Goal: Information Seeking & Learning: Learn about a topic

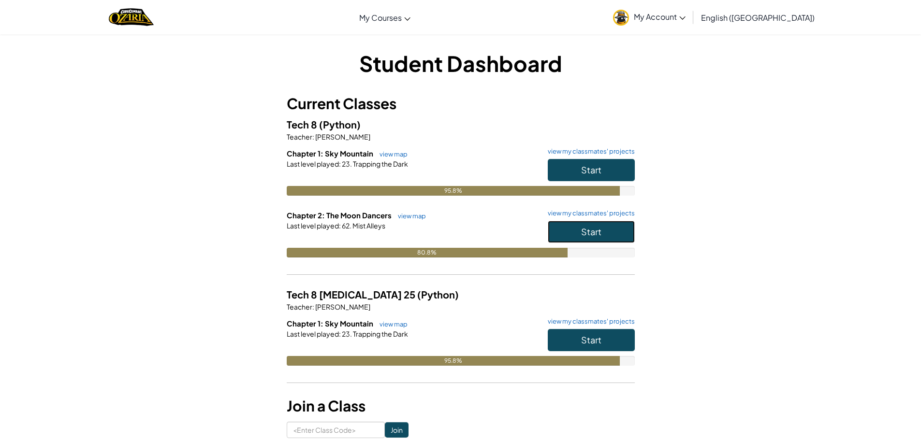
click at [582, 229] on span "Start" at bounding box center [591, 231] width 20 height 11
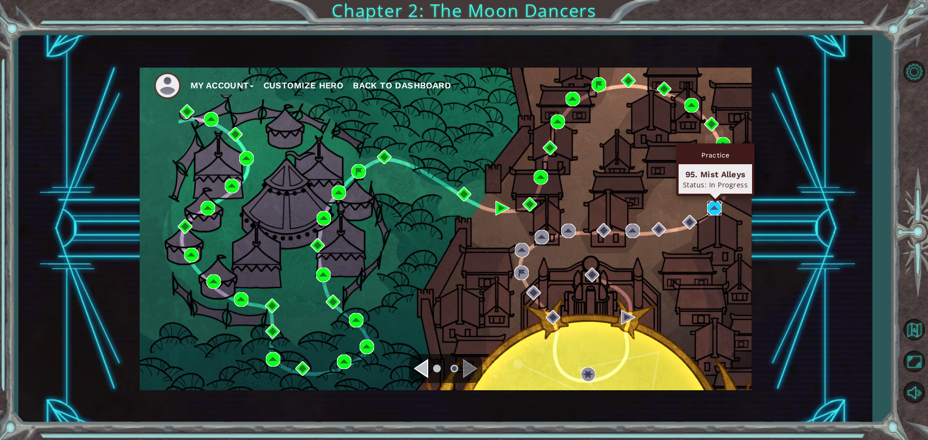
click at [722, 208] on img at bounding box center [714, 208] width 15 height 15
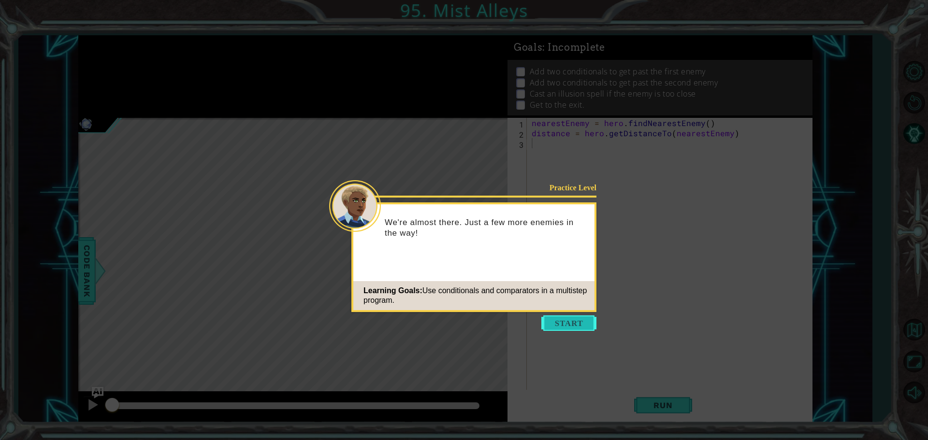
click at [581, 320] on button "Start" at bounding box center [568, 323] width 55 height 15
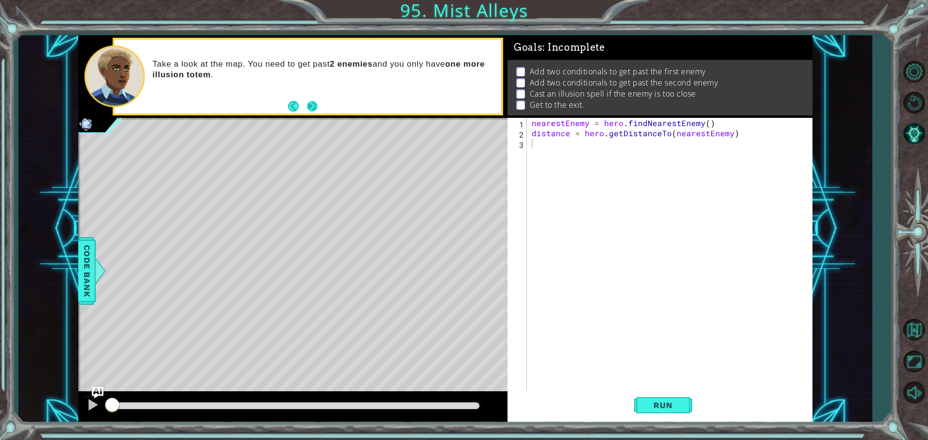
click at [314, 105] on button "Next" at bounding box center [312, 106] width 11 height 11
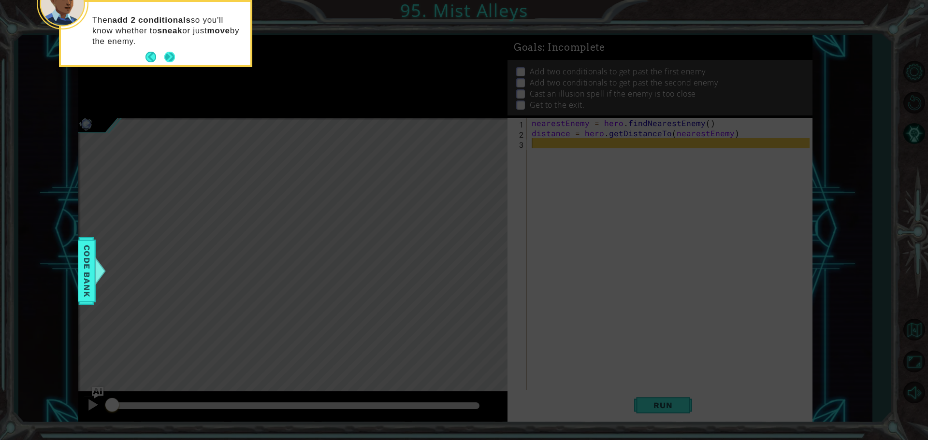
click at [167, 54] on button "Next" at bounding box center [169, 57] width 11 height 11
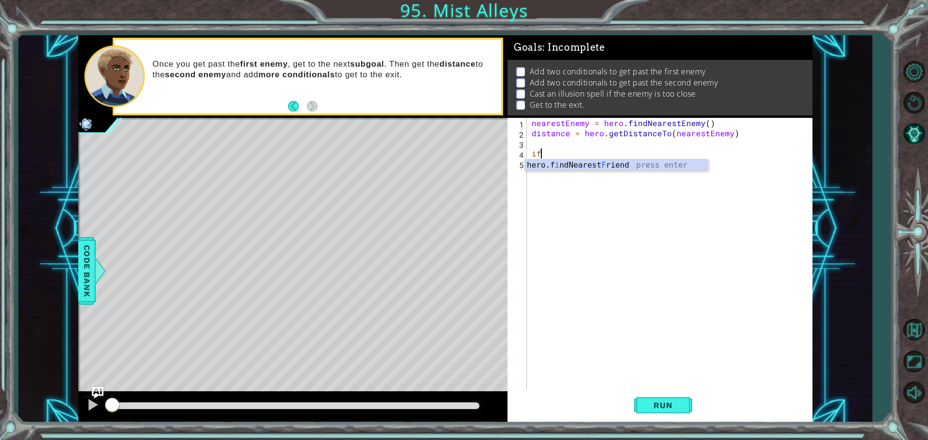
type textarea "i"
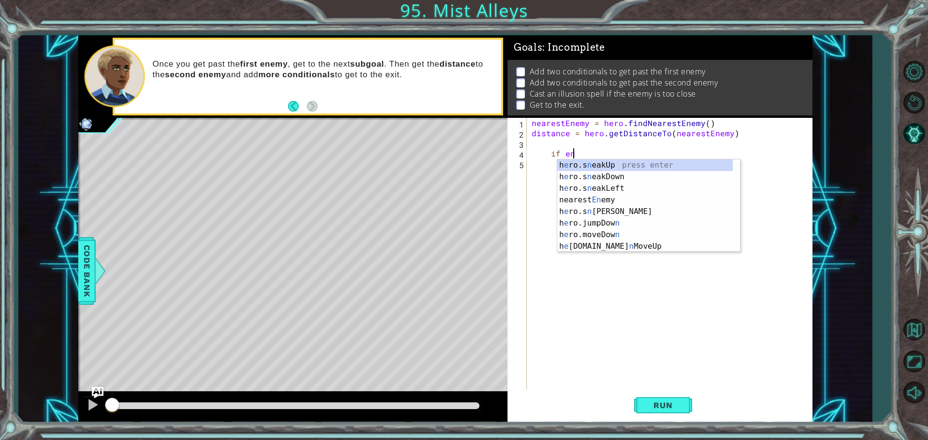
type textarea "if eny"
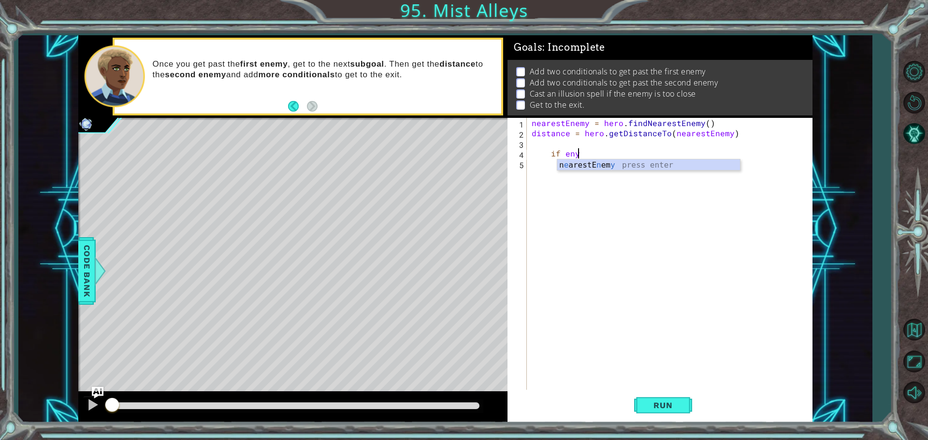
scroll to position [0, 2]
click at [614, 171] on div "nearestEnemy = hero . findNearestEnemy ( ) distance = hero . getDistanceTo ( ne…" at bounding box center [672, 265] width 285 height 294
click at [584, 149] on div "nearestEnemy = hero . findNearestEnemy ( ) distance = hero . getDistanceTo ( ne…" at bounding box center [672, 265] width 285 height 294
type textarea "i"
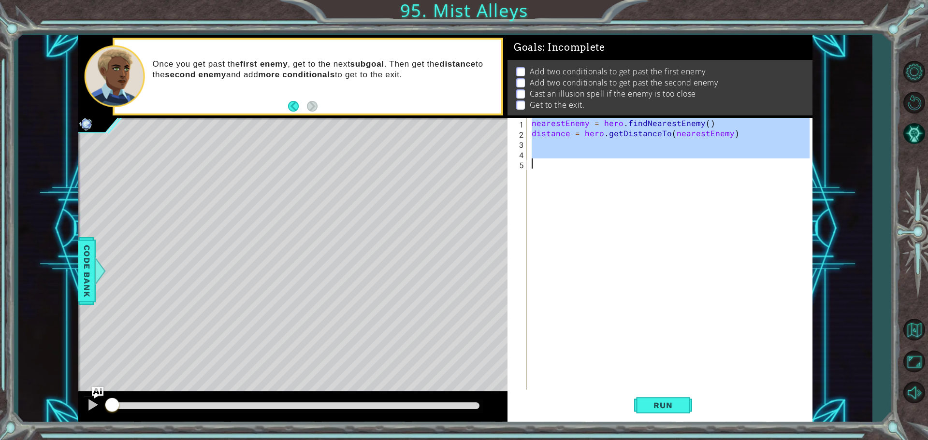
drag, startPoint x: 532, startPoint y: 126, endPoint x: 804, endPoint y: 171, distance: 275.3
click at [804, 171] on div "nearestEnemy = hero . findNearestEnemy ( ) distance = hero . getDistanceTo ( ne…" at bounding box center [672, 265] width 285 height 294
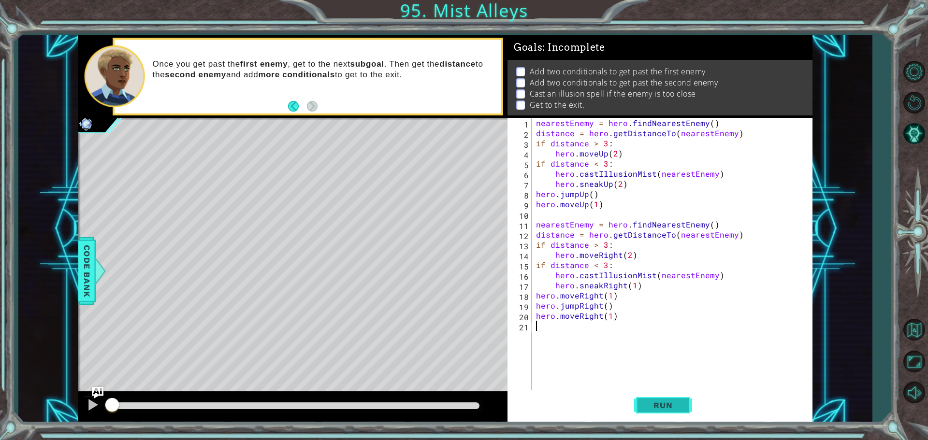
click at [657, 403] on span "Run" at bounding box center [663, 406] width 38 height 10
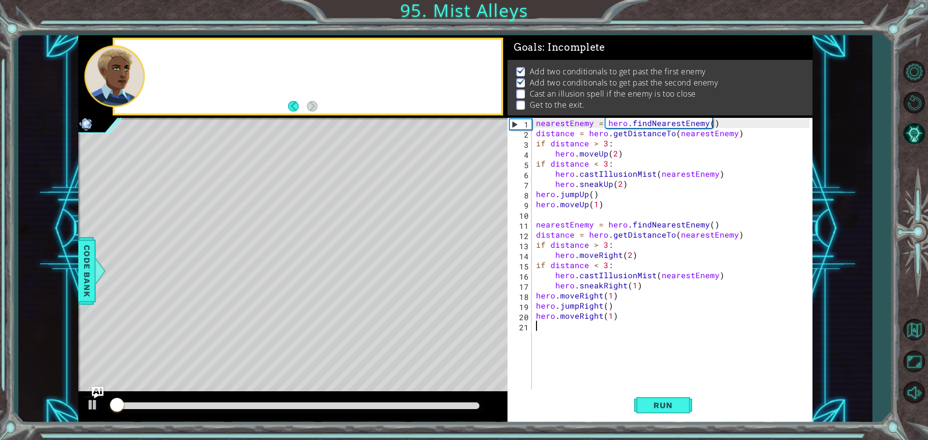
scroll to position [5, 0]
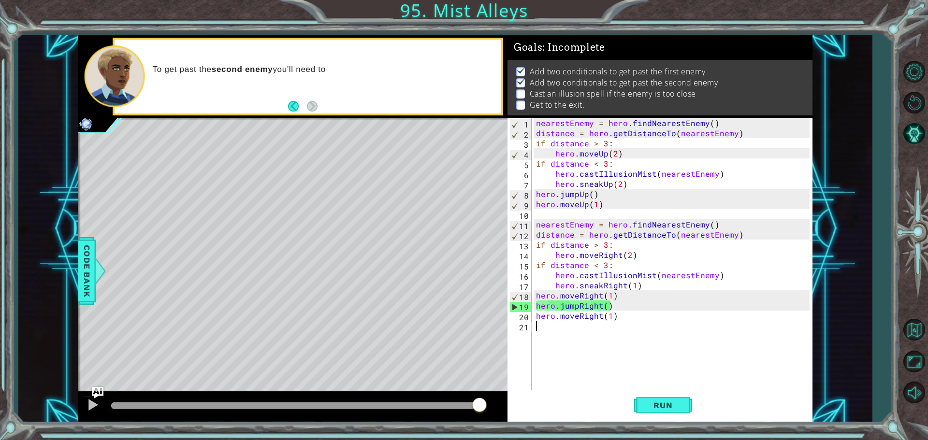
drag, startPoint x: 127, startPoint y: 408, endPoint x: 717, endPoint y: 426, distance: 590.1
click at [648, 440] on html "1 ההההההההההההההההההההההההההההההההההההההההההההההההההההההההההההההההההההההההההההה…" at bounding box center [464, 220] width 928 height 440
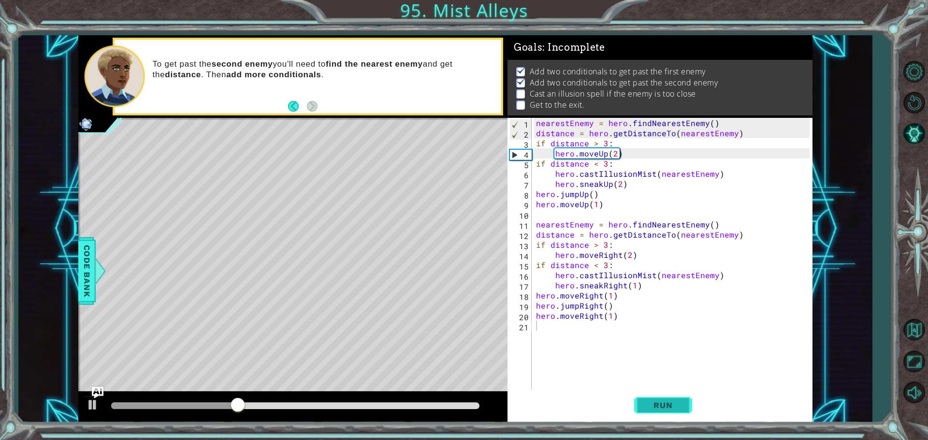
click at [673, 420] on button "Run" at bounding box center [663, 405] width 58 height 30
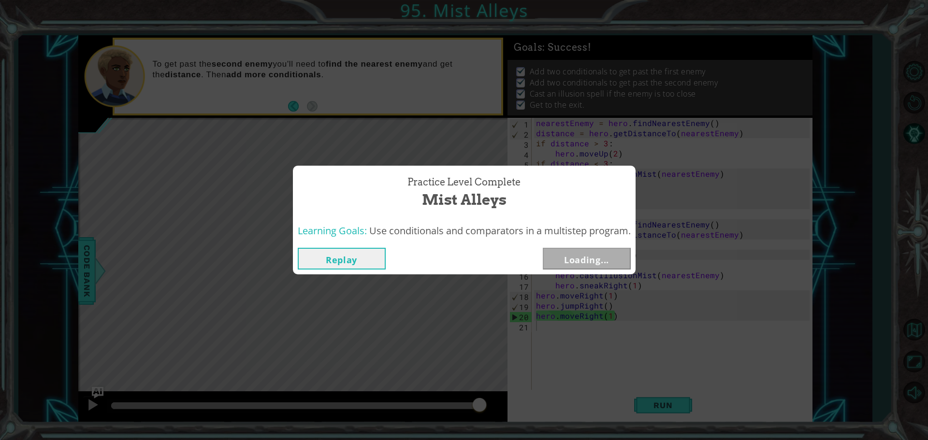
drag, startPoint x: 178, startPoint y: 401, endPoint x: 563, endPoint y: 347, distance: 389.1
click at [562, 347] on body "1 ההההההההההההההההההההההההההההההההההההההההההההההההההההההההההההההההההההההההההההה…" at bounding box center [464, 220] width 928 height 440
click at [608, 261] on button "Next" at bounding box center [587, 259] width 88 height 22
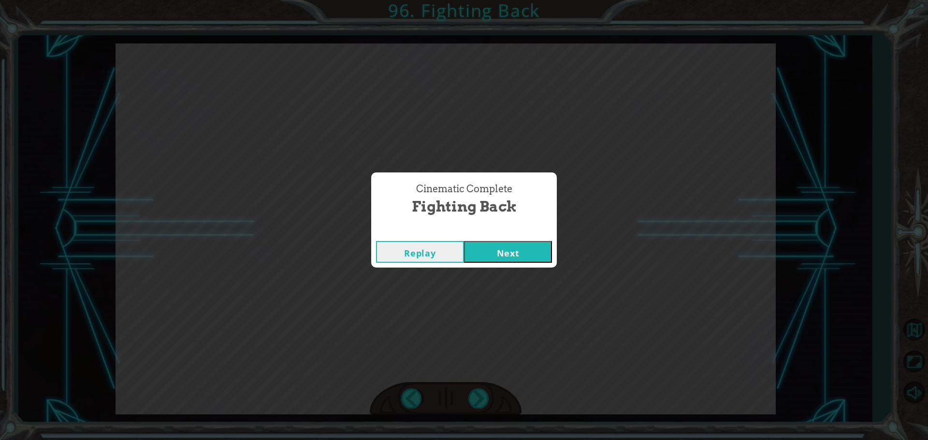
click at [483, 256] on button "Next" at bounding box center [508, 252] width 88 height 22
click at [507, 251] on button "Next" at bounding box center [508, 252] width 88 height 22
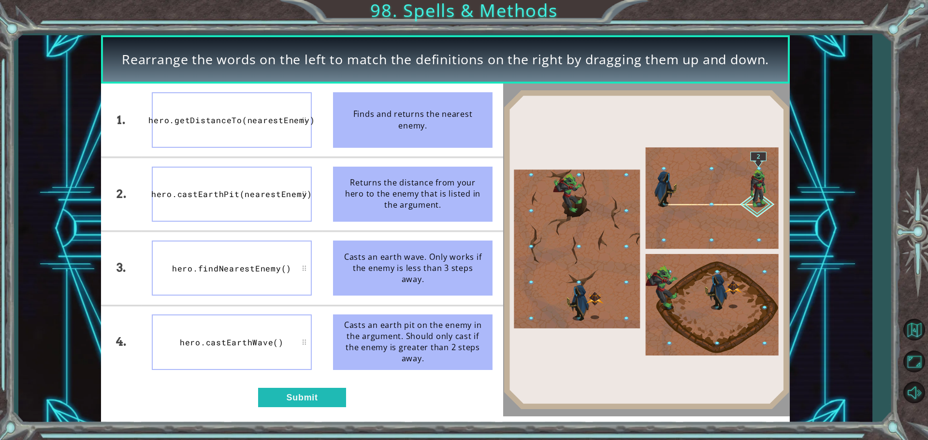
click at [214, 135] on div "hero.getDistanceTo(nearestEnemy)" at bounding box center [232, 119] width 160 height 55
click at [214, 128] on div "hero.getDistanceTo(nearestEnemy)" at bounding box center [232, 119] width 160 height 55
click at [252, 187] on div "hero.castEarthPit(nearestEnemy)" at bounding box center [232, 194] width 160 height 55
click at [283, 263] on div "hero.findNearestEnemy()" at bounding box center [232, 268] width 160 height 55
click at [311, 401] on button "Submit" at bounding box center [302, 397] width 88 height 19
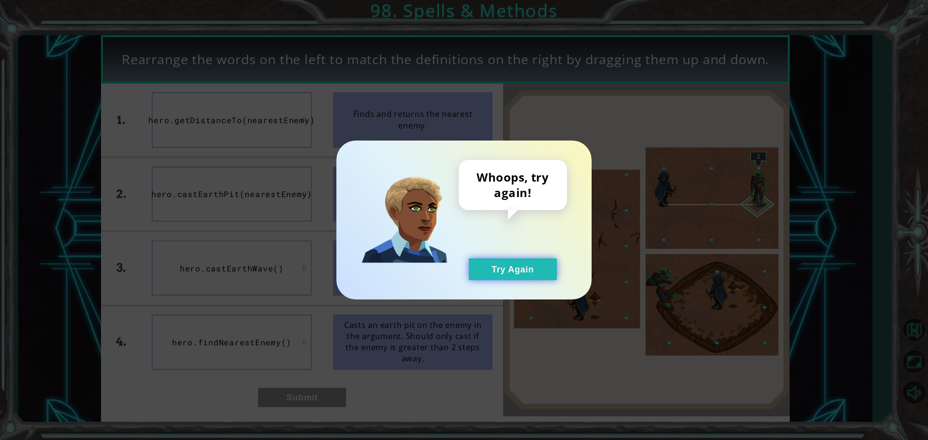
click at [526, 269] on button "Try Again" at bounding box center [513, 270] width 88 height 22
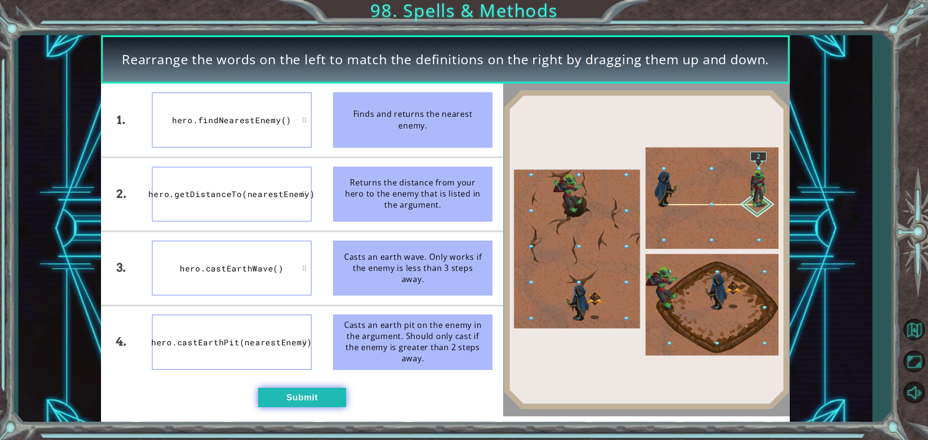
click at [323, 398] on button "Submit" at bounding box center [302, 397] width 88 height 19
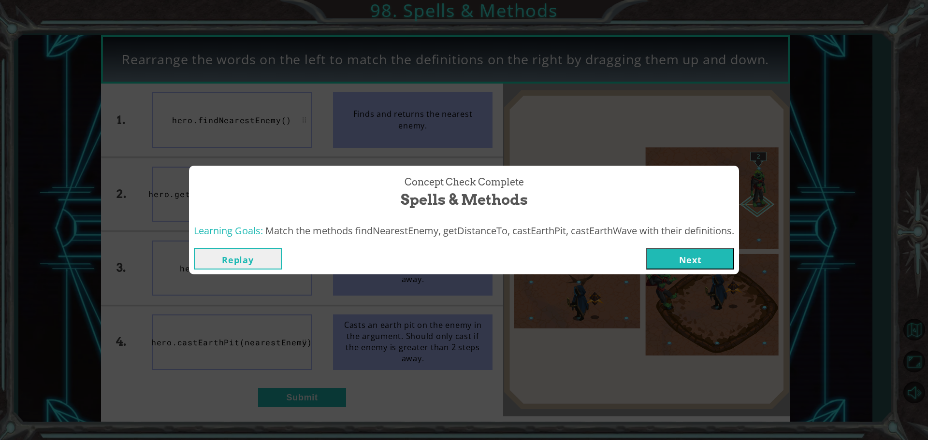
drag, startPoint x: 687, startPoint y: 255, endPoint x: 698, endPoint y: 268, distance: 16.2
click at [688, 256] on button "Next" at bounding box center [690, 259] width 88 height 22
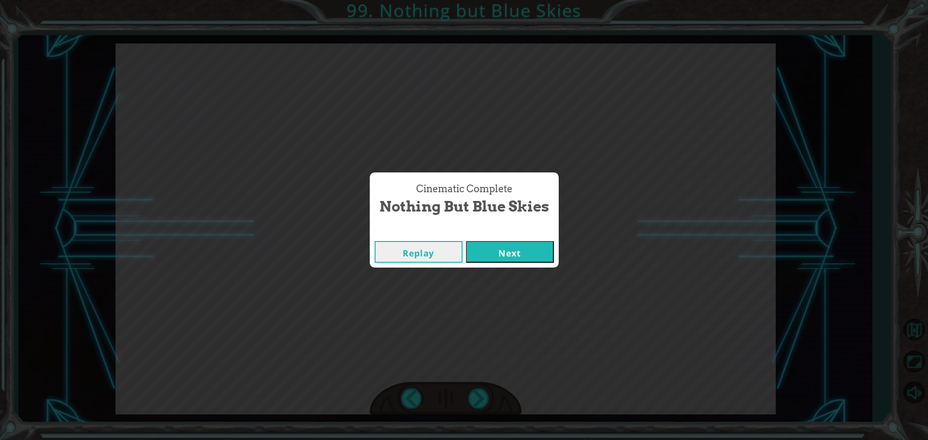
click at [521, 248] on button "Next" at bounding box center [510, 252] width 88 height 22
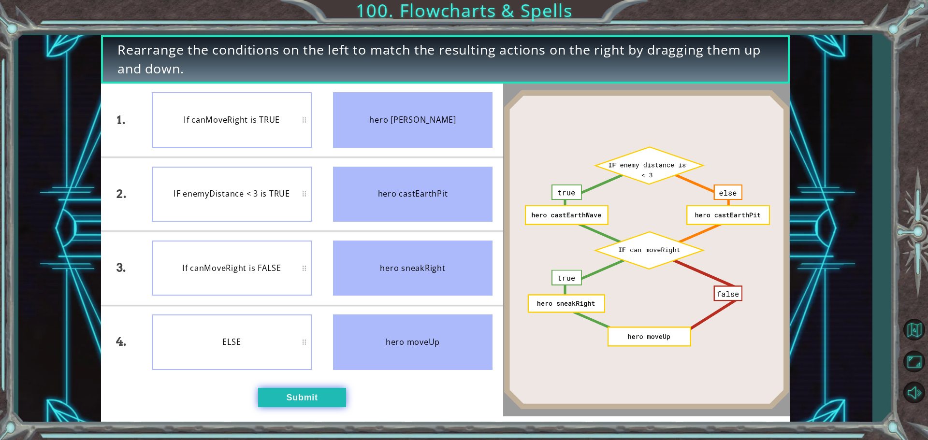
click at [317, 388] on button "Submit" at bounding box center [302, 397] width 88 height 19
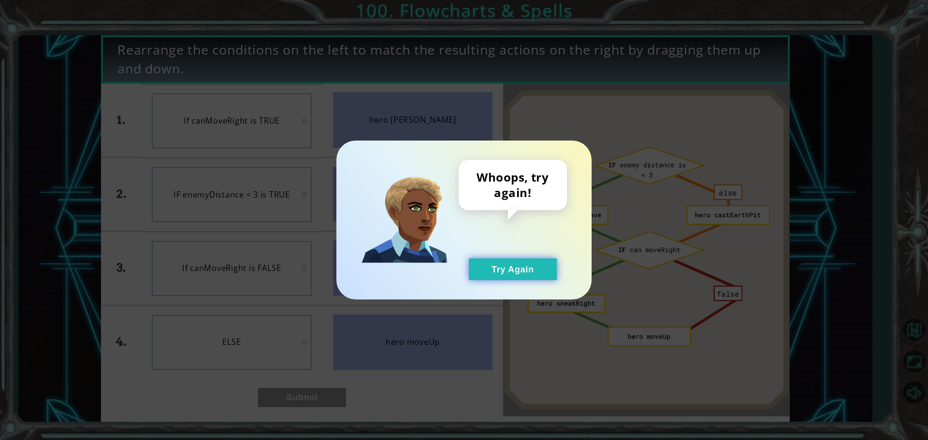
click at [497, 267] on button "Try Again" at bounding box center [513, 270] width 88 height 22
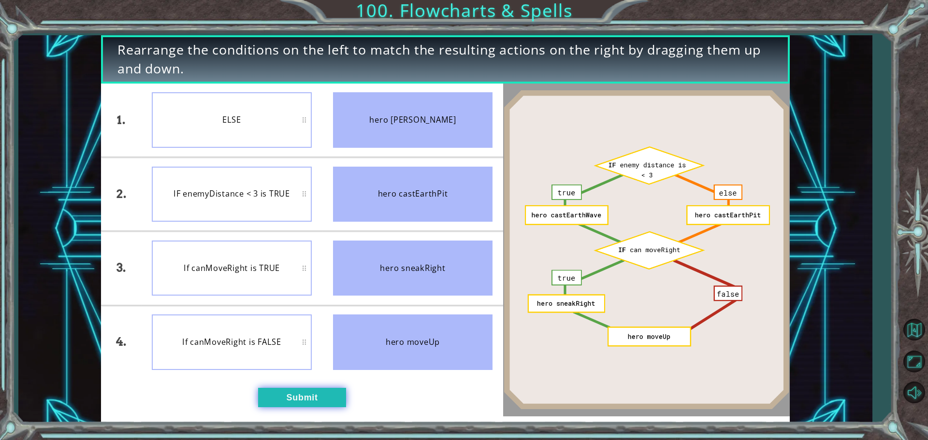
click at [292, 393] on button "Submit" at bounding box center [302, 397] width 88 height 19
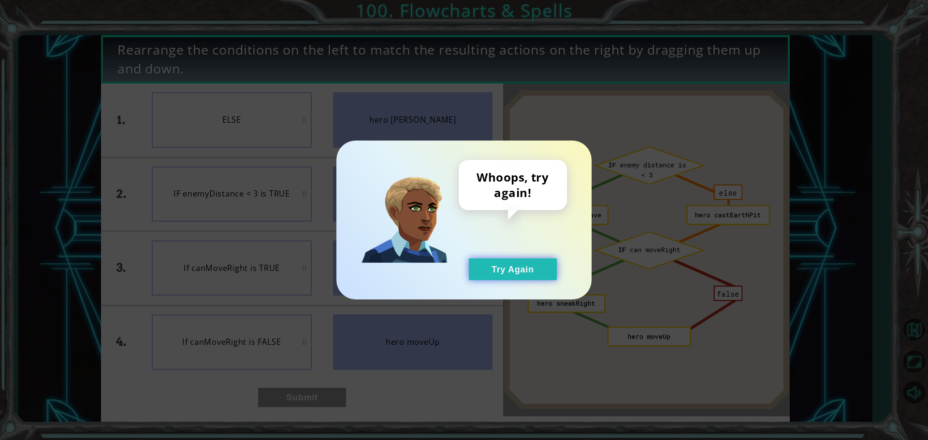
click at [540, 261] on button "Try Again" at bounding box center [513, 270] width 88 height 22
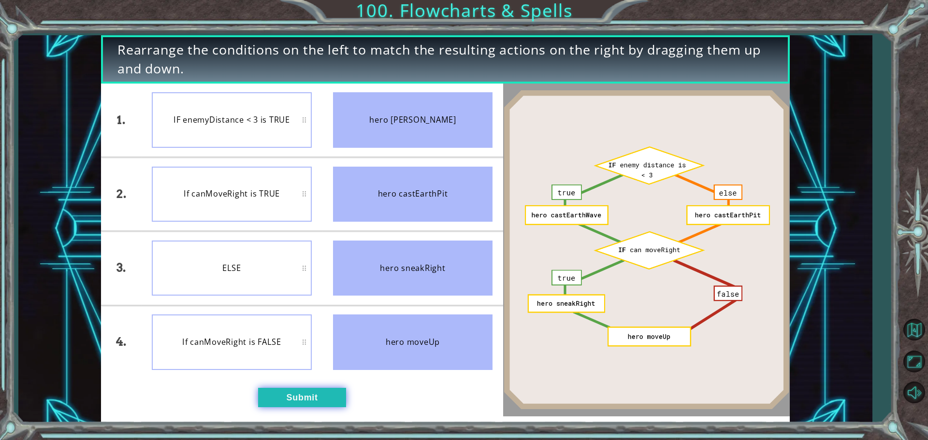
click at [324, 398] on button "Submit" at bounding box center [302, 397] width 88 height 19
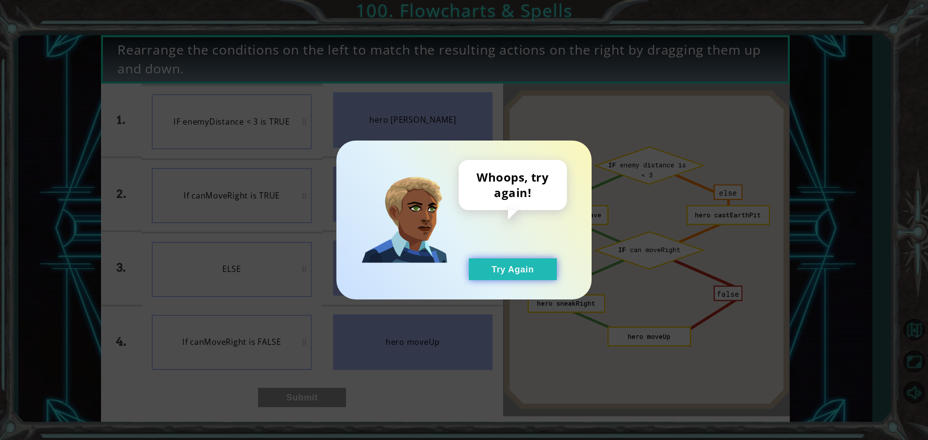
click at [546, 270] on button "Try Again" at bounding box center [513, 270] width 88 height 22
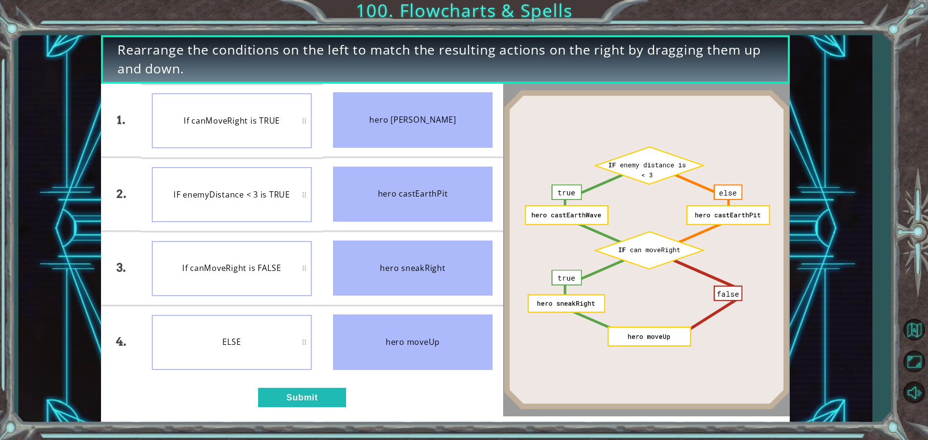
click at [328, 414] on div "1. 2. 3. 4. If canMoveRight is TRUE IF enemyDistance < 3 is TRUE If canMoveRigh…" at bounding box center [302, 250] width 402 height 333
click at [322, 405] on button "Submit" at bounding box center [302, 397] width 88 height 19
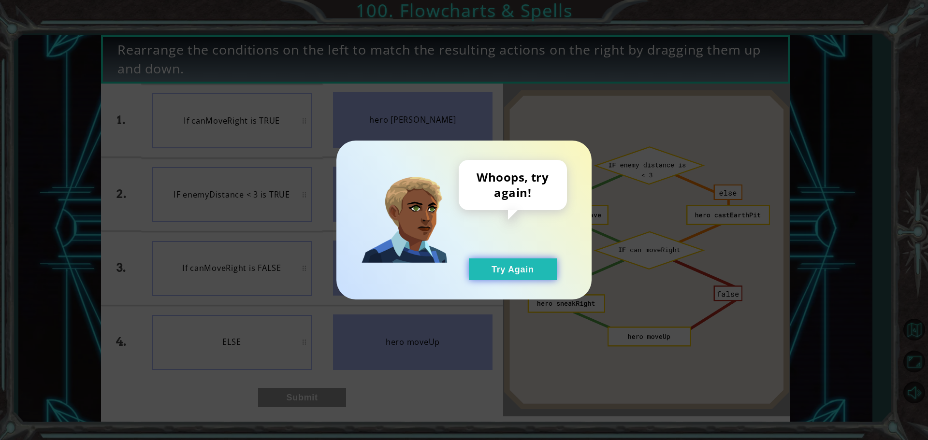
click at [514, 273] on button "Try Again" at bounding box center [513, 270] width 88 height 22
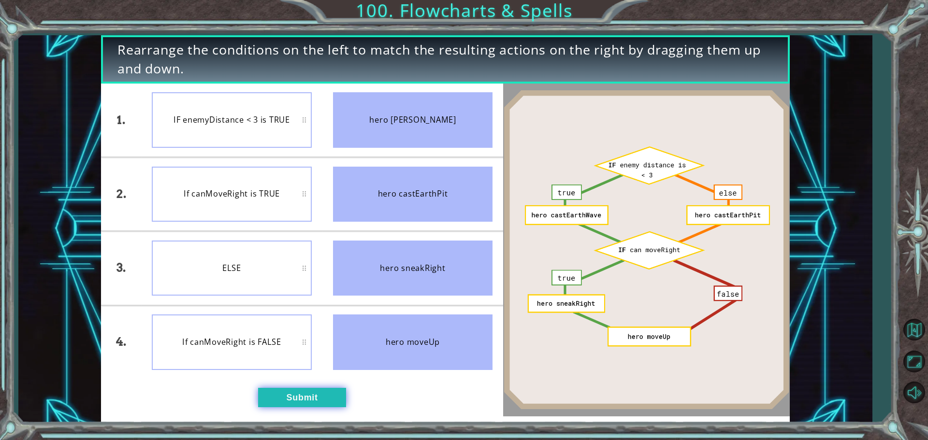
click at [318, 389] on button "Submit" at bounding box center [302, 397] width 88 height 19
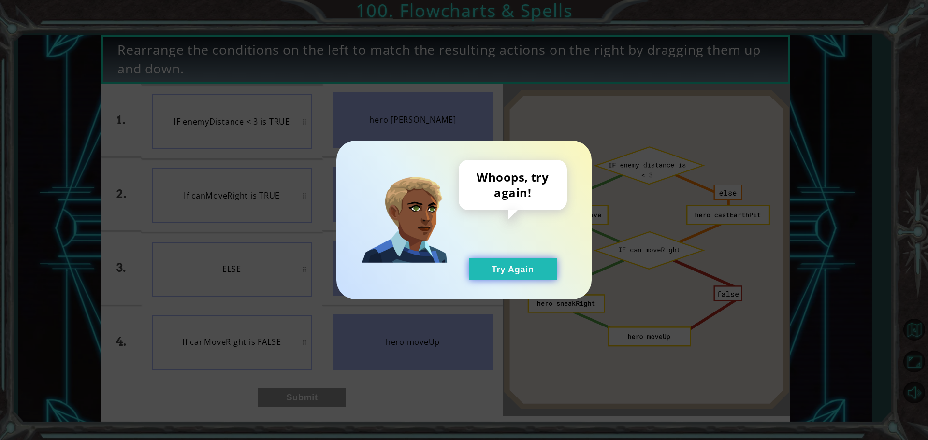
click at [507, 263] on button "Try Again" at bounding box center [513, 270] width 88 height 22
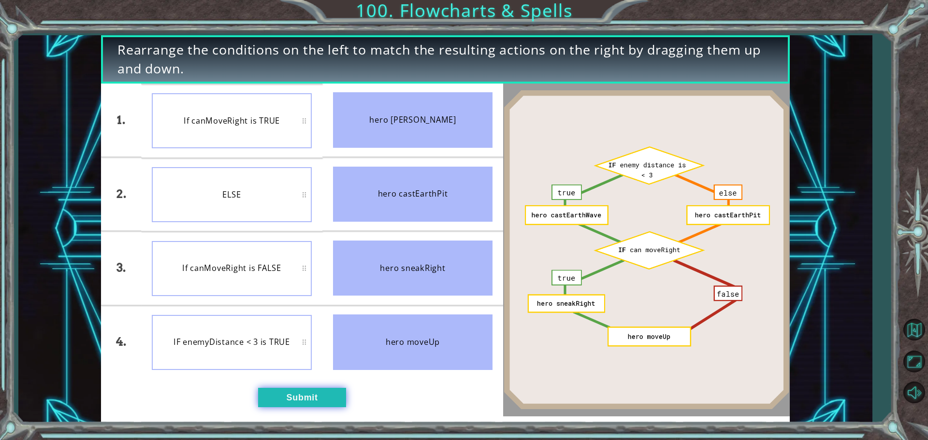
click at [279, 398] on button "Submit" at bounding box center [302, 397] width 88 height 19
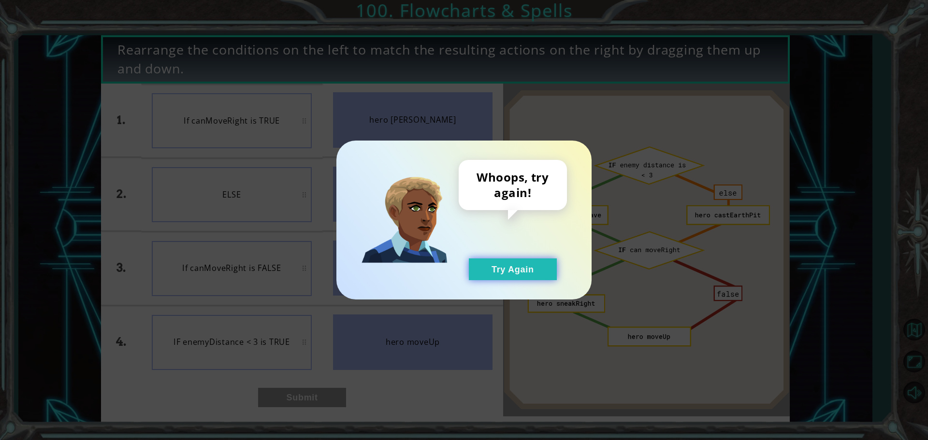
click at [475, 277] on div "Whoops, try again! Try Again" at bounding box center [463, 220] width 255 height 159
drag, startPoint x: 475, startPoint y: 277, endPoint x: 459, endPoint y: 288, distance: 19.2
drag, startPoint x: 459, startPoint y: 288, endPoint x: 409, endPoint y: 262, distance: 56.7
click at [409, 262] on img at bounding box center [404, 220] width 87 height 87
drag, startPoint x: 473, startPoint y: 275, endPoint x: 392, endPoint y: 316, distance: 91.0
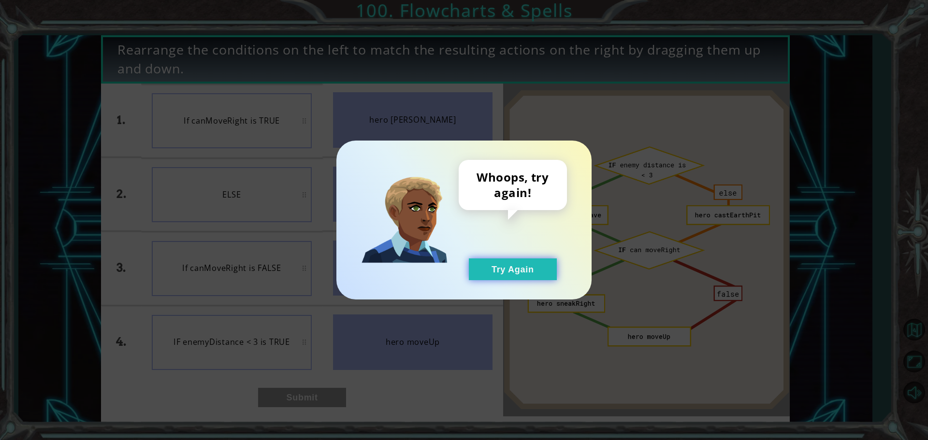
click at [472, 277] on button "Try Again" at bounding box center [513, 270] width 88 height 22
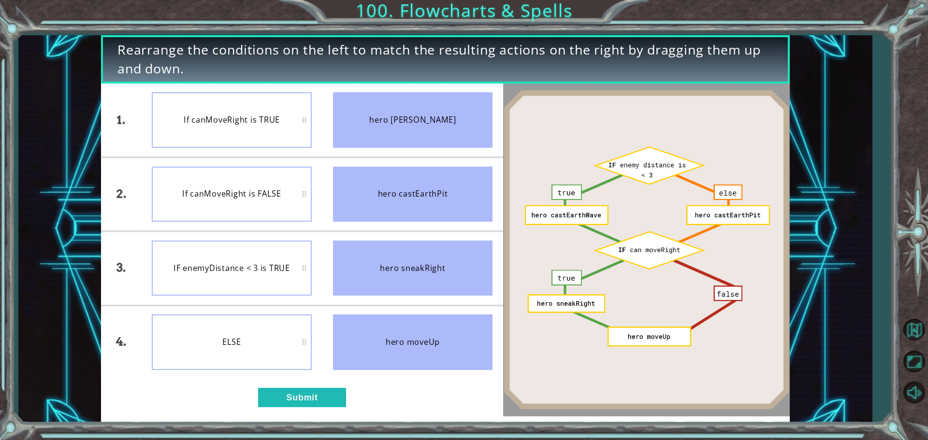
drag, startPoint x: 271, startPoint y: 161, endPoint x: 282, endPoint y: 242, distance: 81.0
click at [282, 242] on ul "If canMoveRight is TRUE If canMoveRight is FALSE IF enemyDistance < 3 is TRUE E…" at bounding box center [231, 231] width 181 height 295
click at [285, 375] on li "ELSE" at bounding box center [231, 342] width 181 height 73
click at [336, 388] on button "Submit" at bounding box center [302, 397] width 88 height 19
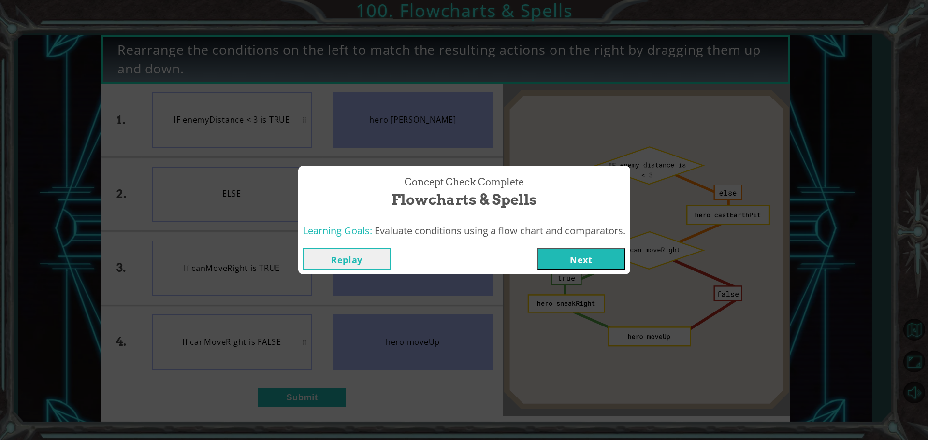
click at [420, 220] on div "Learning Goals: Evaluate conditions using a flow chart and comparators." at bounding box center [464, 231] width 332 height 24
click at [596, 259] on button "Next" at bounding box center [582, 259] width 88 height 22
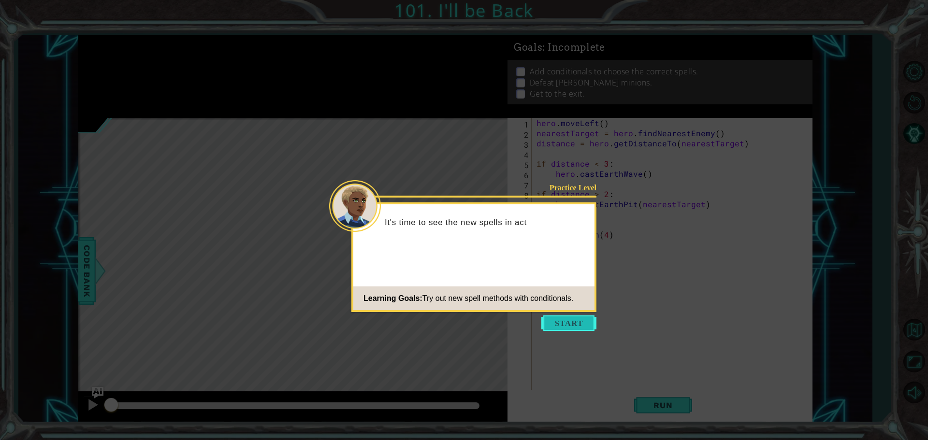
click at [576, 323] on button "Start" at bounding box center [568, 323] width 55 height 15
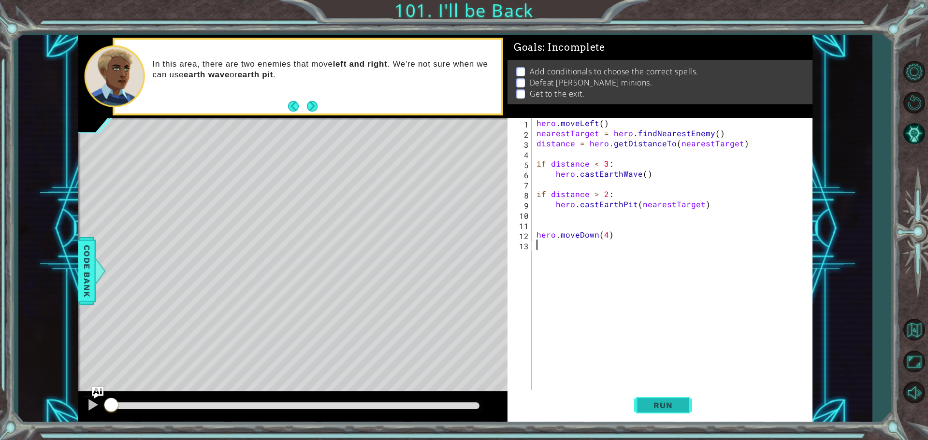
click at [662, 402] on span "Run" at bounding box center [663, 406] width 38 height 10
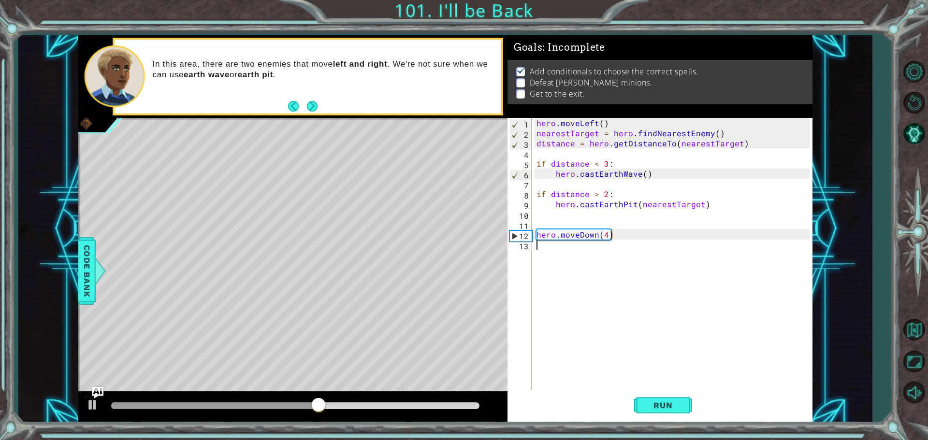
type textarea "hero.moveDown(4)"
click at [563, 272] on div "hero . moveLeft ( ) nearestTarget = hero . findNearestEnemy ( ) distance = hero…" at bounding box center [675, 265] width 280 height 294
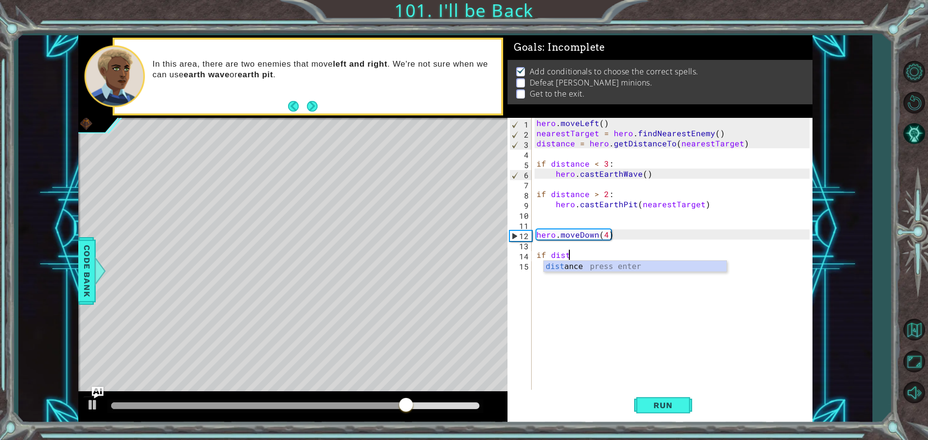
scroll to position [0, 1]
click at [560, 264] on div "dist ance press enter" at bounding box center [635, 278] width 183 height 35
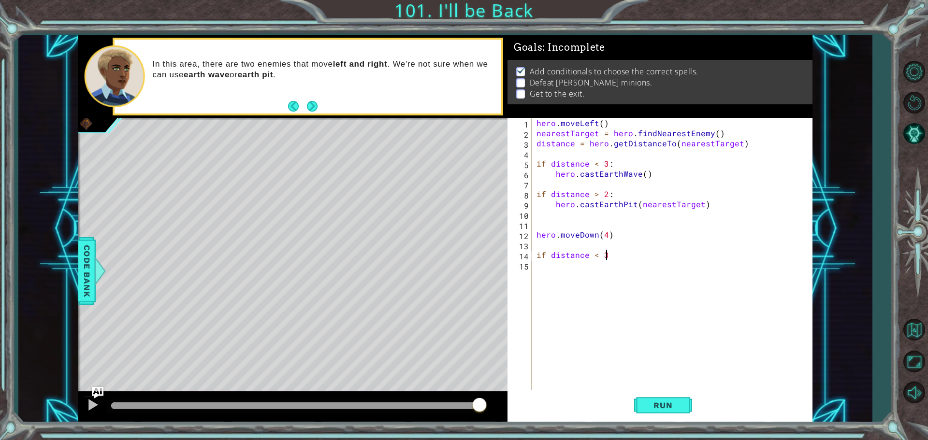
scroll to position [0, 4]
type textarea "if distance < 3:"
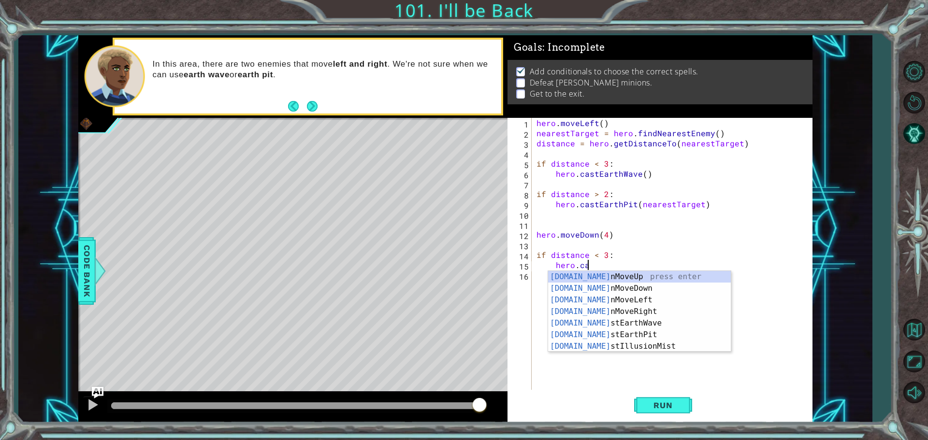
scroll to position [0, 3]
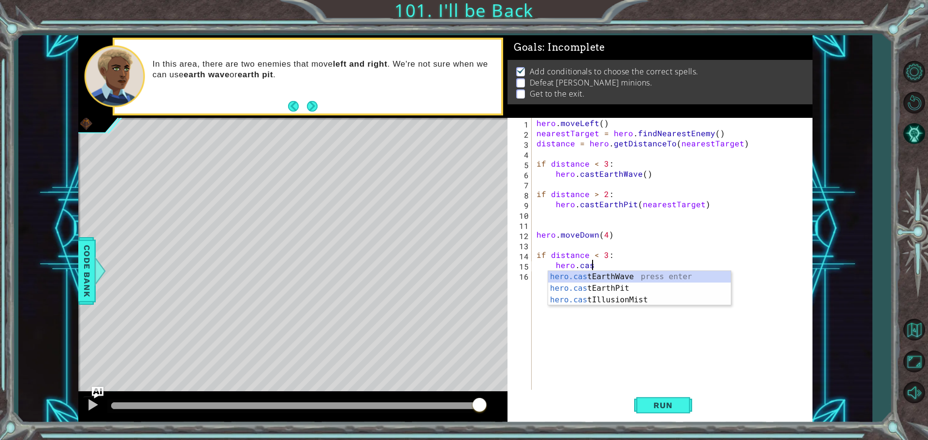
type textarea "hero.cast"
click at [595, 279] on div "hero.cast EarthWave press enter hero.cast EarthPit press enter hero.cast Illusi…" at bounding box center [639, 300] width 183 height 58
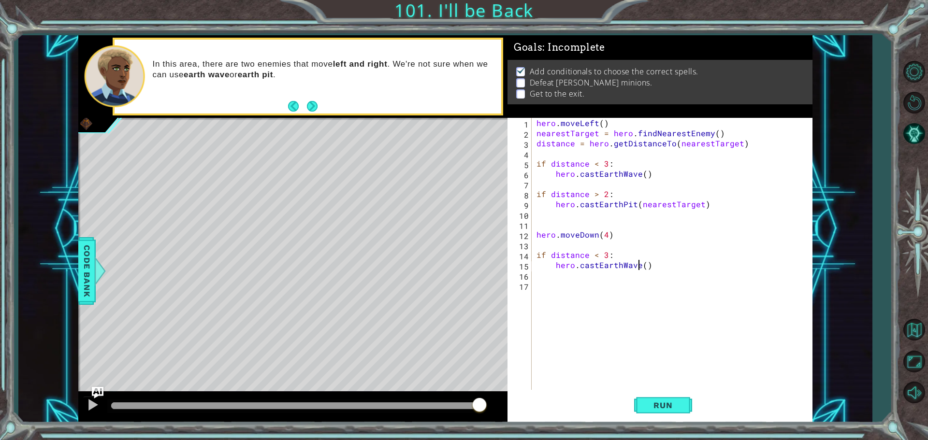
click at [641, 265] on div "hero . moveLeft ( ) nearestTarget = hero . findNearestEnemy ( ) distance = hero…" at bounding box center [675, 265] width 280 height 294
click at [648, 266] on div "hero . moveLeft ( ) nearestTarget = hero . findNearestEnemy ( ) distance = hero…" at bounding box center [675, 265] width 280 height 294
click at [645, 266] on div "hero . moveLeft ( ) nearestTarget = hero . findNearestEnemy ( ) distance = hero…" at bounding box center [675, 265] width 280 height 294
drag, startPoint x: 711, startPoint y: 208, endPoint x: 635, endPoint y: 204, distance: 76.0
click at [635, 204] on div "hero . moveLeft ( ) nearestTarget = hero . findNearestEnemy ( ) distance = hero…" at bounding box center [675, 265] width 280 height 294
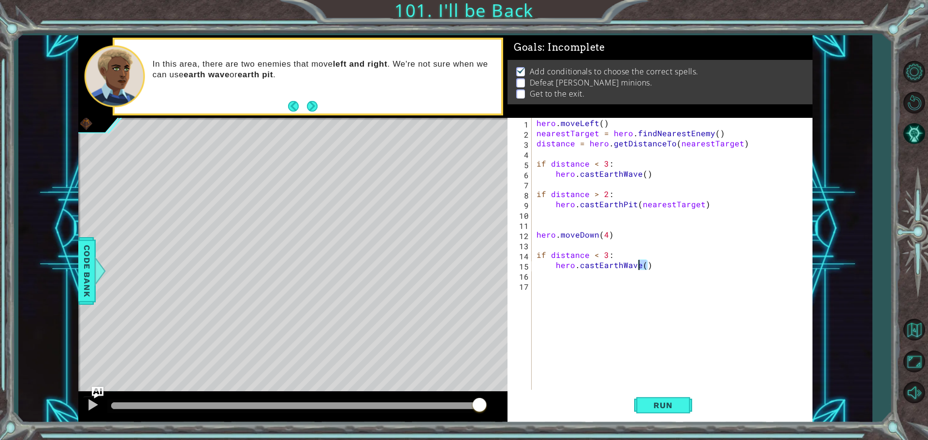
drag, startPoint x: 652, startPoint y: 267, endPoint x: 640, endPoint y: 265, distance: 12.8
click at [640, 265] on div "hero . moveLeft ( ) nearestTarget = hero . findNearestEnemy ( ) distance = hero…" at bounding box center [675, 265] width 280 height 294
paste textarea "nearestTarget"
click at [669, 397] on button "Run" at bounding box center [663, 405] width 58 height 30
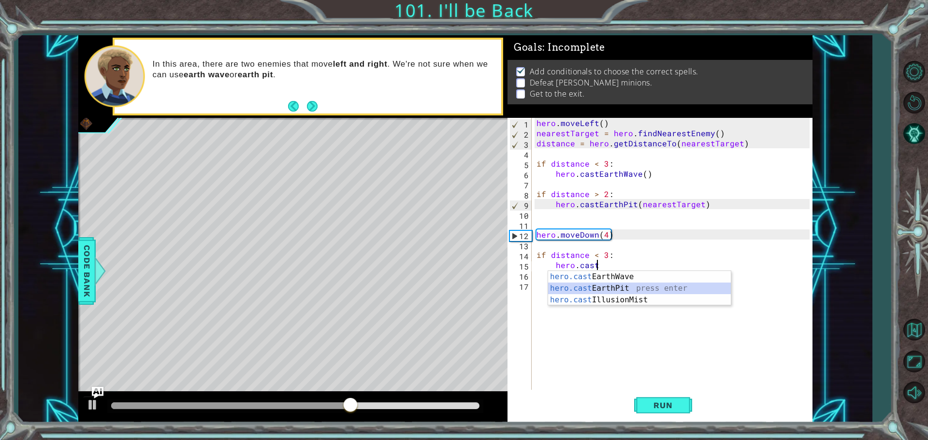
click at [634, 289] on div "hero.cast EarthWave press enter hero.cast EarthPit press enter hero.cast Illusi…" at bounding box center [639, 300] width 183 height 58
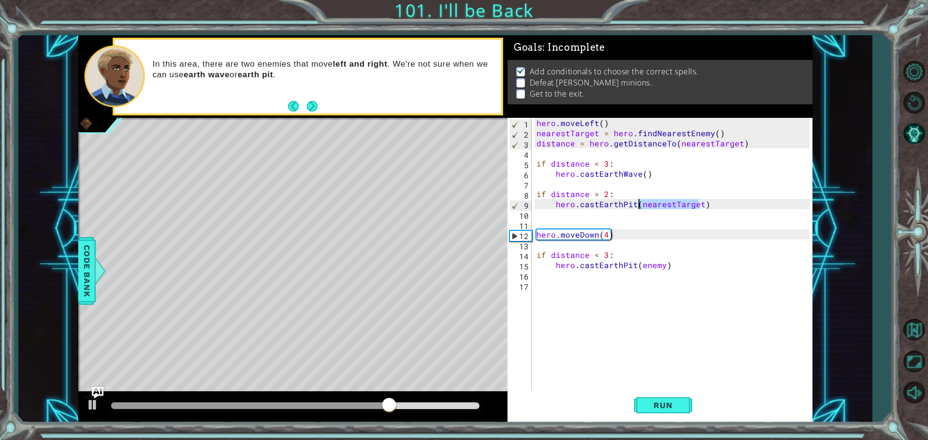
drag, startPoint x: 699, startPoint y: 201, endPoint x: 640, endPoint y: 204, distance: 58.6
click at [640, 204] on div "hero . moveLeft ( ) nearestTarget = hero . findNearestEnemy ( ) distance = hero…" at bounding box center [675, 265] width 280 height 294
drag, startPoint x: 661, startPoint y: 269, endPoint x: 639, endPoint y: 269, distance: 22.7
click at [639, 269] on div "hero . moveLeft ( ) nearestTarget = hero . findNearestEnemy ( ) distance = hero…" at bounding box center [675, 265] width 280 height 294
paste textarea "nearestTarget"
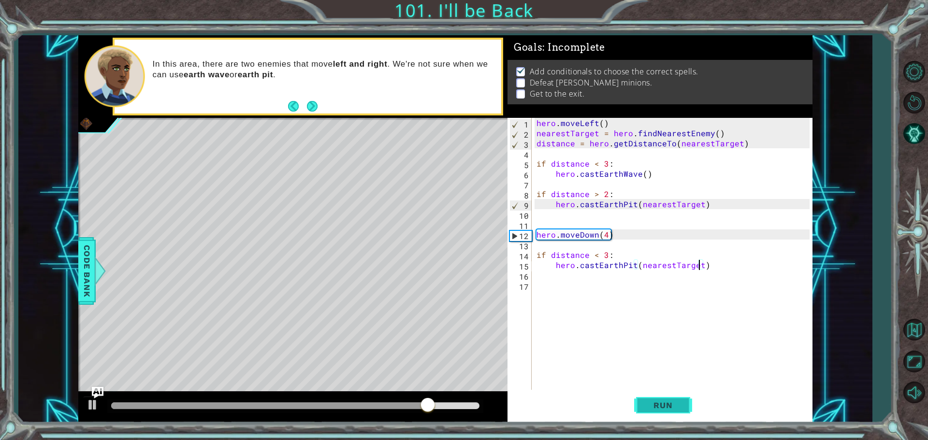
drag, startPoint x: 683, startPoint y: 399, endPoint x: 643, endPoint y: 406, distance: 39.7
click at [681, 400] on button "Run" at bounding box center [663, 405] width 58 height 30
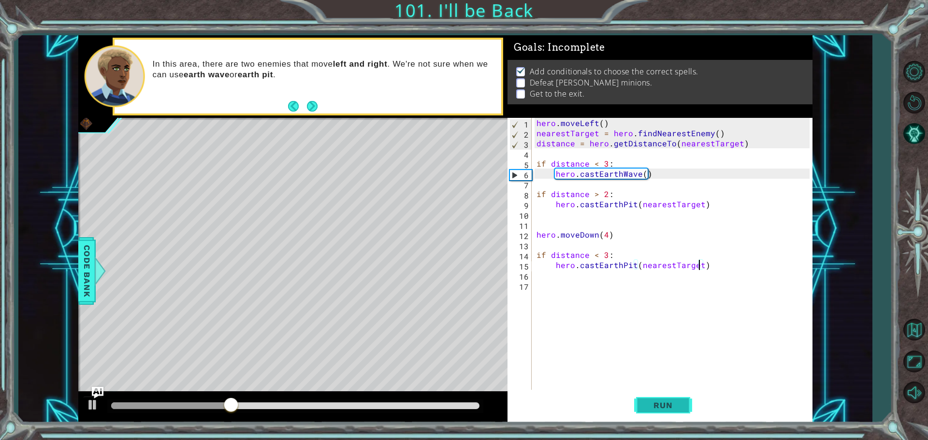
click at [660, 396] on button "Run" at bounding box center [663, 405] width 58 height 30
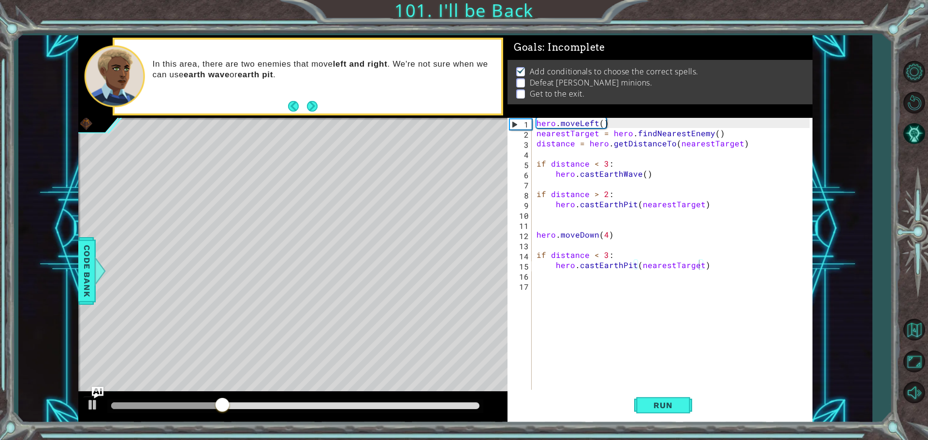
drag, startPoint x: 208, startPoint y: 399, endPoint x: 80, endPoint y: 383, distance: 129.6
click at [80, 383] on div "methods hero use(thing) moveUp(steps) moveDown(steps) moveLeft(steps) moveRight…" at bounding box center [445, 229] width 734 height 388
drag, startPoint x: 46, startPoint y: 398, endPoint x: 17, endPoint y: 385, distance: 32.0
click at [24, 390] on div "1 ההההההההההההההההההההההההההההההההההההההההההההההההההההההההההההההההההההההההההההה…" at bounding box center [445, 229] width 854 height 388
click at [705, 266] on div "hero . moveLeft ( ) nearestTarget = hero . findNearestEnemy ( ) distance = hero…" at bounding box center [675, 265] width 280 height 294
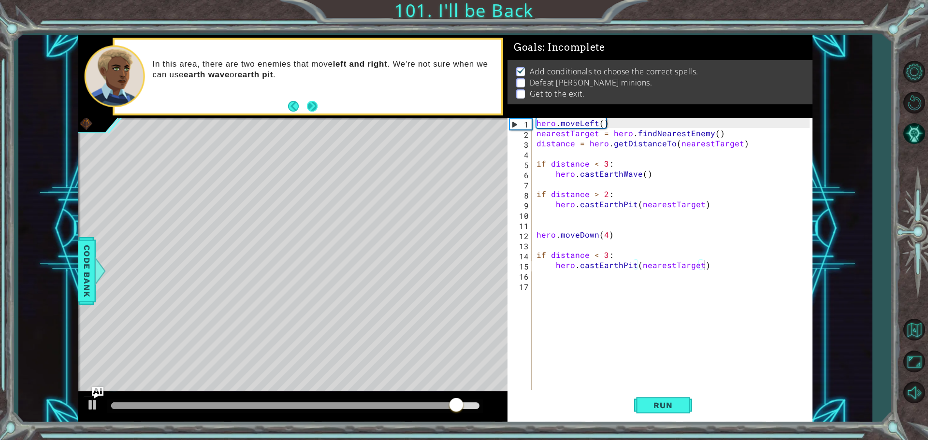
click at [311, 106] on button "Next" at bounding box center [312, 106] width 11 height 11
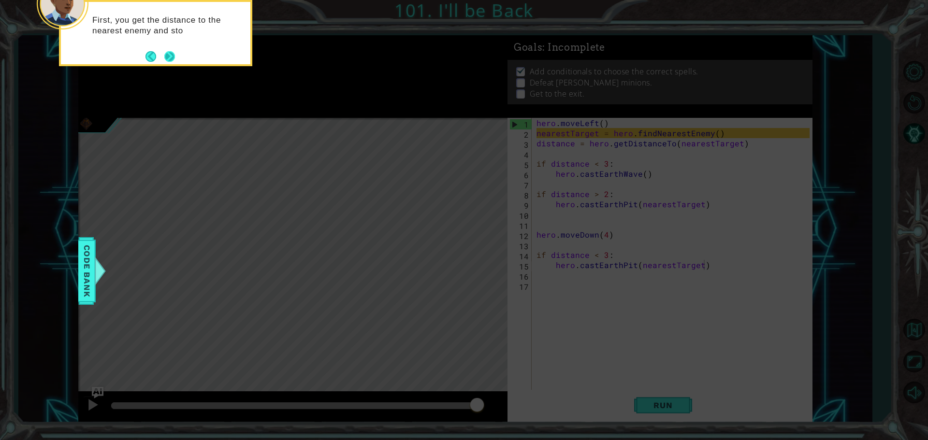
click at [168, 56] on button "Next" at bounding box center [169, 56] width 11 height 11
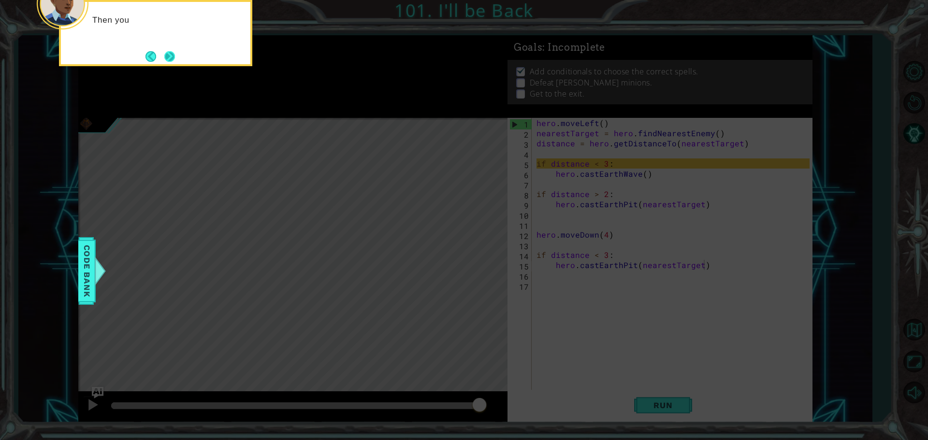
click at [173, 55] on button "Next" at bounding box center [169, 56] width 11 height 11
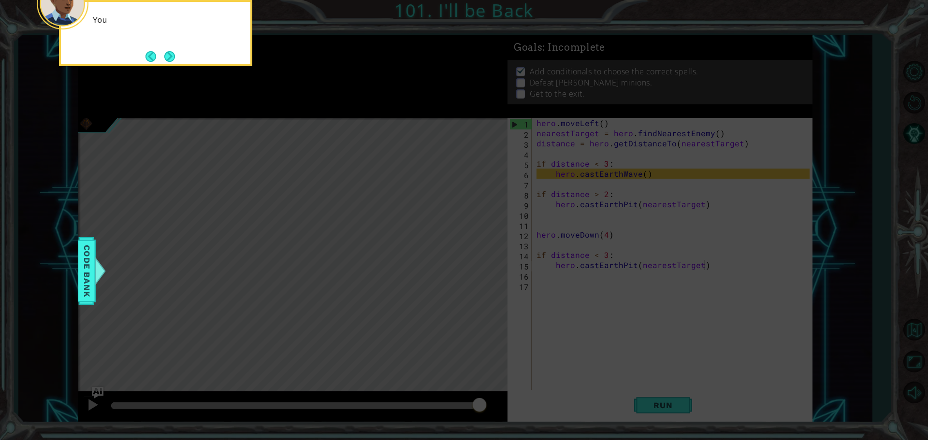
click at [173, 55] on button "Next" at bounding box center [169, 56] width 11 height 11
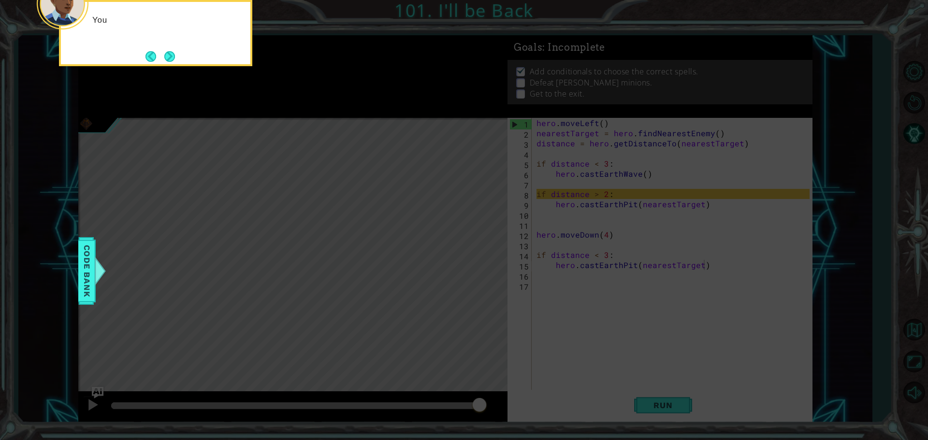
click at [173, 55] on button "Next" at bounding box center [169, 56] width 11 height 11
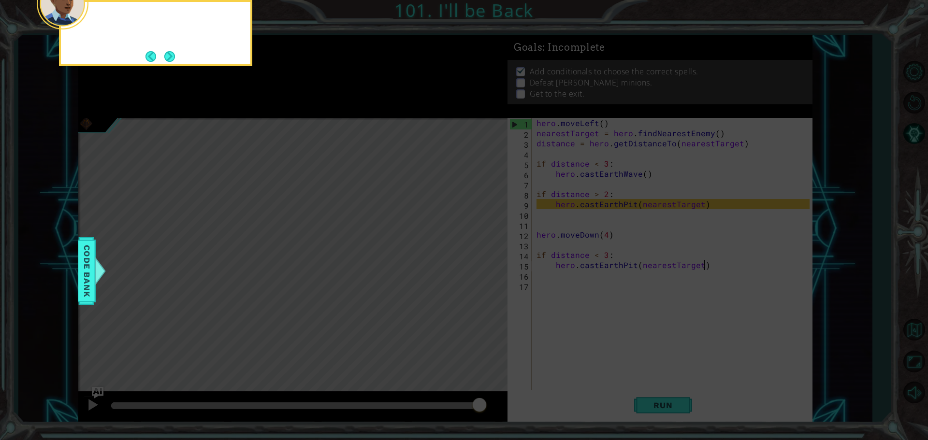
click at [173, 55] on button "Next" at bounding box center [169, 56] width 11 height 11
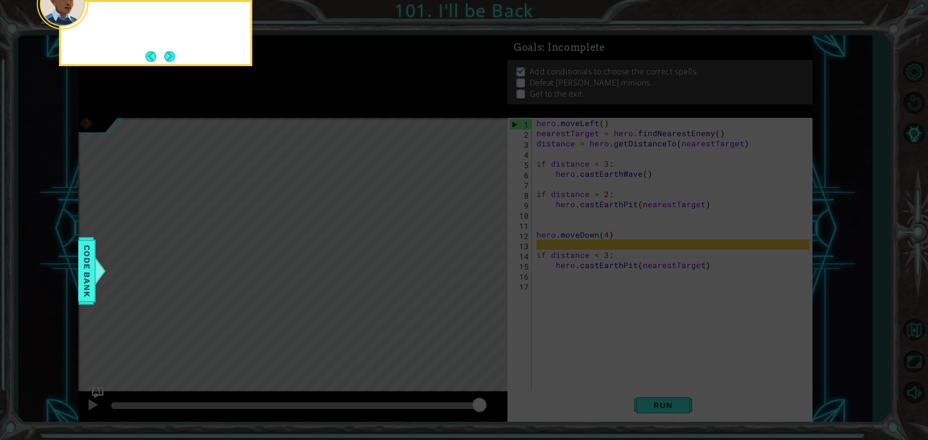
click at [173, 55] on button "Next" at bounding box center [169, 56] width 11 height 11
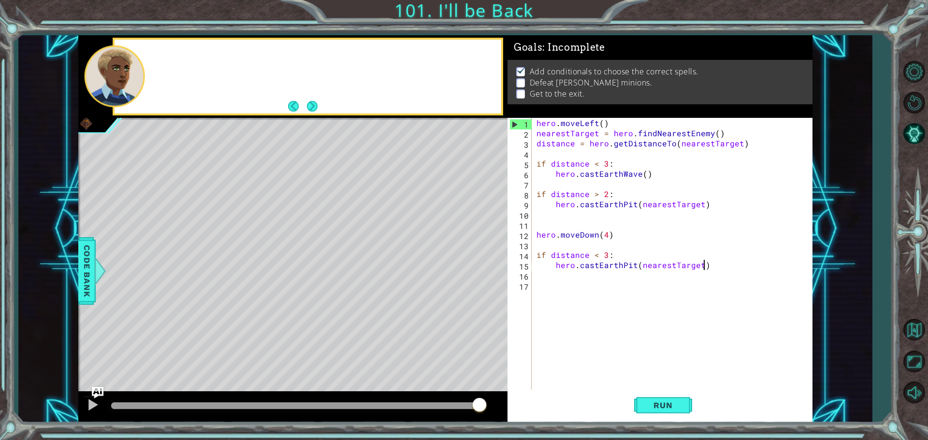
click at [173, 55] on div at bounding box center [308, 77] width 387 height 74
click at [318, 108] on button "Next" at bounding box center [312, 106] width 11 height 11
click at [667, 398] on button "Run" at bounding box center [663, 405] width 58 height 30
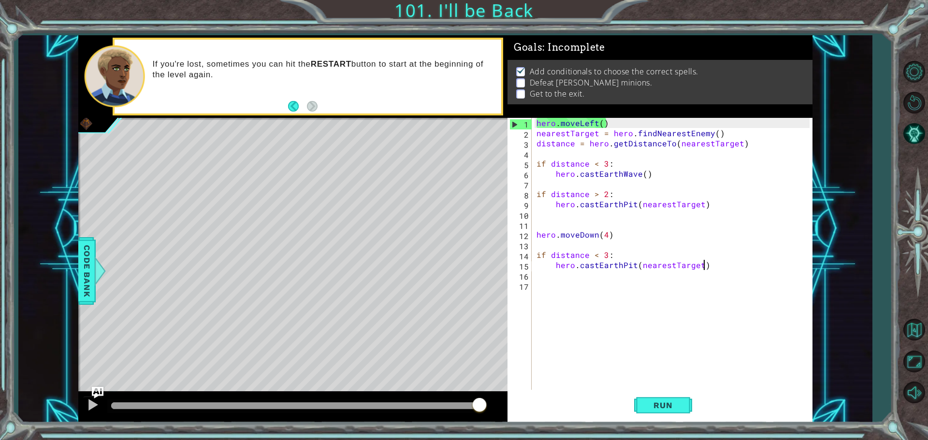
drag, startPoint x: 124, startPoint y: 404, endPoint x: 632, endPoint y: 345, distance: 511.5
click at [599, 359] on div "1 ההההההההההההההההההההההההההההההההההההההההההההההההההההההההההההההההההההההההההההה…" at bounding box center [445, 229] width 734 height 388
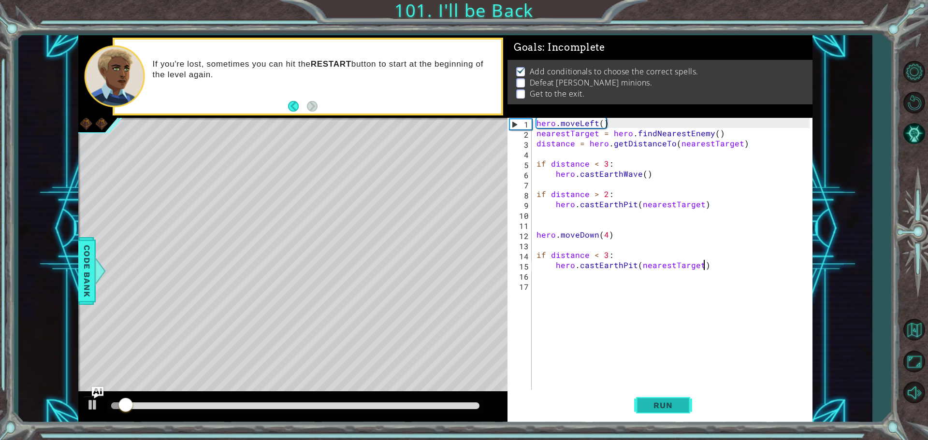
click at [649, 403] on span "Run" at bounding box center [663, 406] width 38 height 10
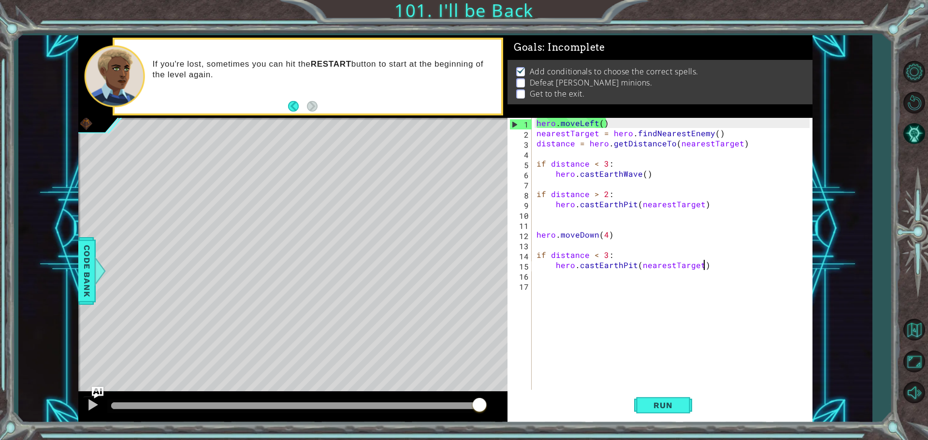
drag, startPoint x: 118, startPoint y: 408, endPoint x: 649, endPoint y: 355, distance: 533.5
click at [618, 380] on div "1 ההההההההההההההההההההההההההההההההההההההההההההההההההההההההההההההההההההההההההההה…" at bounding box center [445, 229] width 734 height 388
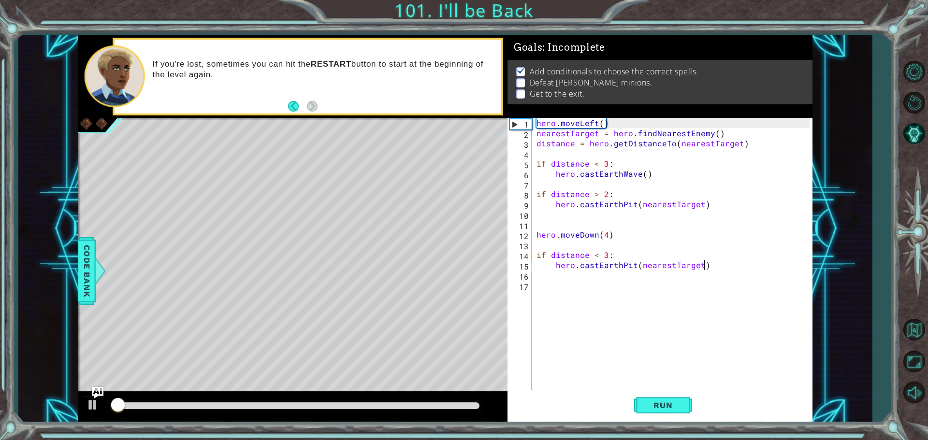
click at [755, 268] on div "hero . moveLeft ( ) nearestTarget = hero . findNearestEnemy ( ) distance = hero…" at bounding box center [675, 265] width 280 height 294
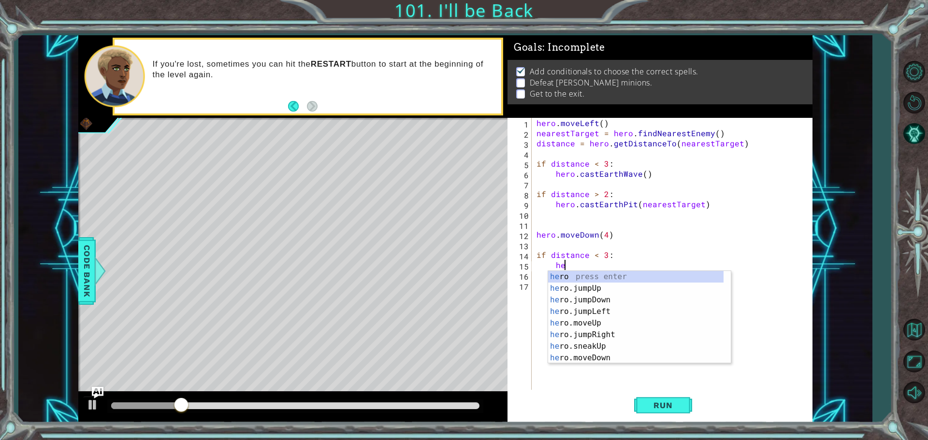
type textarea "h"
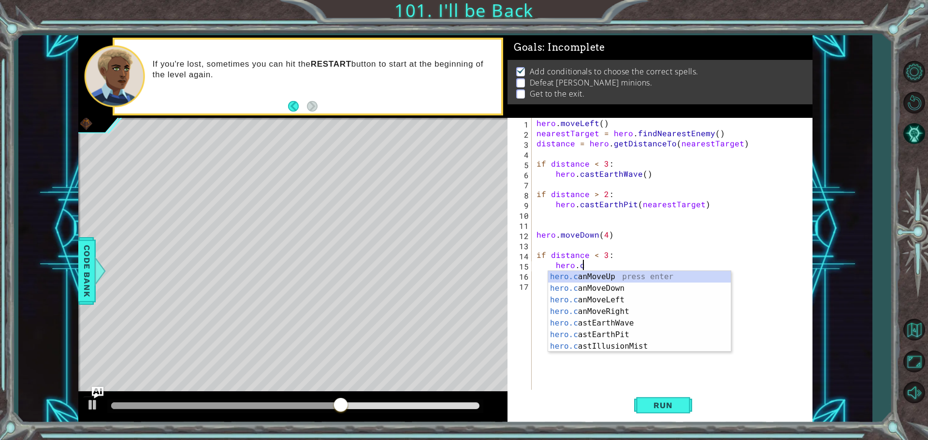
type textarea "hero.c"
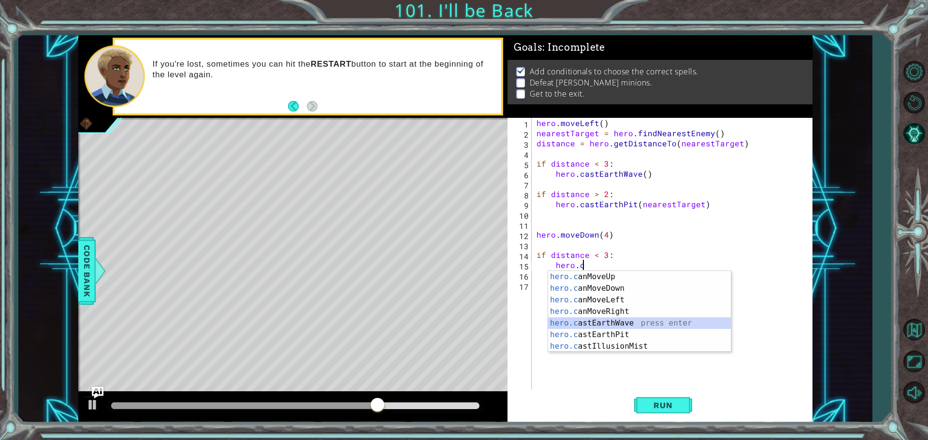
click at [618, 322] on div "hero.c anMoveUp press enter hero.c anMoveDown press enter hero.c anMoveLeft pre…" at bounding box center [639, 323] width 183 height 104
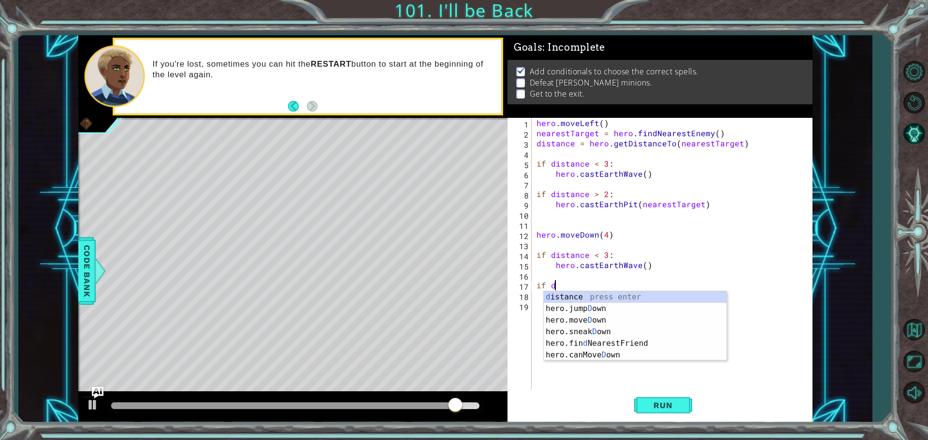
scroll to position [0, 0]
click at [606, 294] on div "d istance press enter hero.jump D own press enter hero.[PERSON_NAME] own press …" at bounding box center [635, 338] width 183 height 93
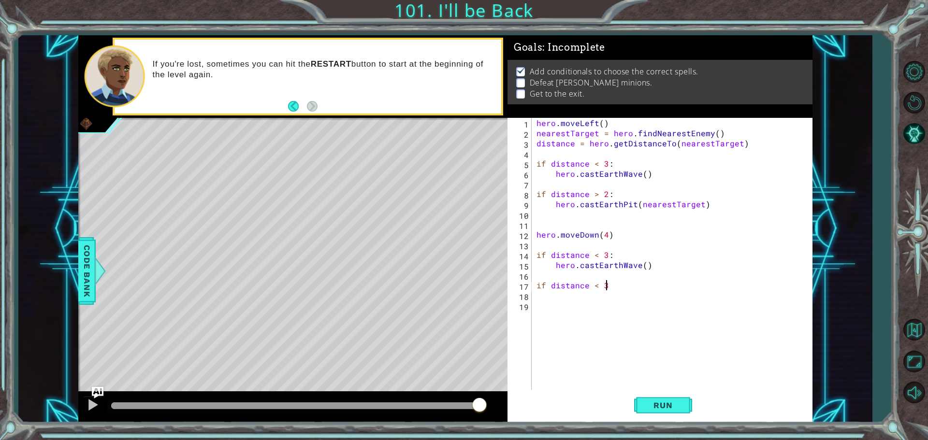
scroll to position [0, 4]
click at [607, 288] on div "hero . moveLeft ( ) nearestTarget = hero . findNearestEnemy ( ) distance = hero…" at bounding box center [675, 265] width 280 height 294
click at [600, 286] on div "hero . moveLeft ( ) nearestTarget = hero . findNearestEnemy ( ) distance = hero…" at bounding box center [675, 265] width 280 height 294
type textarea "if distance > 2:"
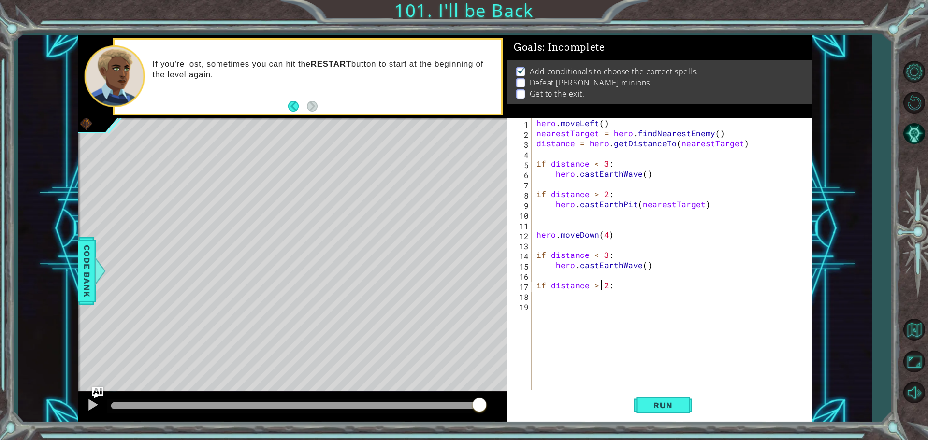
click at [616, 291] on div "hero . moveLeft ( ) nearestTarget = hero . findNearestEnemy ( ) distance = hero…" at bounding box center [675, 265] width 280 height 294
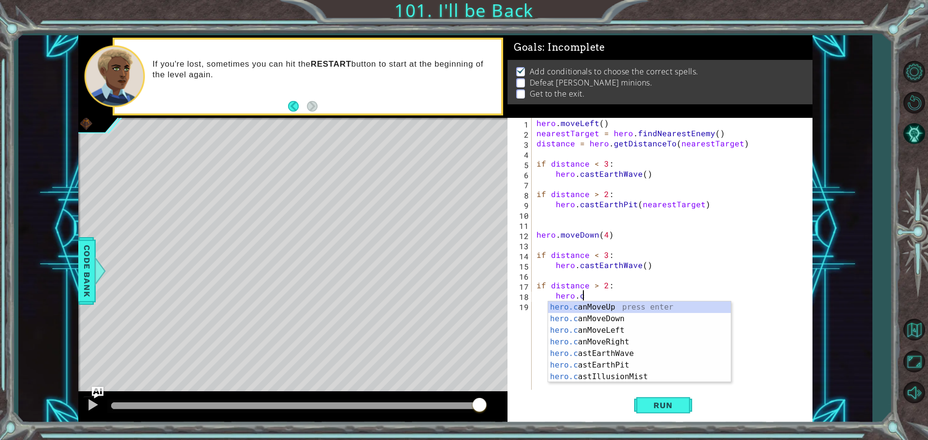
scroll to position [0, 2]
click at [598, 365] on div "hero.c anMoveUp press enter hero.c anMoveDown press enter hero.c anMoveLeft pre…" at bounding box center [639, 354] width 183 height 104
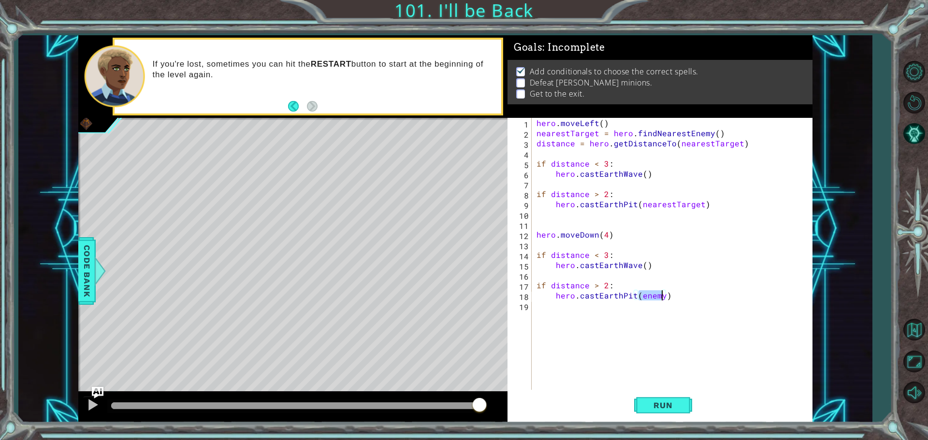
click at [661, 293] on div "hero . moveLeft ( ) nearestTarget = hero . findNearestEnemy ( ) distance = hero…" at bounding box center [672, 255] width 275 height 274
drag, startPoint x: 698, startPoint y: 205, endPoint x: 639, endPoint y: 204, distance: 59.5
click at [639, 204] on div "hero . moveLeft ( ) nearestTarget = hero . findNearestEnemy ( ) distance = hero…" at bounding box center [675, 265] width 280 height 294
type textarea "hero.castEarthPit(nearestTarget)"
click at [663, 273] on div "hero . moveLeft ( ) nearestTarget = hero . findNearestEnemy ( ) distance = hero…" at bounding box center [675, 265] width 280 height 294
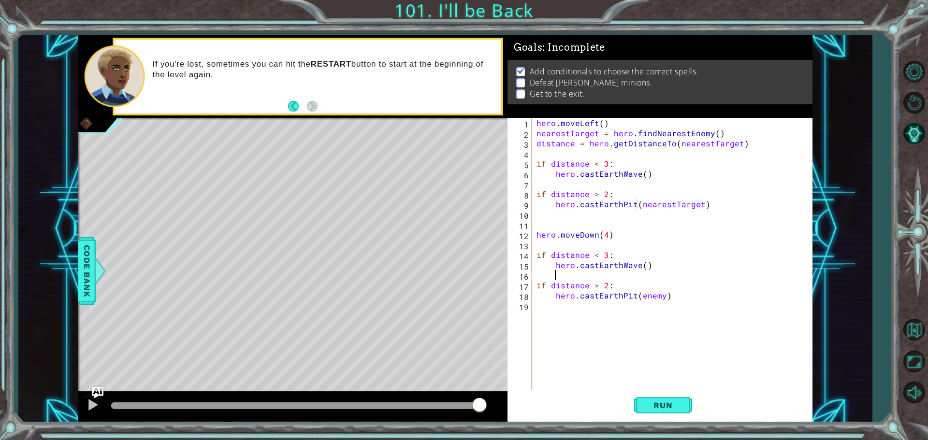
scroll to position [0, 0]
click at [641, 263] on div "hero . moveLeft ( ) nearestTarget = hero . findNearestEnemy ( ) distance = hero…" at bounding box center [675, 265] width 280 height 294
click at [643, 266] on div "hero . moveLeft ( ) nearestTarget = hero . findNearestEnemy ( ) distance = hero…" at bounding box center [675, 265] width 280 height 294
paste textarea "nearestTarget"
drag, startPoint x: 664, startPoint y: 295, endPoint x: 642, endPoint y: 300, distance: 22.4
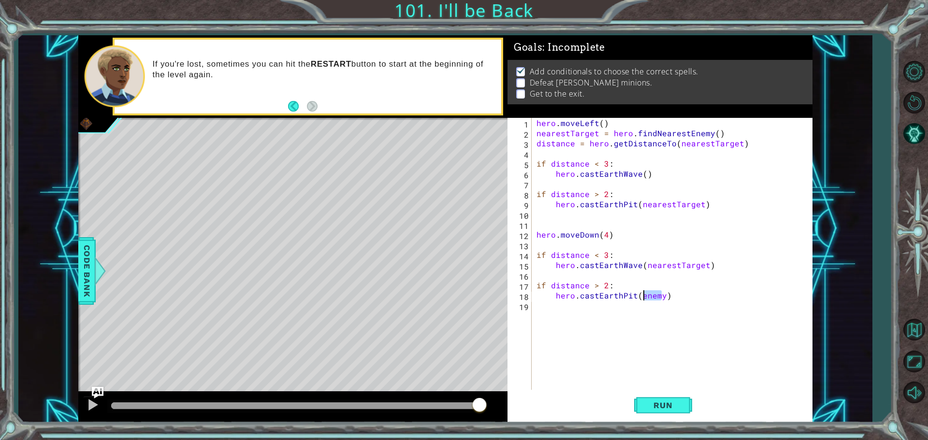
click at [642, 300] on div "hero . moveLeft ( ) nearestTarget = hero . findNearestEnemy ( ) distance = hero…" at bounding box center [675, 265] width 280 height 294
type textarea "hero.castEarthPit(enemy)"
drag, startPoint x: 660, startPoint y: 295, endPoint x: 639, endPoint y: 297, distance: 20.8
click at [639, 297] on div "hero . moveLeft ( ) nearestTarget = hero . findNearestEnemy ( ) distance = hero…" at bounding box center [675, 265] width 280 height 294
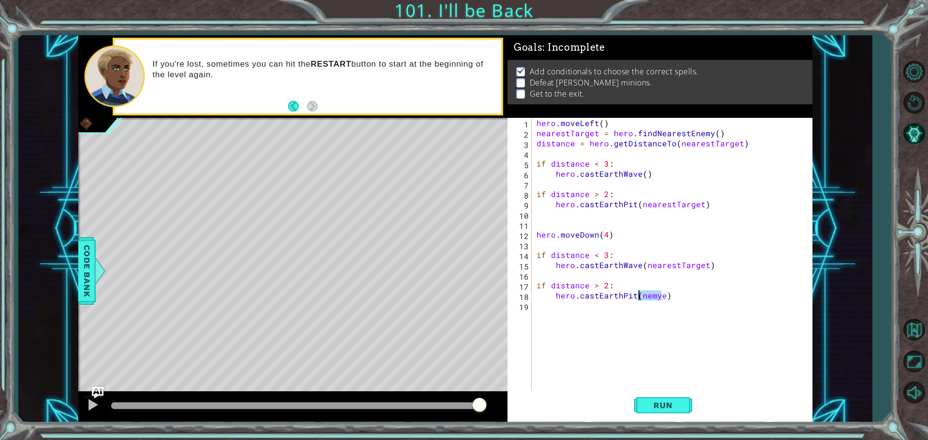
paste textarea "arestTarget"
click at [646, 401] on span "Run" at bounding box center [663, 406] width 38 height 10
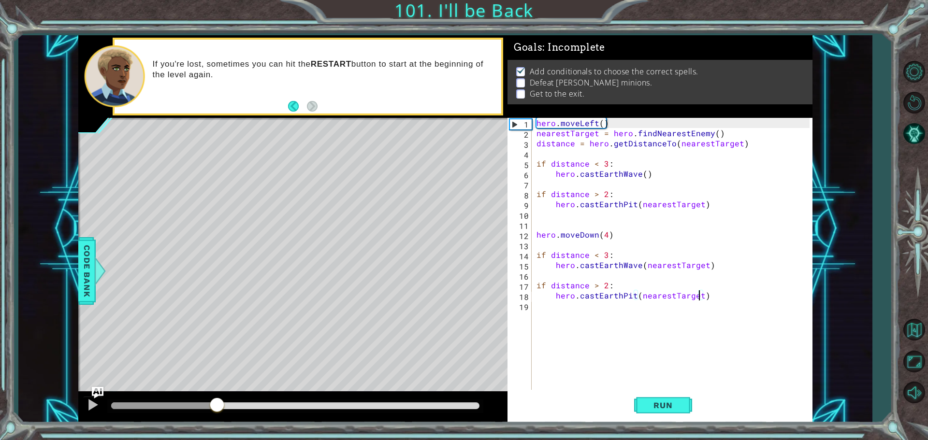
click at [220, 391] on div "methods hero use(thing) moveUp(steps) moveDown(steps) moveLeft(steps) moveRight…" at bounding box center [445, 229] width 734 height 388
click at [656, 406] on span "Run" at bounding box center [663, 406] width 38 height 10
drag, startPoint x: 122, startPoint y: 403, endPoint x: 345, endPoint y: 409, distance: 222.9
click at [333, 409] on div at bounding box center [324, 405] width 17 height 17
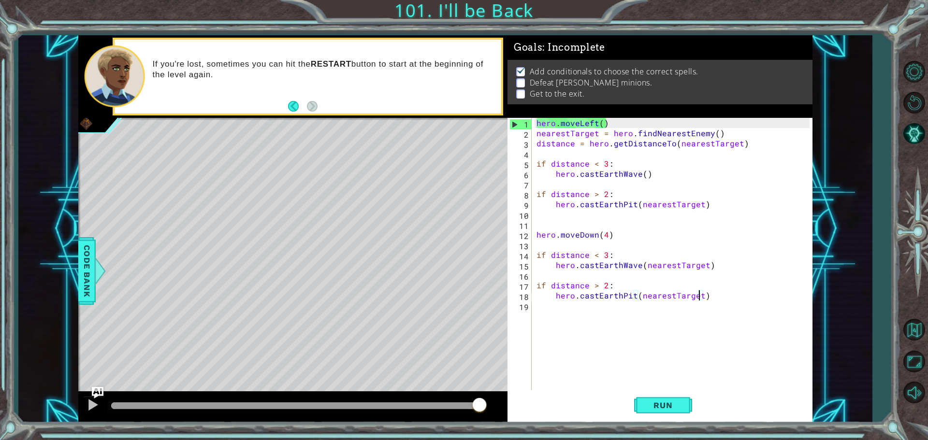
drag, startPoint x: 396, startPoint y: 401, endPoint x: 698, endPoint y: 378, distance: 302.1
click at [600, 390] on div "1 ההההההההההההההההההההההההההההההההההההההההההההההההההההההההההההההההההההההההההההה…" at bounding box center [445, 229] width 734 height 388
drag, startPoint x: 131, startPoint y: 408, endPoint x: 199, endPoint y: 410, distance: 68.2
click at [199, 410] on div at bounding box center [198, 405] width 17 height 17
click at [702, 266] on div "hero . moveLeft ( ) nearestTarget = hero . findNearestEnemy ( ) distance = hero…" at bounding box center [675, 265] width 280 height 294
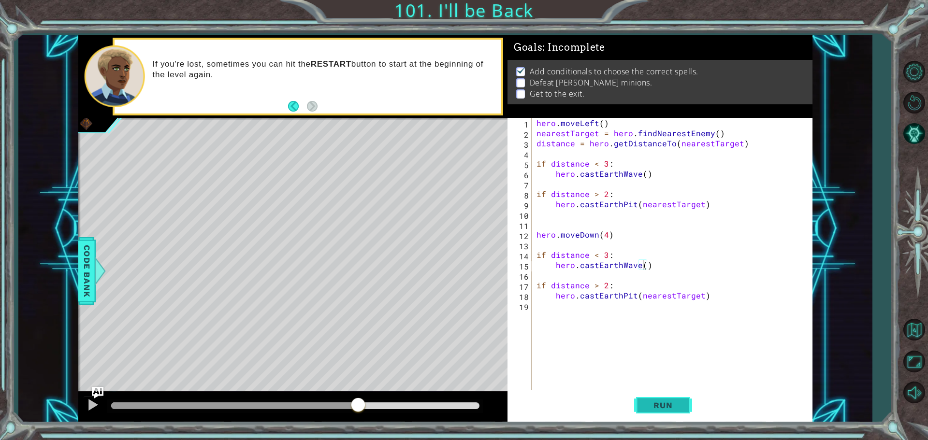
click at [643, 410] on button "Run" at bounding box center [663, 405] width 58 height 30
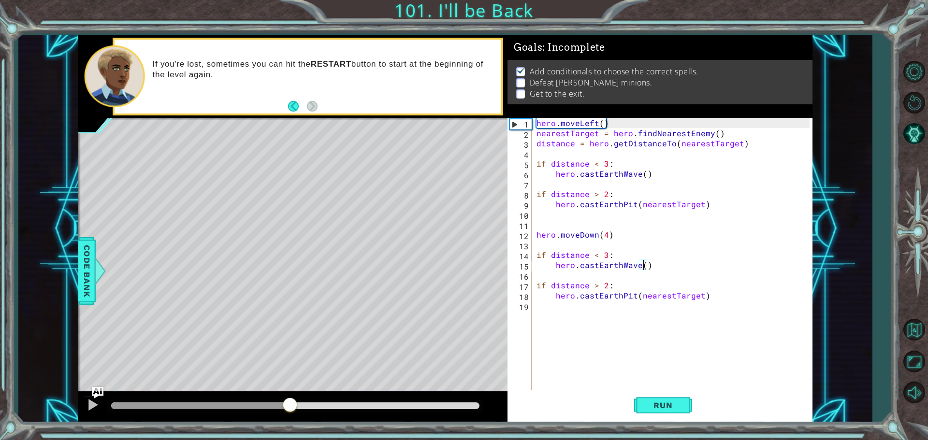
drag, startPoint x: 126, startPoint y: 407, endPoint x: 431, endPoint y: 403, distance: 304.6
click at [292, 392] on div at bounding box center [292, 407] width 429 height 31
drag, startPoint x: 633, startPoint y: 404, endPoint x: 649, endPoint y: 404, distance: 16.0
click at [638, 404] on div "Run" at bounding box center [663, 405] width 305 height 30
click at [652, 404] on span "Run" at bounding box center [663, 406] width 38 height 10
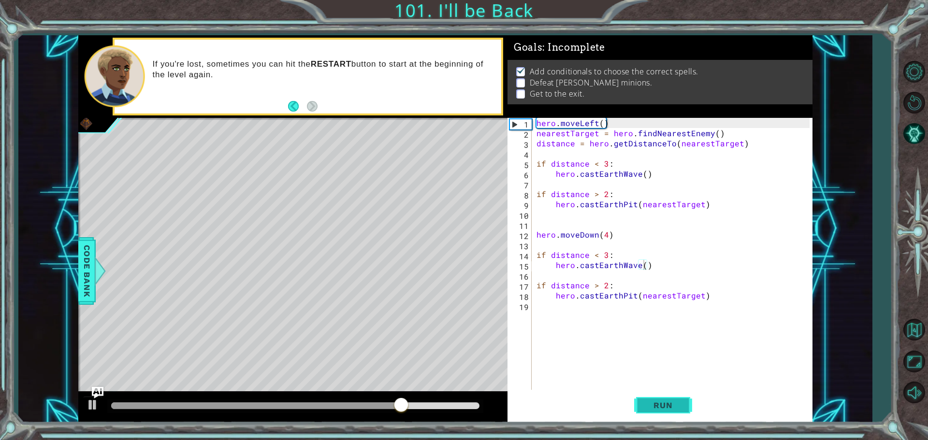
click at [657, 395] on button "Run" at bounding box center [663, 405] width 58 height 30
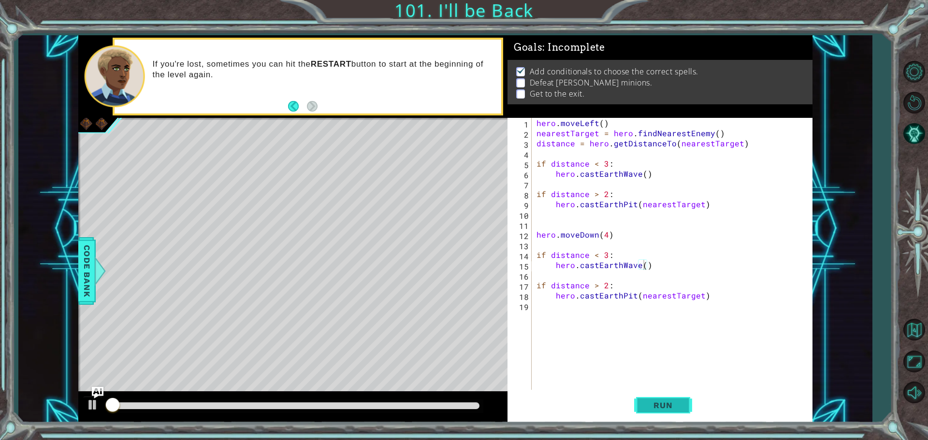
click at [657, 395] on button "Run" at bounding box center [663, 405] width 58 height 30
click at [656, 395] on button "Run" at bounding box center [663, 405] width 58 height 30
click at [655, 395] on button "Run" at bounding box center [663, 405] width 58 height 30
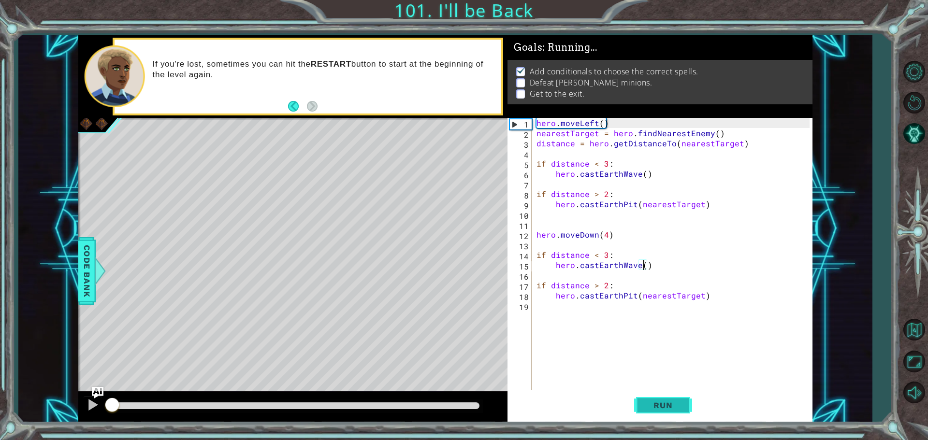
click at [655, 395] on button "Run" at bounding box center [663, 405] width 58 height 30
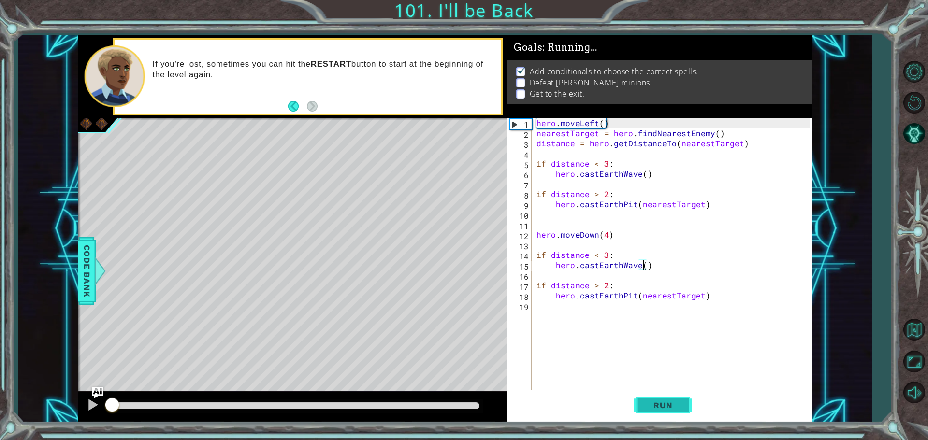
click at [655, 395] on button "Run" at bounding box center [663, 405] width 58 height 30
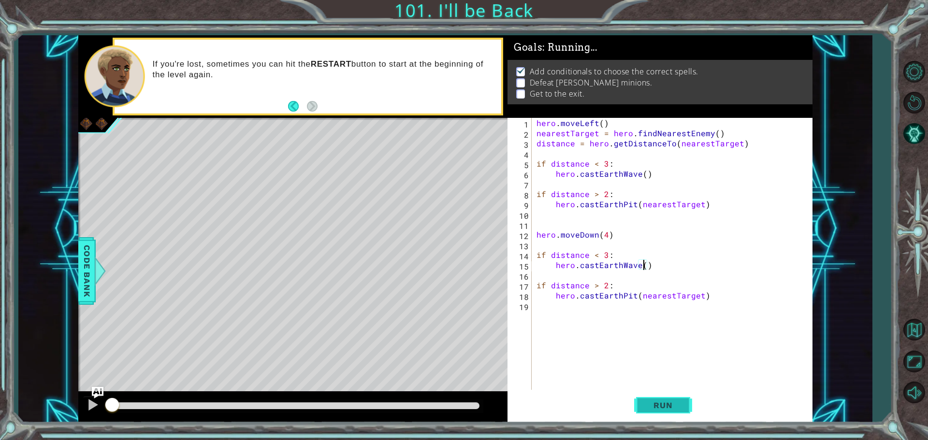
click at [655, 395] on button "Run" at bounding box center [663, 405] width 58 height 30
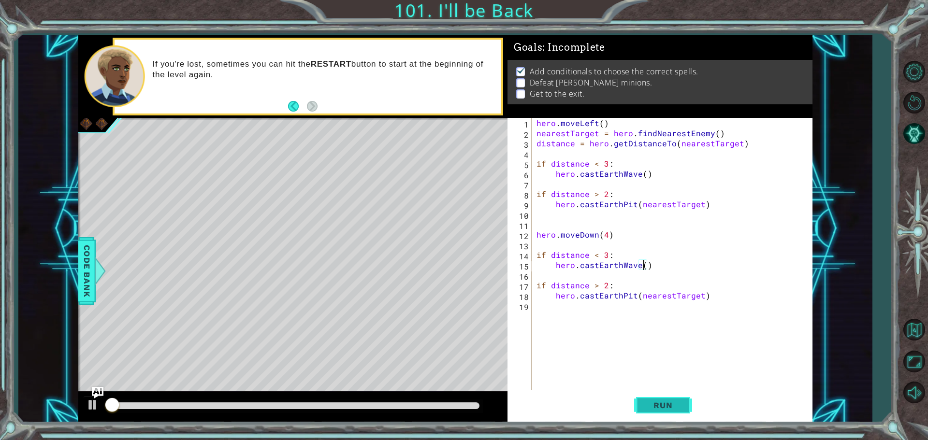
click at [655, 395] on button "Run" at bounding box center [663, 405] width 58 height 30
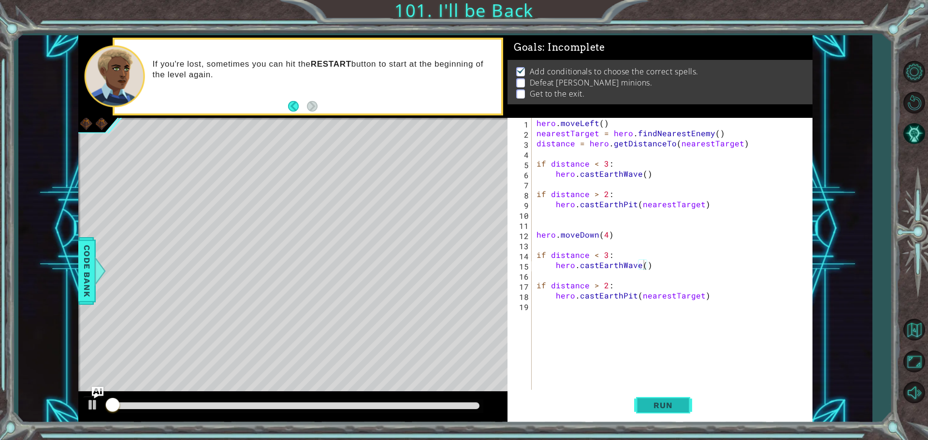
click at [655, 396] on button "Run" at bounding box center [663, 405] width 58 height 30
drag, startPoint x: 655, startPoint y: 396, endPoint x: 656, endPoint y: 402, distance: 5.4
click at [655, 401] on button "Run" at bounding box center [663, 405] width 58 height 30
click at [656, 403] on span "Run" at bounding box center [663, 406] width 38 height 10
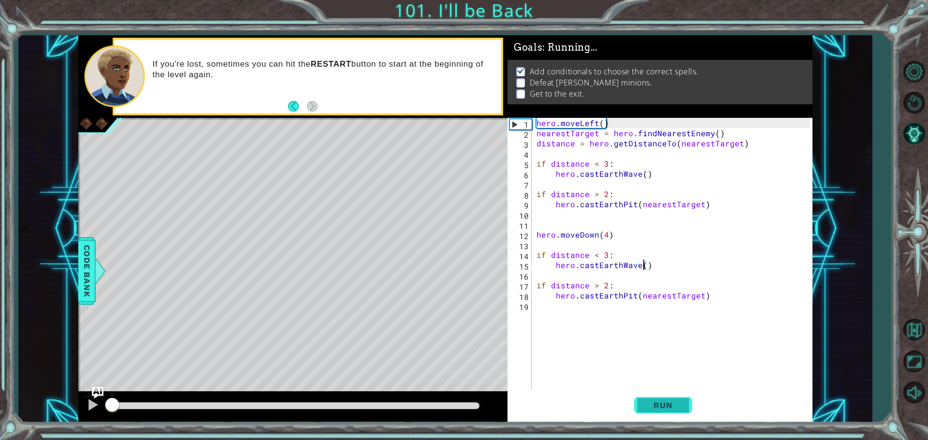
click at [656, 404] on span "Run" at bounding box center [663, 406] width 38 height 10
click at [657, 405] on span "Run" at bounding box center [663, 406] width 38 height 10
click at [657, 406] on span "Run" at bounding box center [663, 406] width 38 height 10
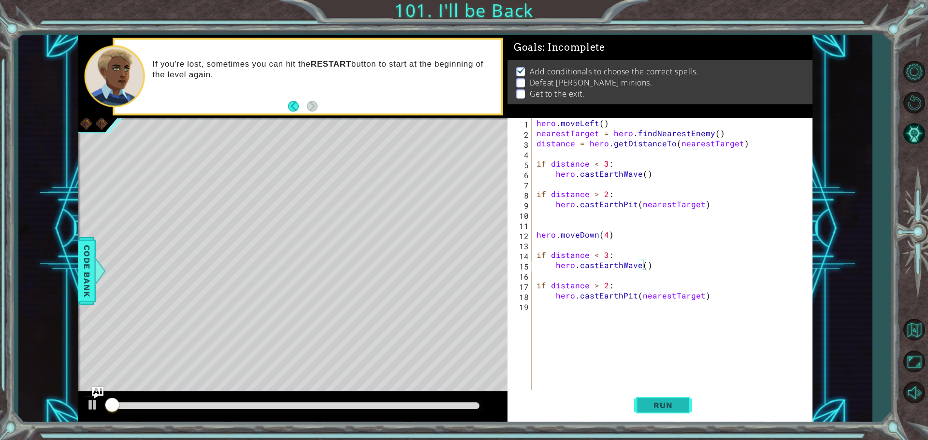
click at [657, 406] on span "Run" at bounding box center [663, 406] width 38 height 10
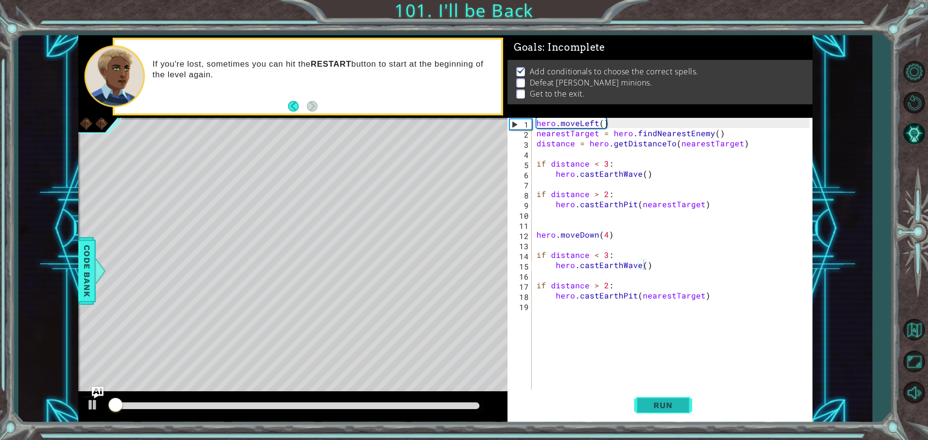
click at [657, 406] on span "Run" at bounding box center [663, 406] width 38 height 10
click at [658, 408] on span "Run" at bounding box center [663, 406] width 38 height 10
click at [658, 409] on span "Run" at bounding box center [663, 406] width 38 height 10
drag, startPoint x: 658, startPoint y: 409, endPoint x: 660, endPoint y: 414, distance: 5.2
click at [660, 414] on button "Run" at bounding box center [663, 405] width 58 height 30
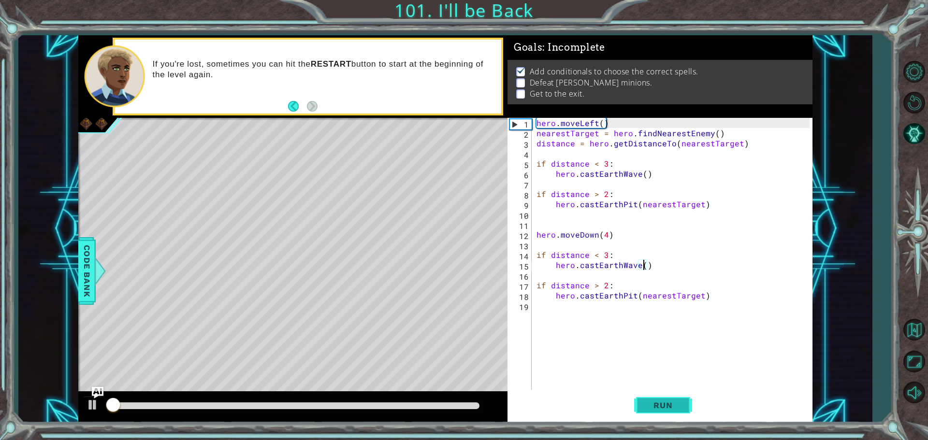
drag, startPoint x: 660, startPoint y: 414, endPoint x: 661, endPoint y: 419, distance: 4.9
click at [661, 419] on button "Run" at bounding box center [663, 405] width 58 height 30
click at [661, 422] on div "hero.castEarthWave() 1 2 3 4 5 6 7 8 9 10 11 12 13 14 15 16 17 18 19 hero . mov…" at bounding box center [660, 270] width 305 height 305
click at [660, 403] on span "Run" at bounding box center [663, 406] width 38 height 10
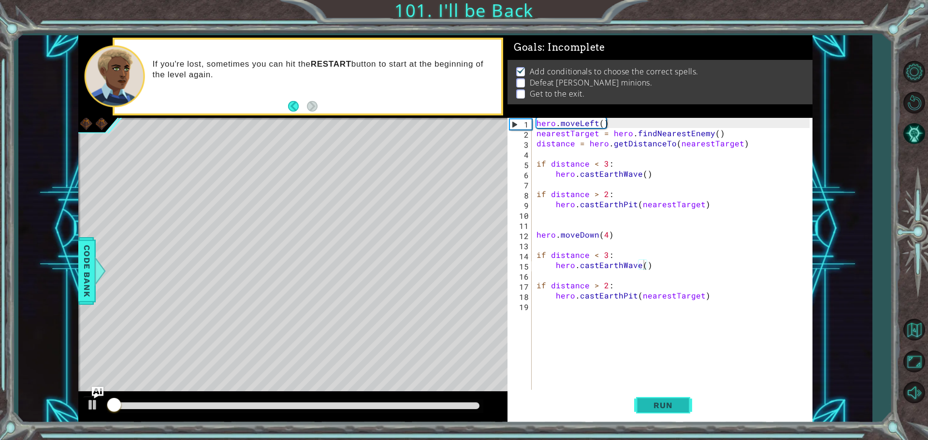
click at [660, 403] on span "Run" at bounding box center [663, 406] width 38 height 10
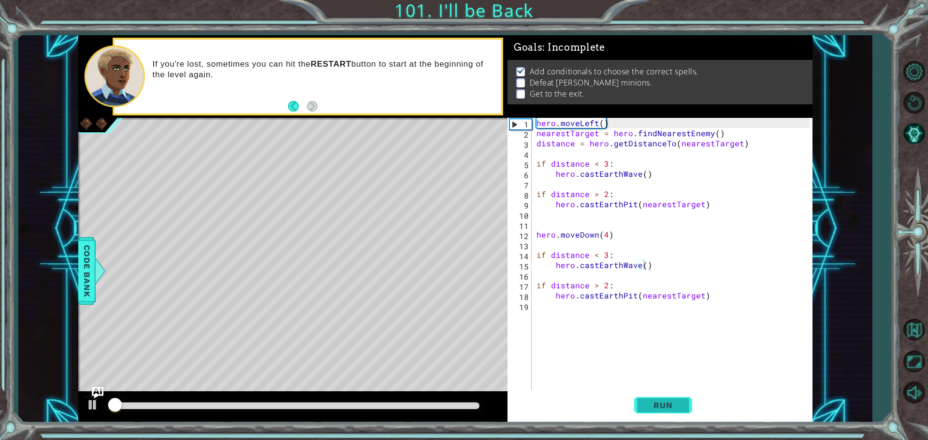
click at [660, 403] on span "Run" at bounding box center [663, 406] width 38 height 10
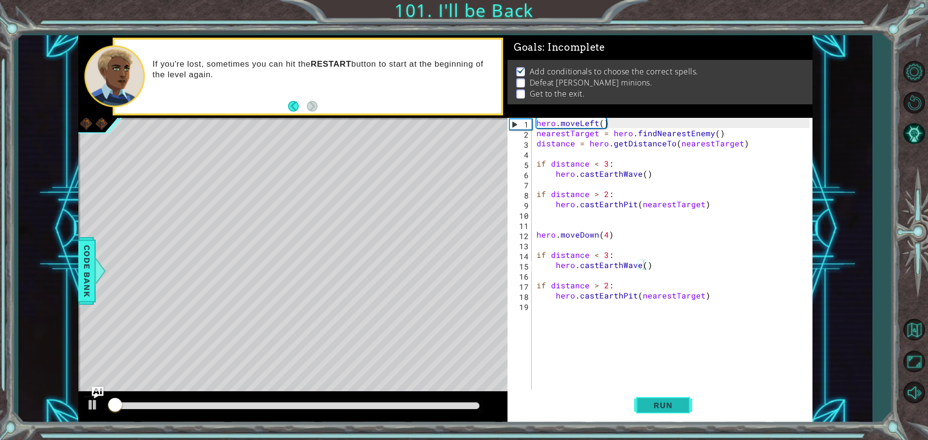
click at [660, 403] on span "Run" at bounding box center [663, 406] width 38 height 10
drag, startPoint x: 658, startPoint y: 414, endPoint x: 656, endPoint y: 421, distance: 7.6
click at [656, 421] on div "hero.castEarthWave() 1 2 3 4 5 6 7 8 9 10 11 12 13 14 15 16 17 18 19 hero . mov…" at bounding box center [660, 270] width 305 height 305
click at [654, 404] on span "Run" at bounding box center [663, 406] width 38 height 10
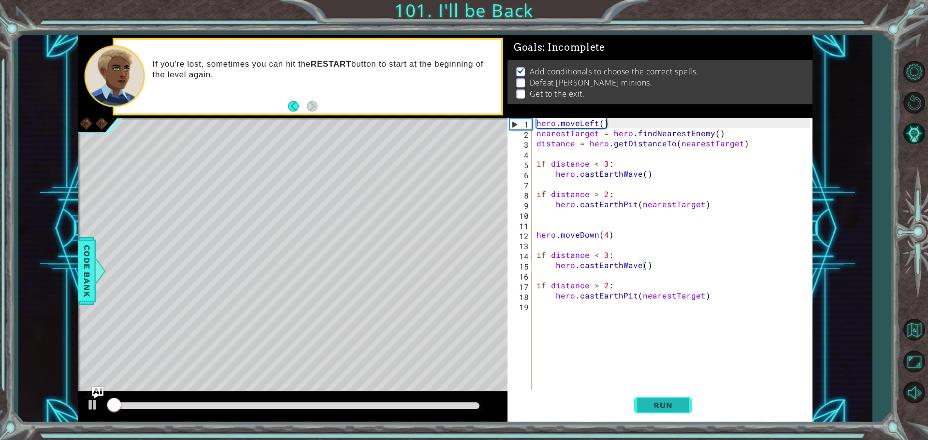
click at [654, 404] on span "Run" at bounding box center [663, 406] width 38 height 10
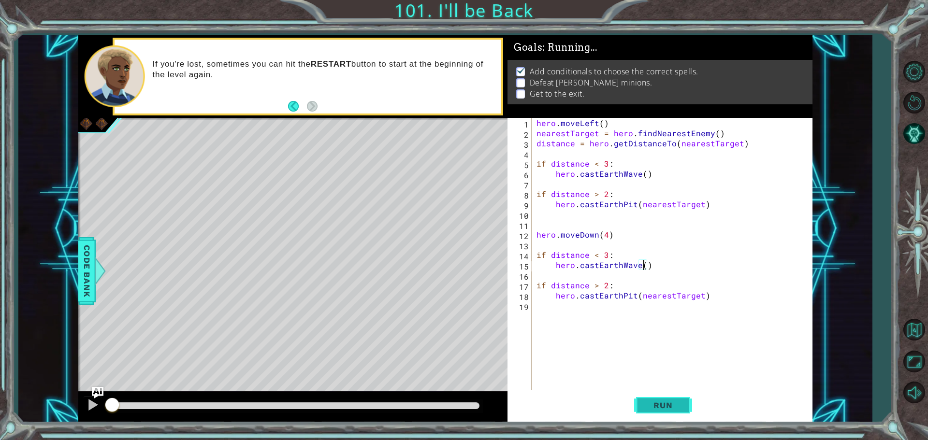
click at [654, 404] on span "Run" at bounding box center [663, 406] width 38 height 10
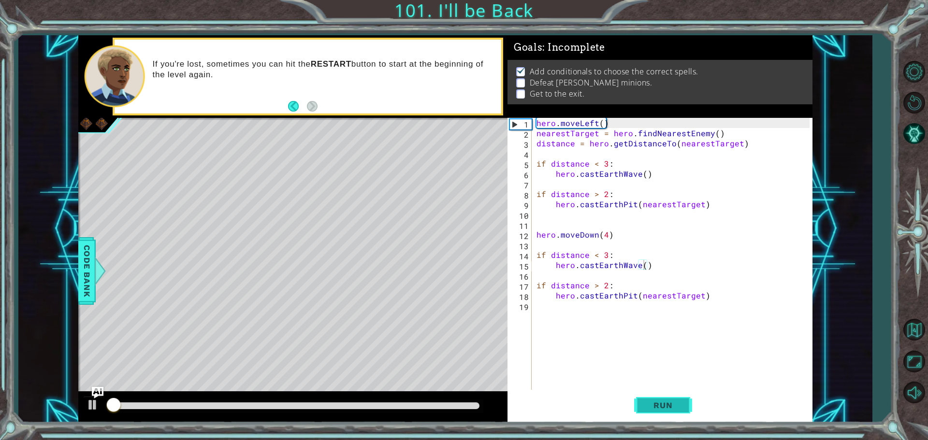
click at [654, 404] on span "Run" at bounding box center [663, 406] width 38 height 10
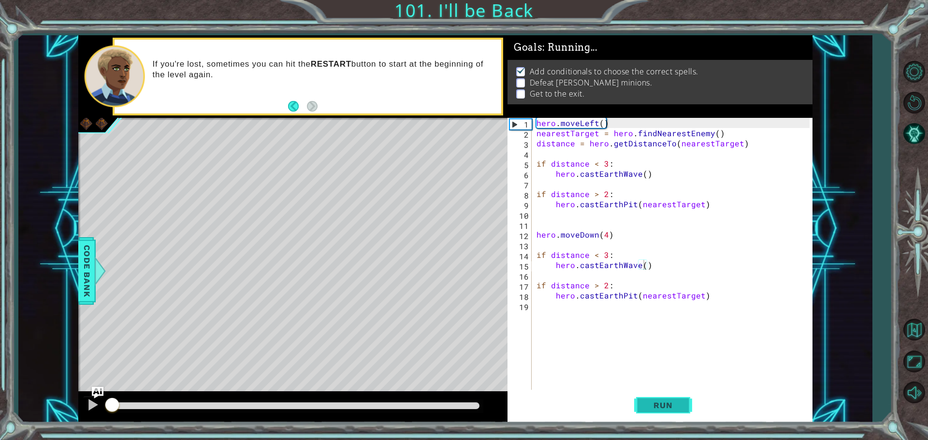
click at [654, 404] on span "Run" at bounding box center [663, 406] width 38 height 10
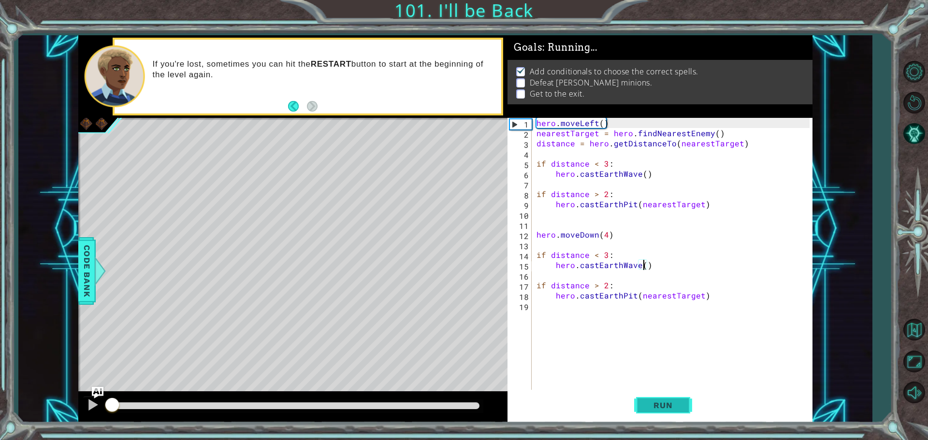
click at [654, 404] on span "Run" at bounding box center [663, 406] width 38 height 10
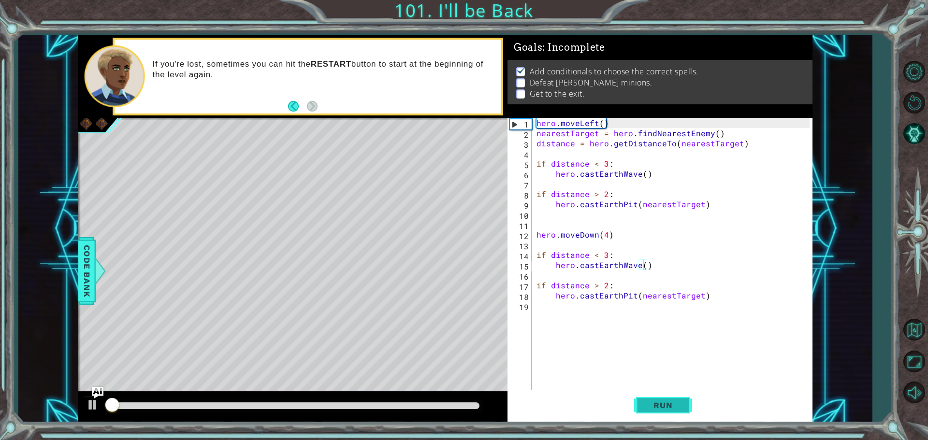
click at [654, 404] on span "Run" at bounding box center [663, 406] width 38 height 10
click at [654, 415] on button "Run" at bounding box center [663, 405] width 58 height 30
click at [654, 416] on button "Run" at bounding box center [663, 405] width 58 height 30
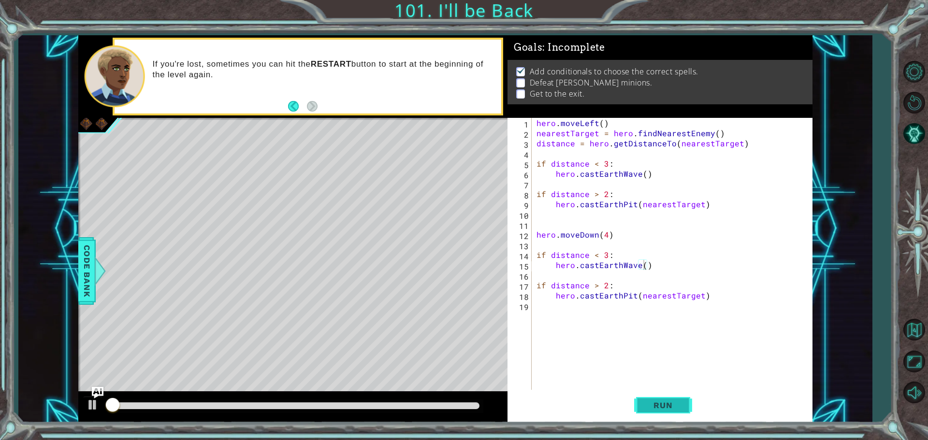
click at [654, 416] on button "Run" at bounding box center [663, 405] width 58 height 30
click at [655, 417] on button "Run" at bounding box center [663, 405] width 58 height 30
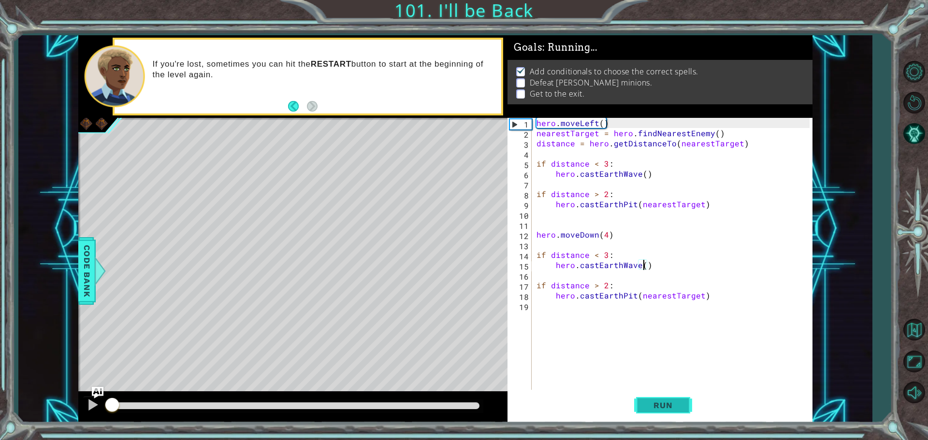
click at [655, 418] on button "Run" at bounding box center [663, 405] width 58 height 30
drag, startPoint x: 655, startPoint y: 419, endPoint x: 656, endPoint y: 435, distance: 15.5
click at [656, 435] on div "1 ההההההההההההההההההההההההההההההההההההההההההההההההההההההההההההההההההההההההההההה…" at bounding box center [464, 220] width 928 height 440
drag, startPoint x: 636, startPoint y: 415, endPoint x: 639, endPoint y: 408, distance: 7.2
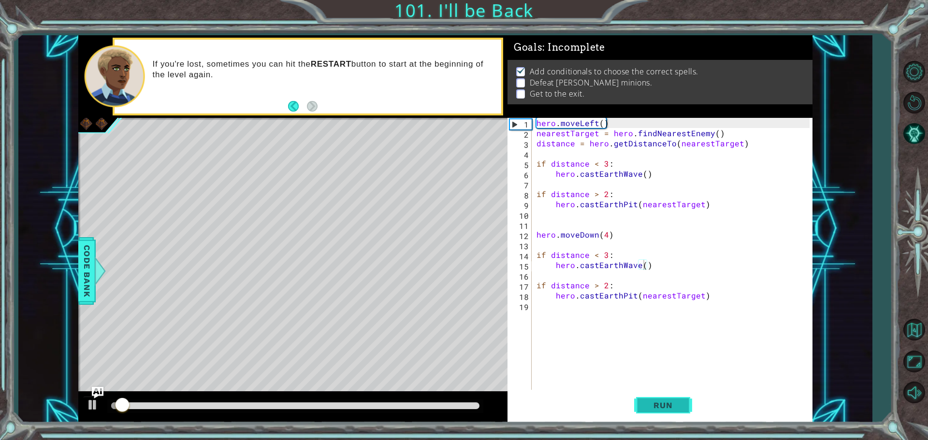
click at [636, 414] on button "Run" at bounding box center [663, 405] width 58 height 30
click at [641, 404] on button "Run" at bounding box center [663, 405] width 58 height 30
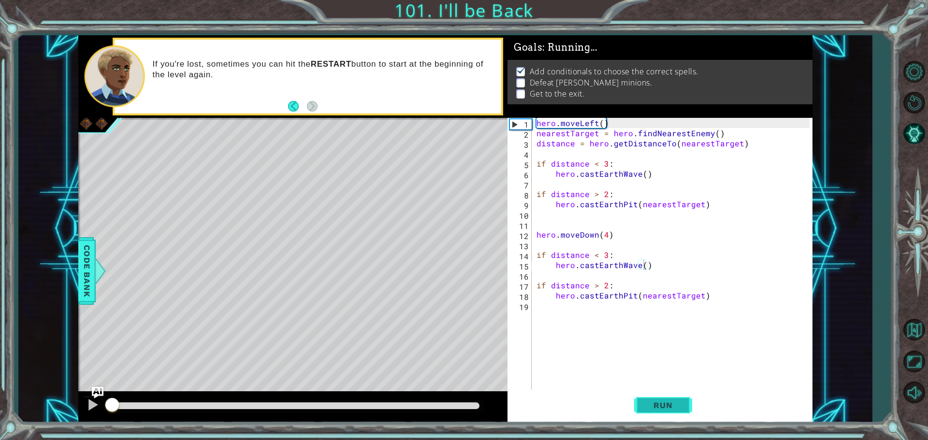
click at [641, 403] on button "Run" at bounding box center [663, 405] width 58 height 30
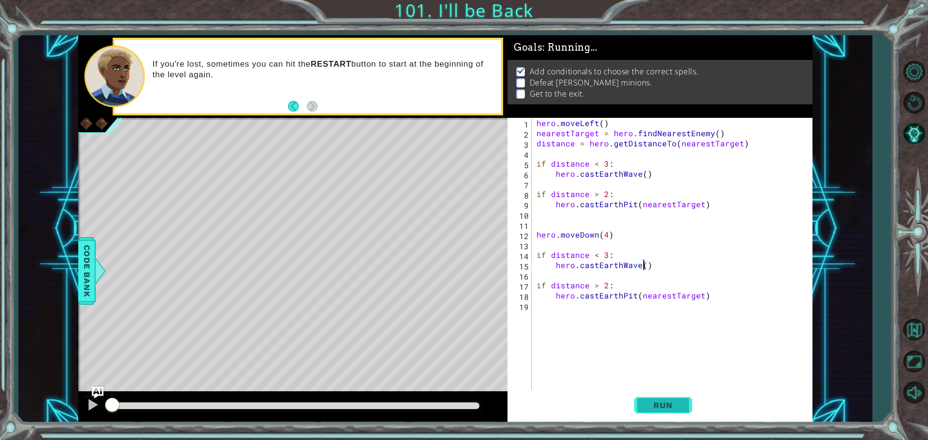
click at [641, 403] on button "Run" at bounding box center [663, 405] width 58 height 30
click at [641, 405] on button "Run" at bounding box center [663, 405] width 58 height 30
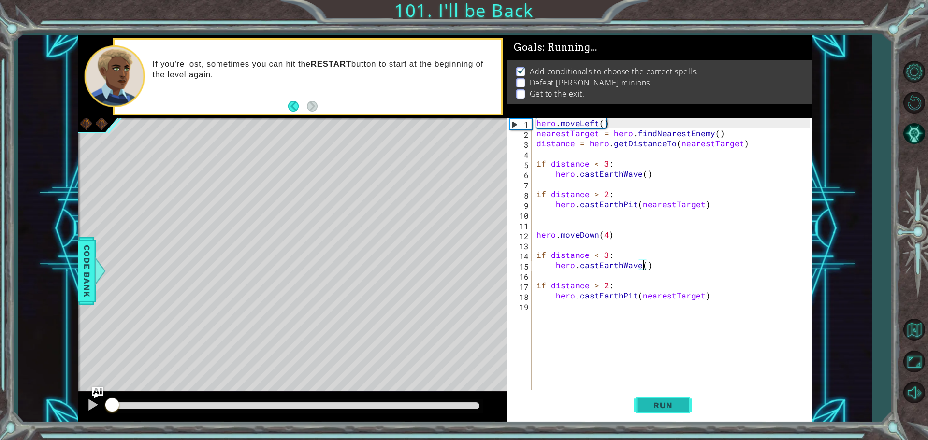
click at [641, 405] on button "Run" at bounding box center [663, 405] width 58 height 30
click at [641, 402] on button "Run" at bounding box center [663, 405] width 58 height 30
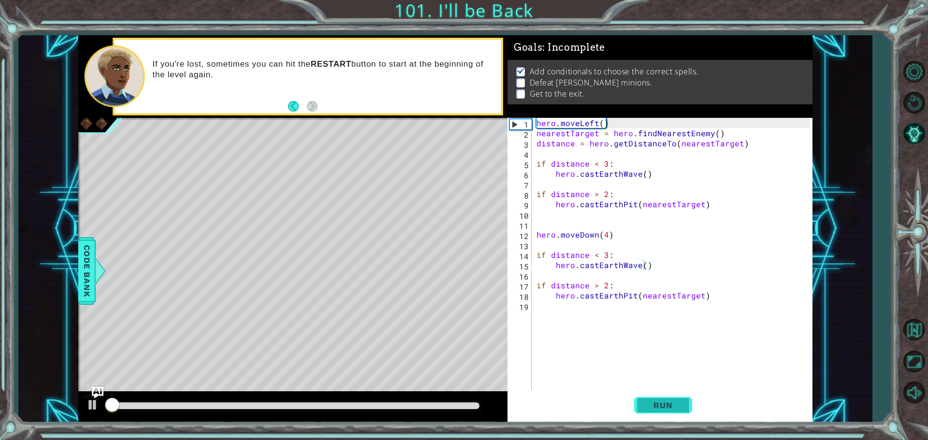
click at [641, 402] on button "Run" at bounding box center [663, 405] width 58 height 30
click at [641, 406] on button "Run" at bounding box center [663, 405] width 58 height 30
click at [641, 408] on button "Run" at bounding box center [663, 405] width 58 height 30
click at [641, 411] on button "Run" at bounding box center [663, 405] width 58 height 30
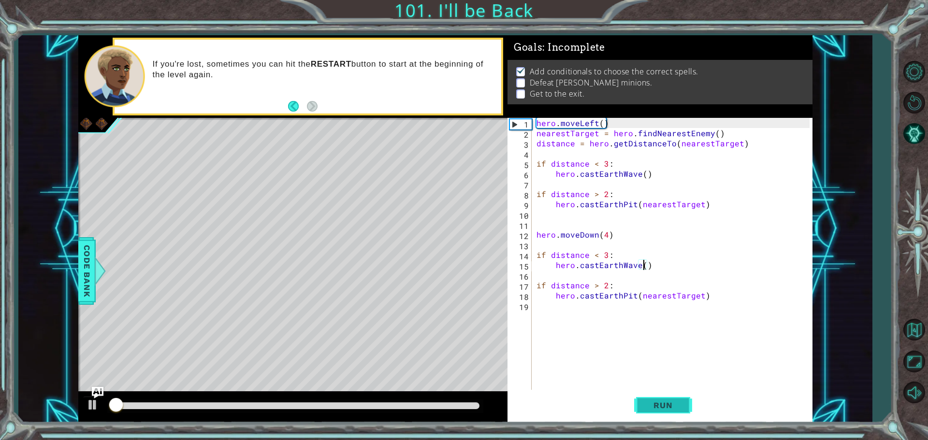
click at [648, 409] on span "Run" at bounding box center [663, 406] width 38 height 10
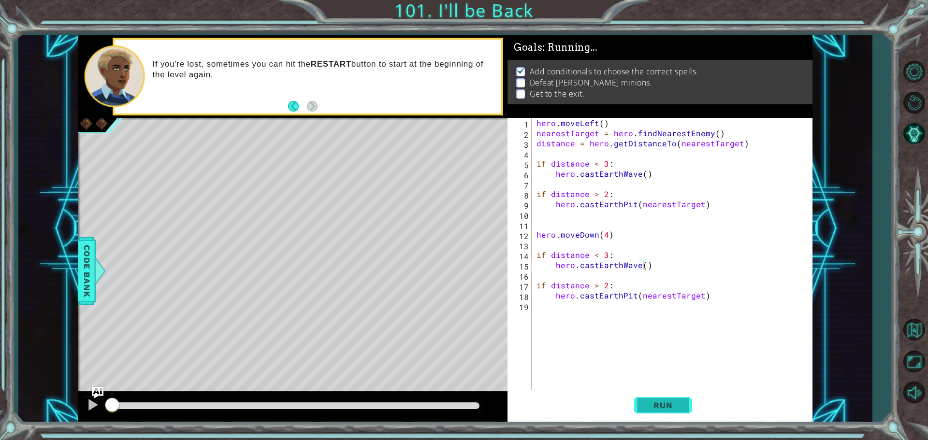
click at [649, 411] on button "Run" at bounding box center [663, 405] width 58 height 30
click at [653, 410] on span "Run" at bounding box center [663, 406] width 38 height 10
click at [653, 402] on span "Run" at bounding box center [663, 406] width 38 height 10
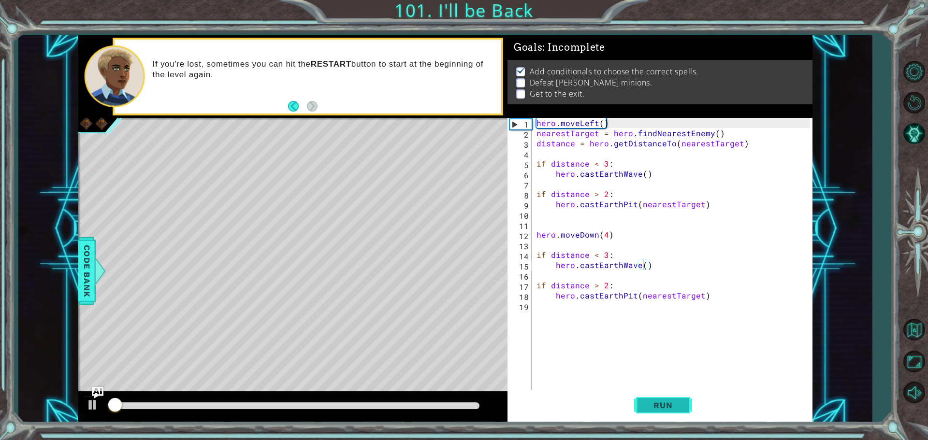
click at [653, 402] on span "Run" at bounding box center [663, 406] width 38 height 10
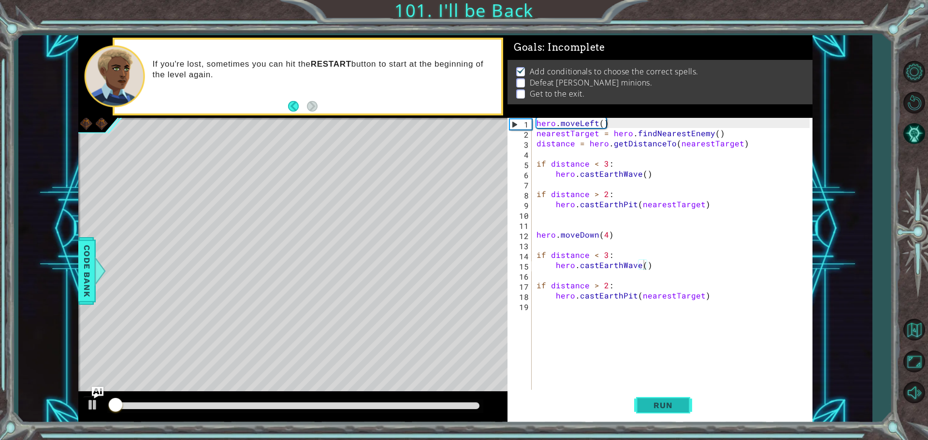
click at [653, 402] on span "Run" at bounding box center [663, 406] width 38 height 10
click at [658, 403] on span "Run" at bounding box center [663, 406] width 38 height 10
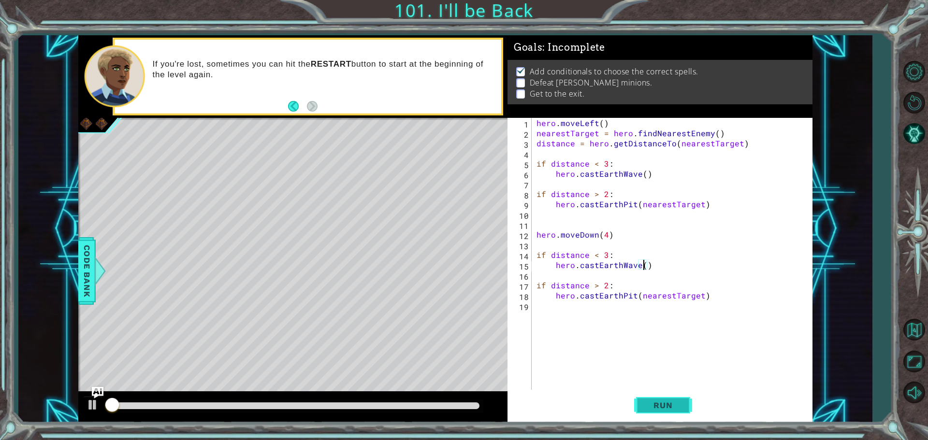
click at [658, 403] on span "Run" at bounding box center [663, 406] width 38 height 10
click at [658, 401] on span "Run" at bounding box center [663, 406] width 38 height 10
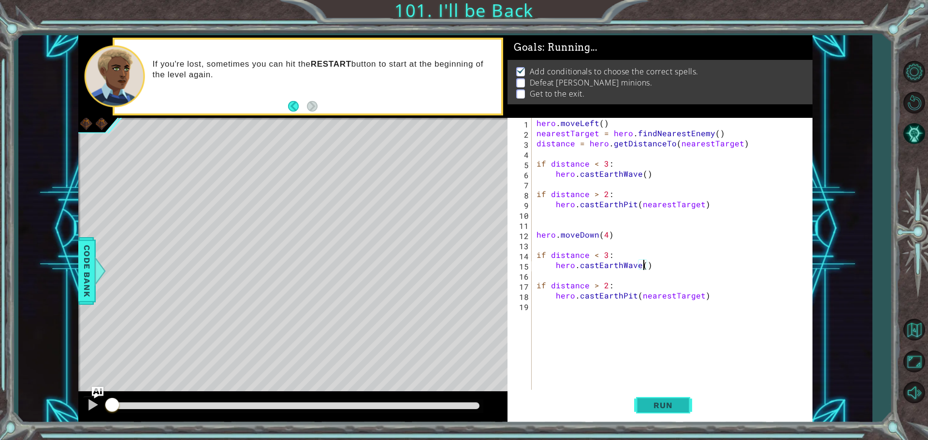
click at [658, 401] on span "Run" at bounding box center [663, 406] width 38 height 10
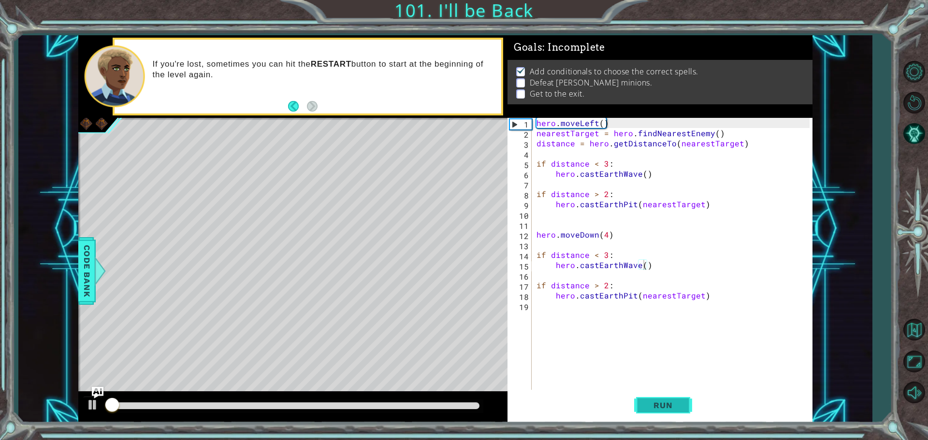
click at [658, 401] on span "Run" at bounding box center [663, 406] width 38 height 10
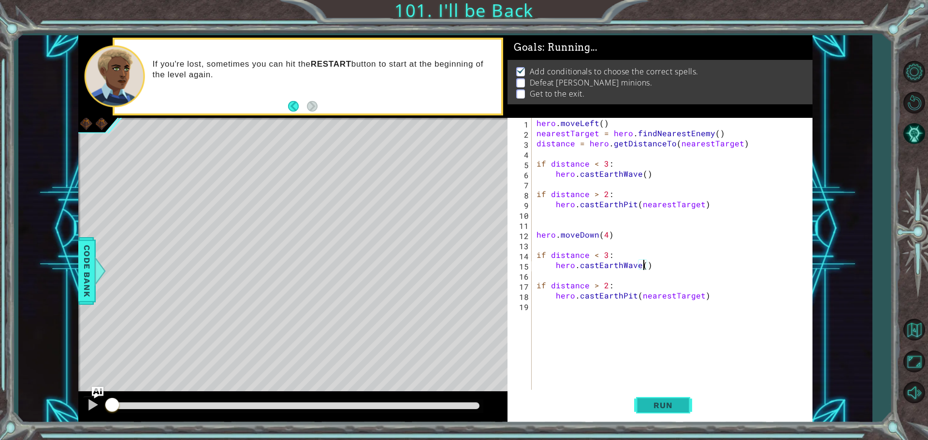
click at [658, 402] on span "Run" at bounding box center [663, 406] width 38 height 10
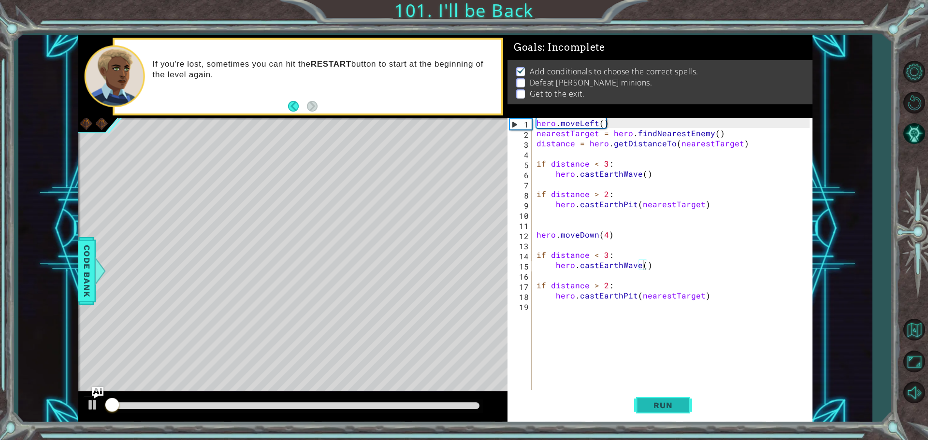
click at [658, 402] on span "Run" at bounding box center [663, 406] width 38 height 10
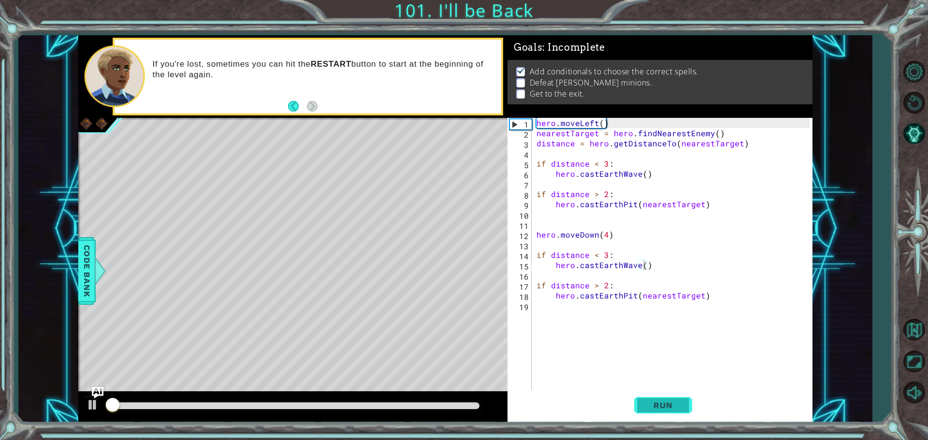
click at [658, 402] on span "Run" at bounding box center [663, 406] width 38 height 10
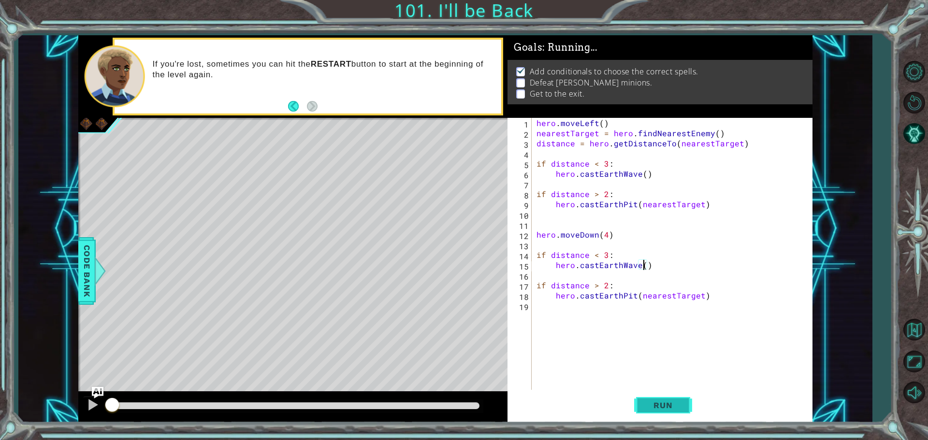
click at [658, 402] on span "Run" at bounding box center [663, 406] width 38 height 10
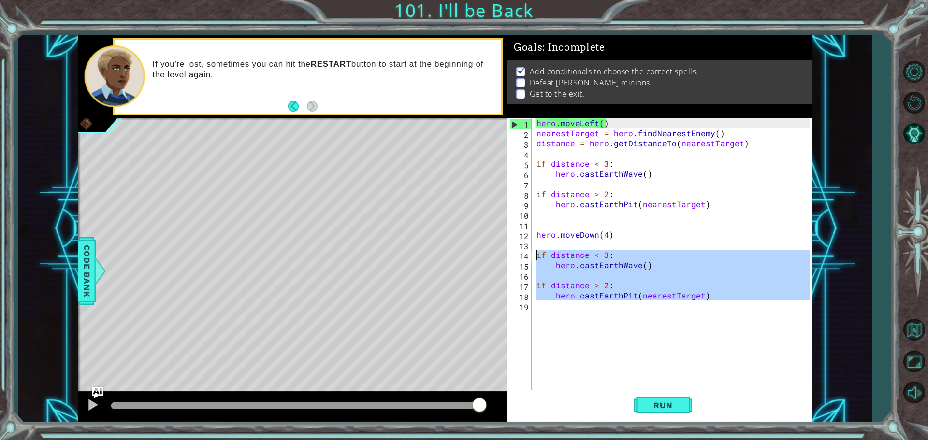
drag, startPoint x: 707, startPoint y: 305, endPoint x: 529, endPoint y: 260, distance: 183.5
click at [529, 260] on div "hero.castEarthWave() 1 2 3 4 5 6 7 8 9 10 11 12 13 14 15 16 17 18 19 hero . mov…" at bounding box center [659, 255] width 302 height 274
type textarea "if distance < 3: hero.castEarthWave()"
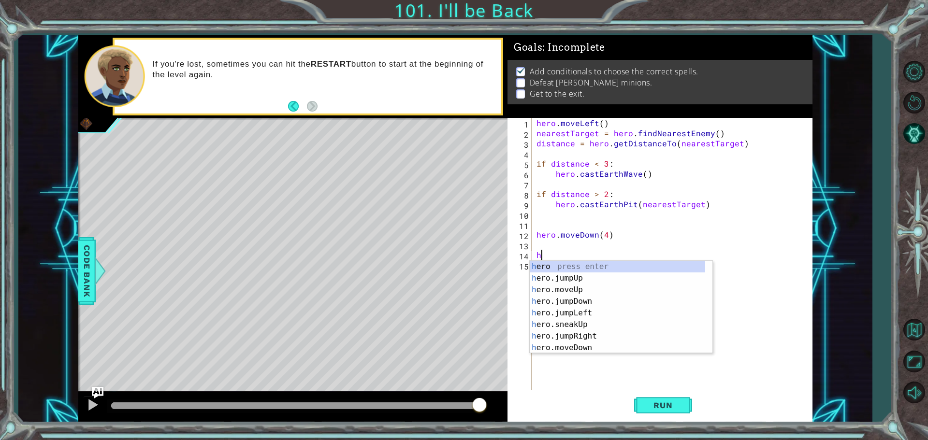
type textarea "hc"
click at [605, 323] on div "h ero. c anMoveUp press enter h ero. c anMoveDown press enter h ero. c anMoveLe…" at bounding box center [621, 313] width 183 height 104
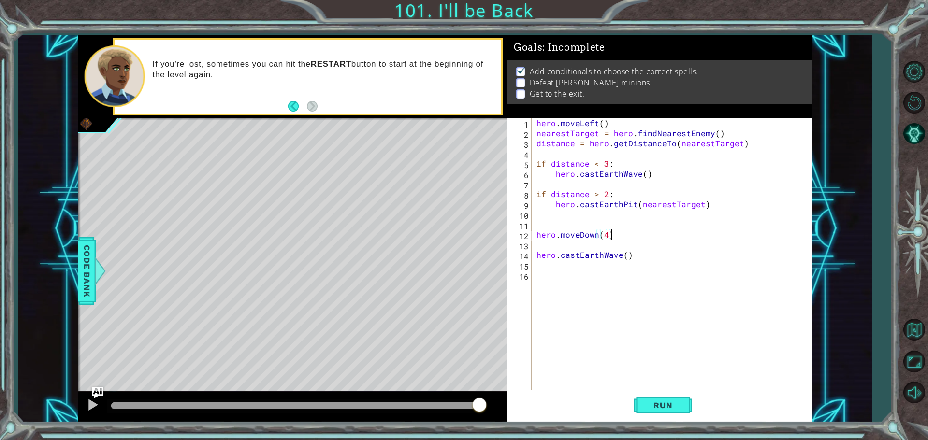
click at [614, 236] on div "hero . moveLeft ( ) nearestTarget = hero . findNearestEnemy ( ) distance = hero…" at bounding box center [675, 265] width 280 height 294
type textarea "hero.moveDown(4)"
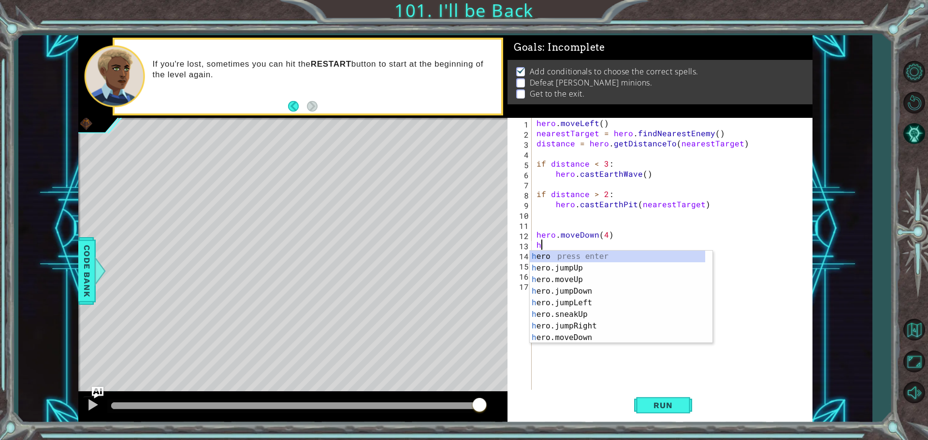
type textarea "hj"
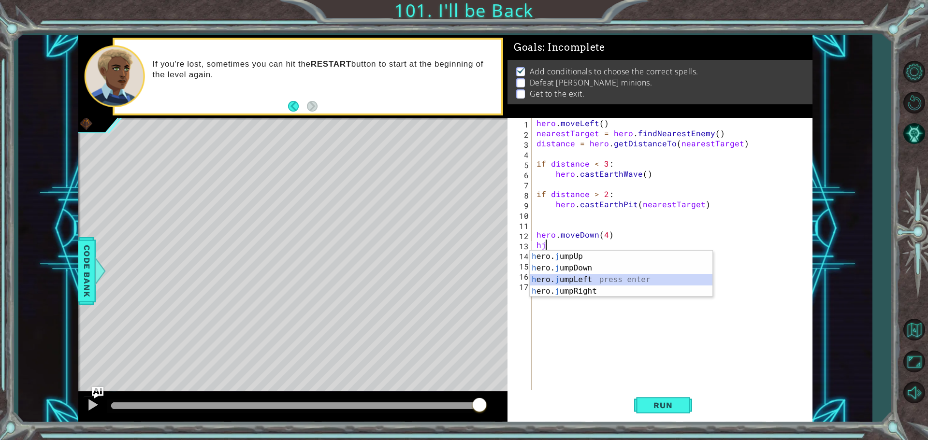
click at [629, 280] on div "h ero. j umpUp press enter h ero. j umpDown press enter h ero. j umpLeft press …" at bounding box center [621, 286] width 183 height 70
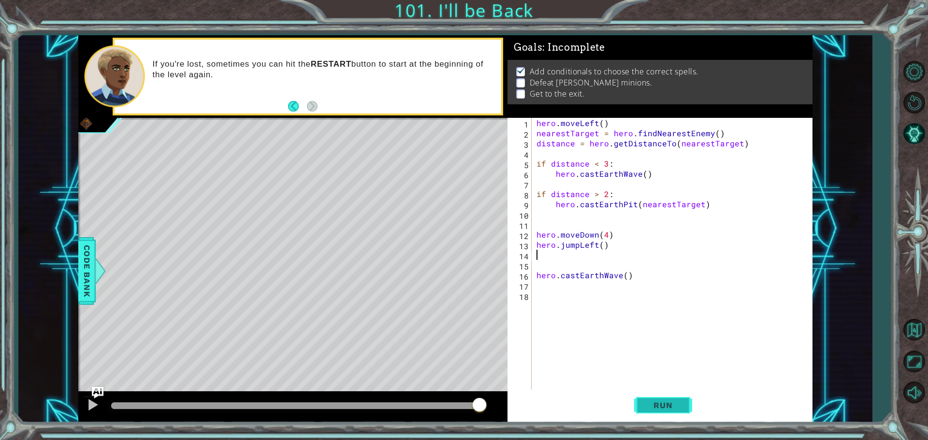
click at [676, 398] on button "Run" at bounding box center [663, 405] width 58 height 30
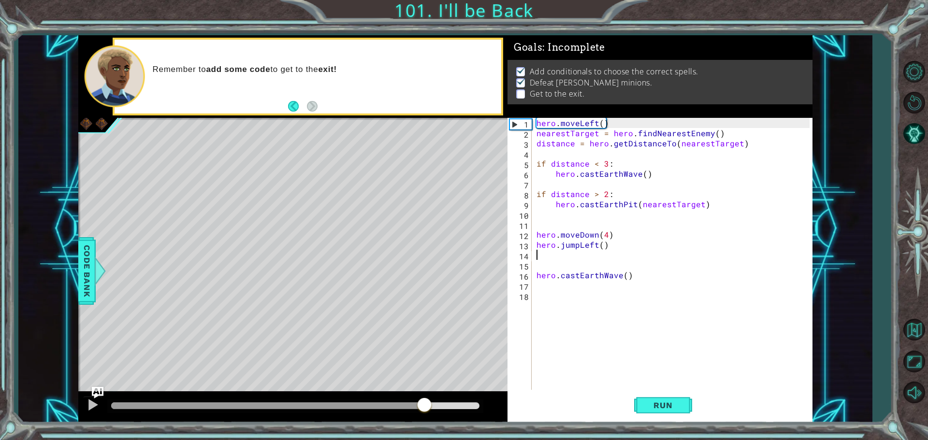
click at [424, 409] on div at bounding box center [295, 406] width 368 height 7
click at [548, 289] on div "hero . moveLeft ( ) nearestTarget = hero . findNearestEnemy ( ) distance = hero…" at bounding box center [675, 265] width 280 height 294
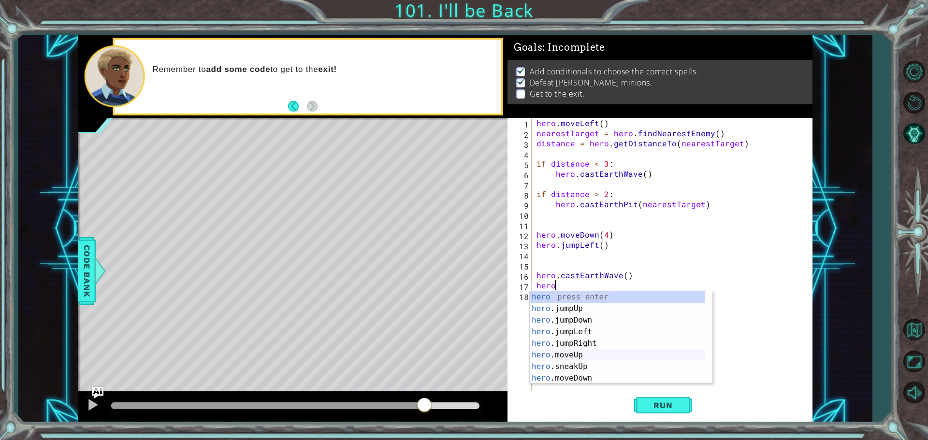
scroll to position [0, 1]
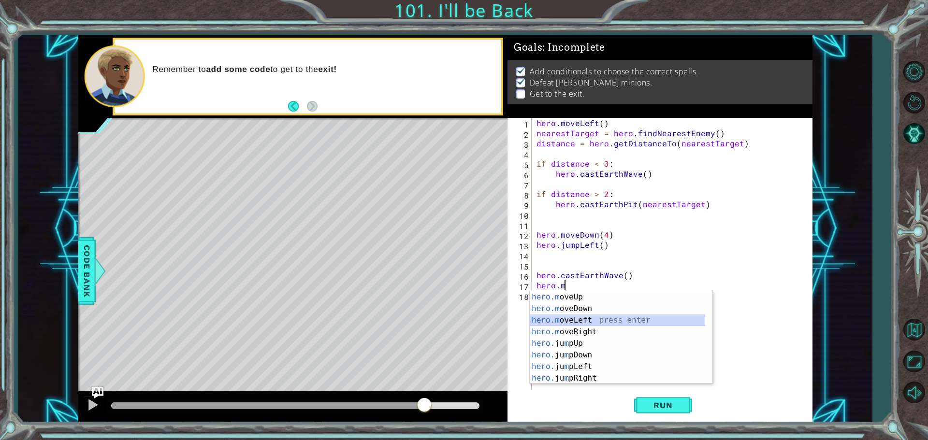
click at [563, 317] on div "hero.m oveUp press enter hero.m oveDown press enter hero.m oveLeft press enter …" at bounding box center [617, 350] width 175 height 116
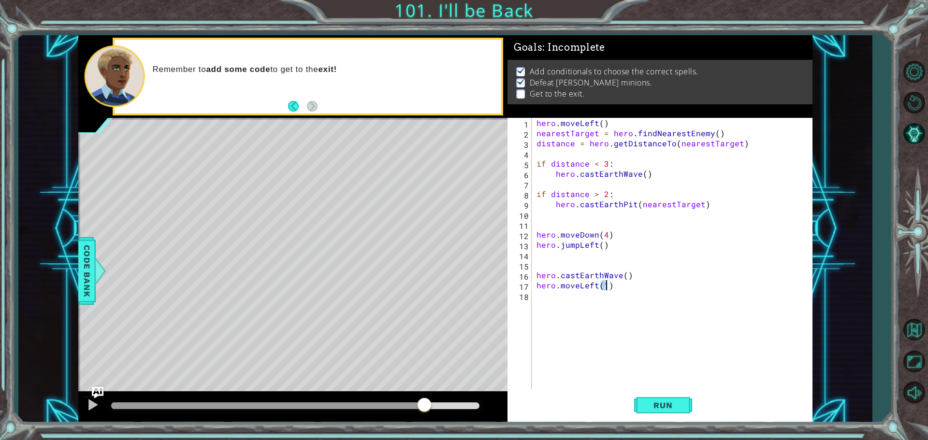
type textarea "hero.moveLeft(2)"
click at [559, 302] on div "hero . moveLeft ( ) nearestTarget = hero . findNearestEnemy ( ) distance = hero…" at bounding box center [675, 265] width 280 height 294
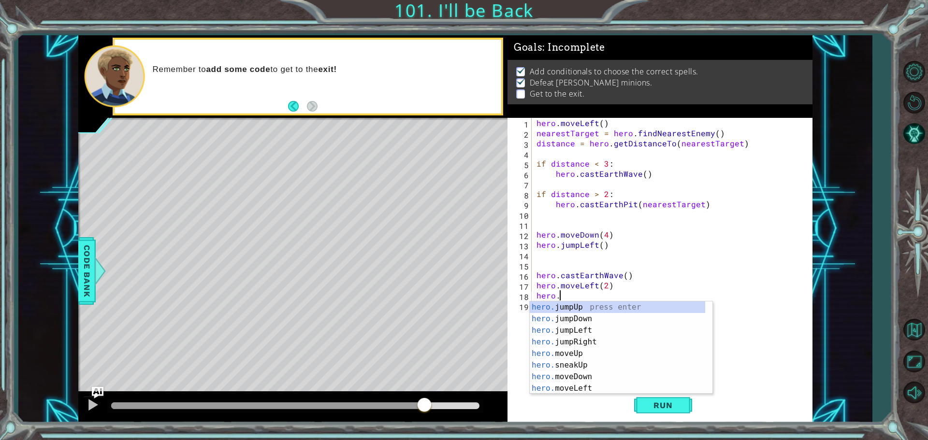
scroll to position [0, 1]
type textarea "hero.j"
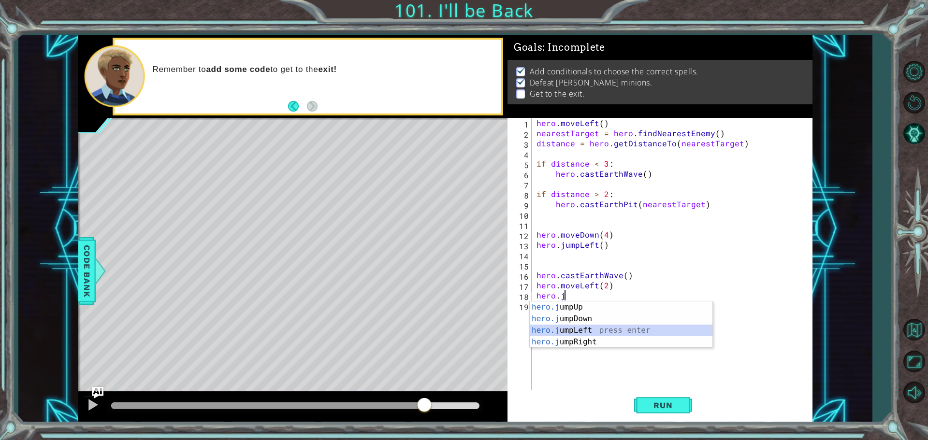
click at [565, 328] on div "hero.j umpUp press enter hero.j umpDown press enter hero.j umpLeft press enter …" at bounding box center [621, 337] width 183 height 70
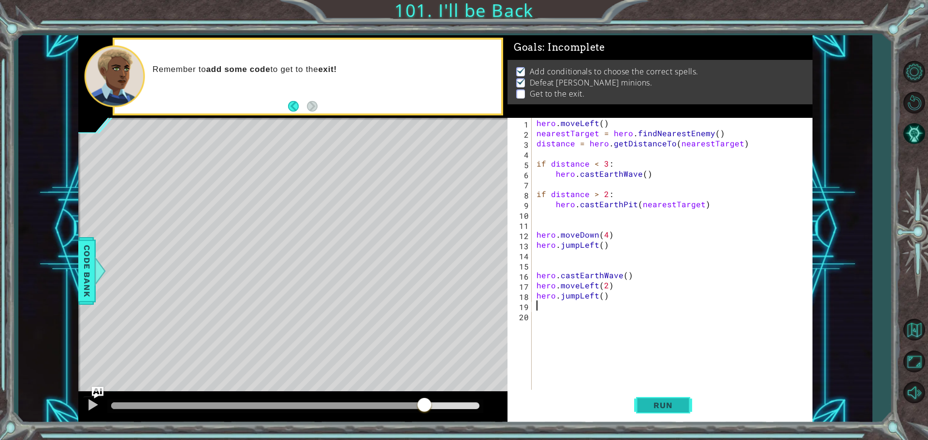
click at [667, 398] on button "Run" at bounding box center [663, 405] width 58 height 30
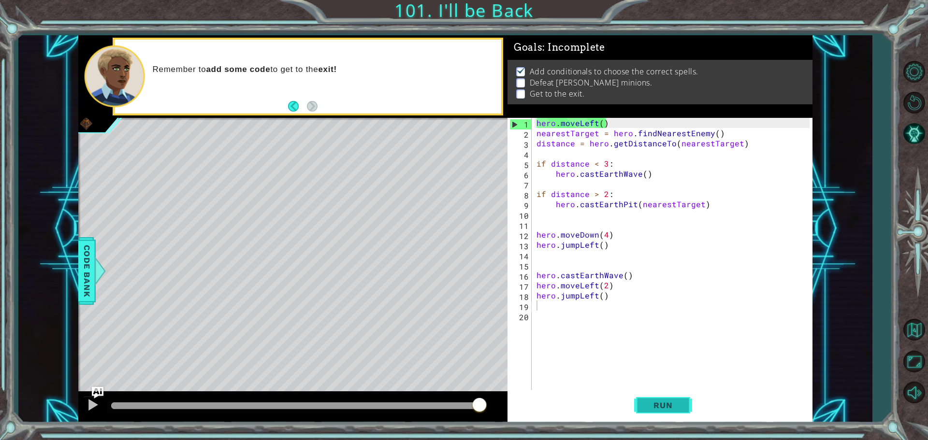
click at [660, 396] on button "Run" at bounding box center [663, 405] width 58 height 30
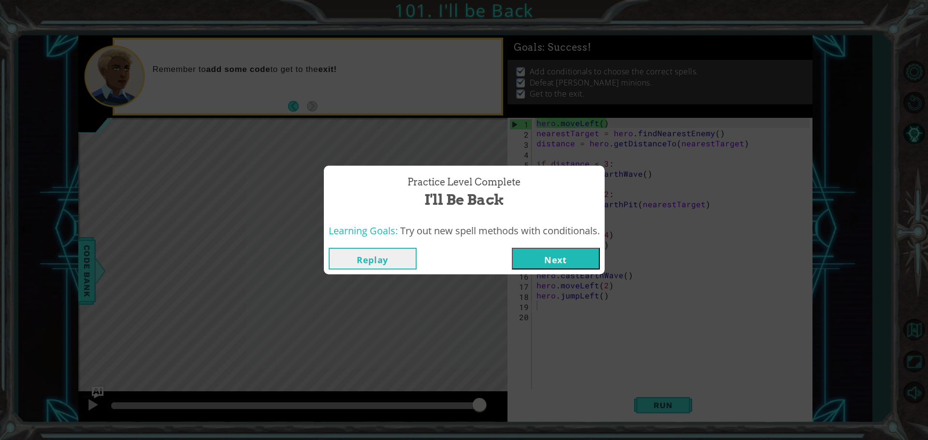
drag, startPoint x: 159, startPoint y: 405, endPoint x: 541, endPoint y: 355, distance: 385.7
click at [528, 372] on body "1 ההההההההההההההההההההההההההההההההההההההההההההההההההההההההההההההההההההההההההההה…" at bounding box center [464, 220] width 928 height 440
click at [540, 260] on button "Next" at bounding box center [556, 259] width 88 height 22
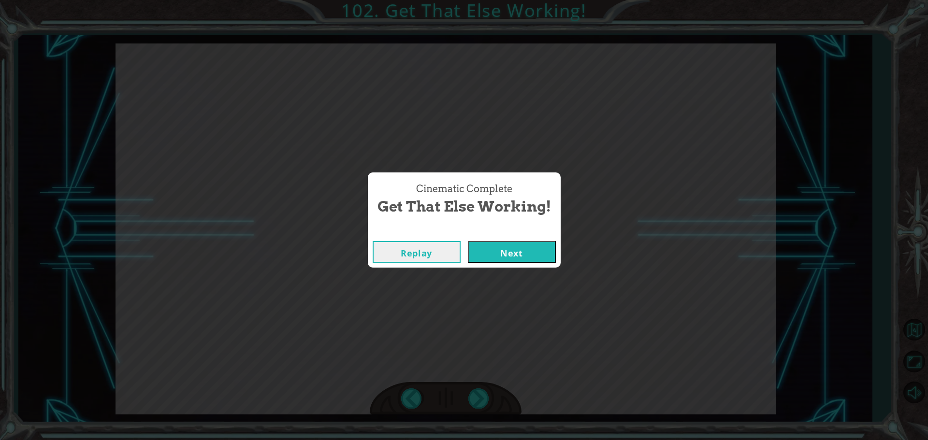
click at [492, 262] on button "Next" at bounding box center [512, 252] width 88 height 22
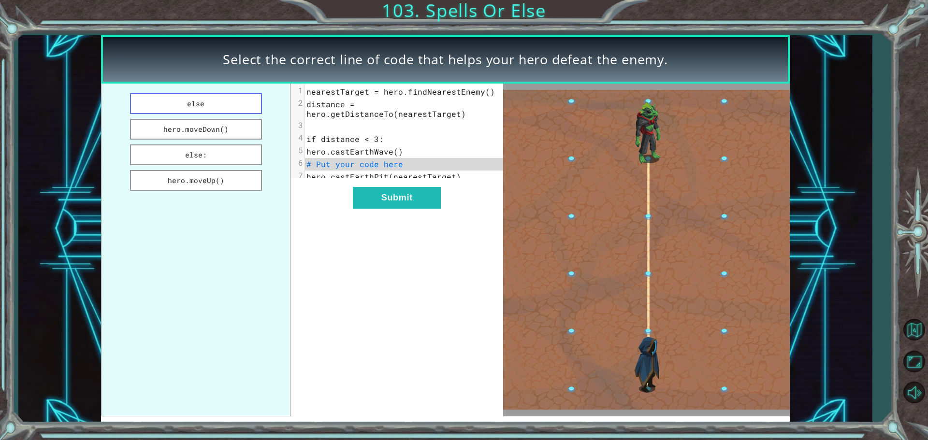
click at [149, 106] on button "else" at bounding box center [196, 103] width 132 height 21
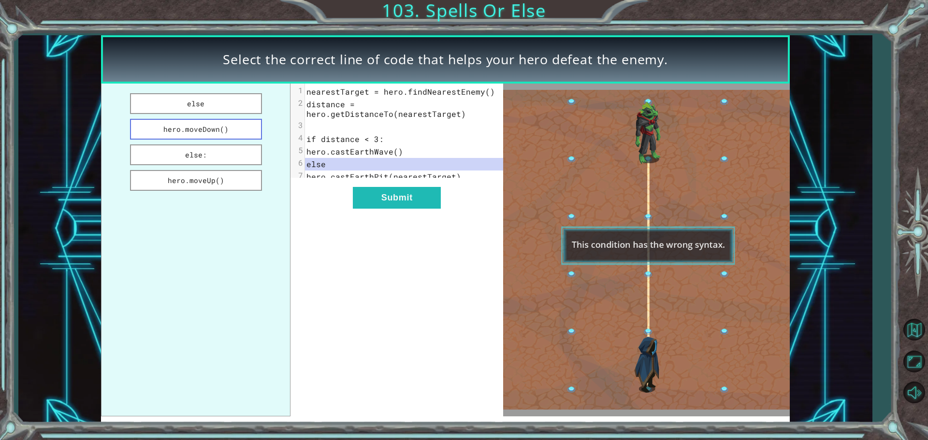
click at [174, 123] on button "hero.moveDown()" at bounding box center [196, 129] width 132 height 21
click at [214, 162] on button "else:" at bounding box center [196, 155] width 132 height 21
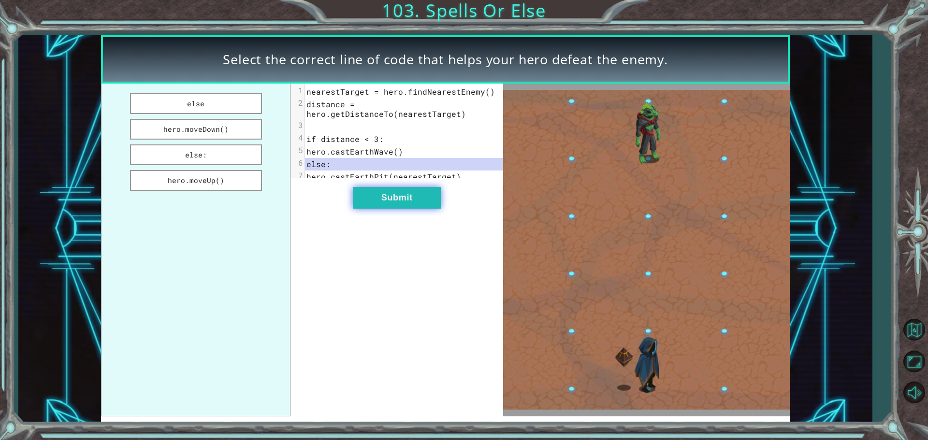
click at [383, 205] on button "Submit" at bounding box center [397, 198] width 88 height 22
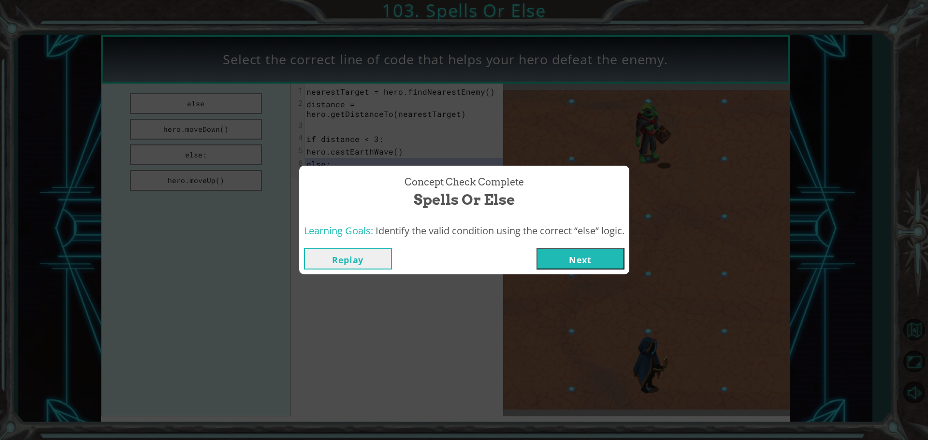
click at [567, 262] on button "Next" at bounding box center [581, 259] width 88 height 22
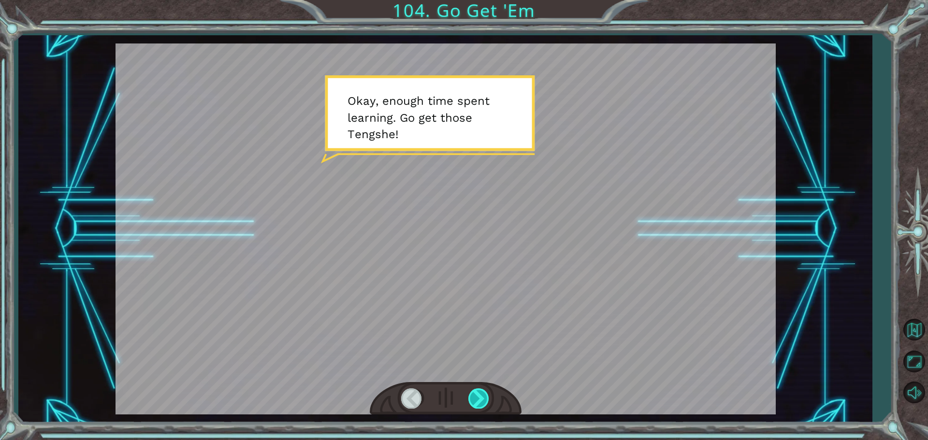
click at [480, 400] on div at bounding box center [479, 399] width 22 height 20
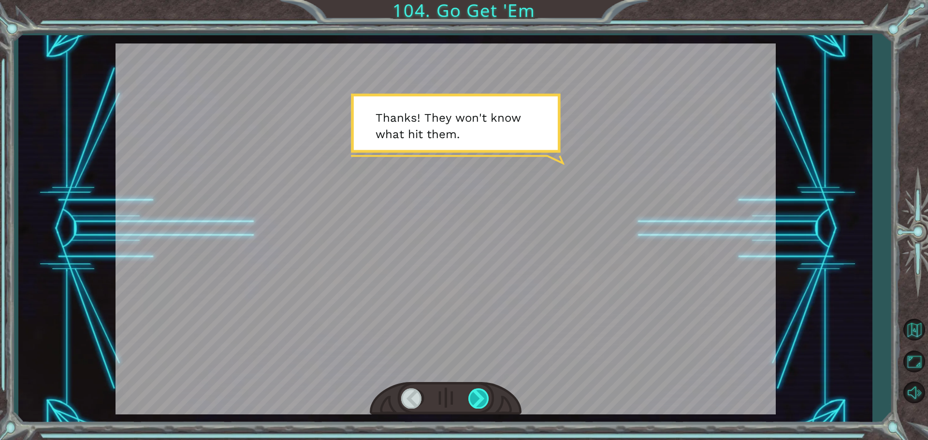
click at [480, 398] on div at bounding box center [479, 399] width 22 height 20
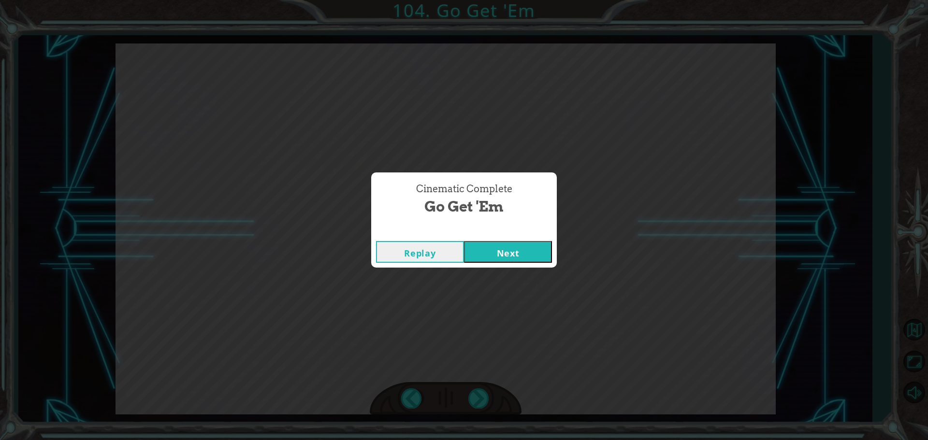
click at [519, 253] on button "Next" at bounding box center [508, 252] width 88 height 22
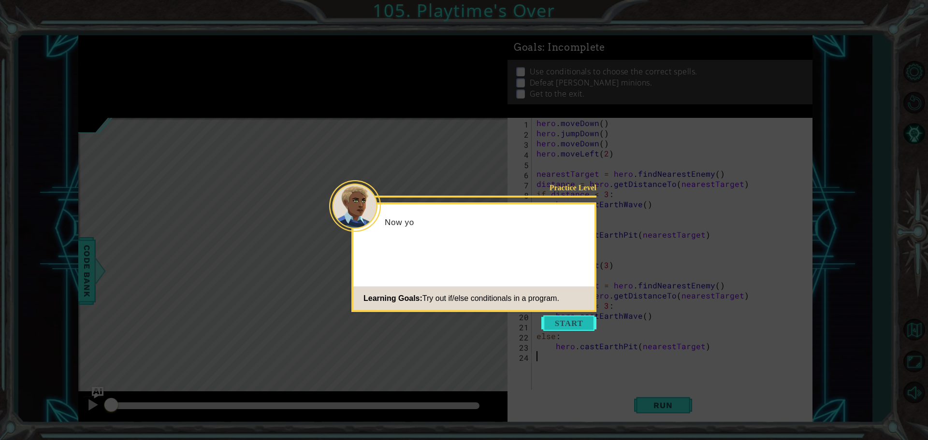
click at [547, 321] on button "Start" at bounding box center [568, 323] width 55 height 15
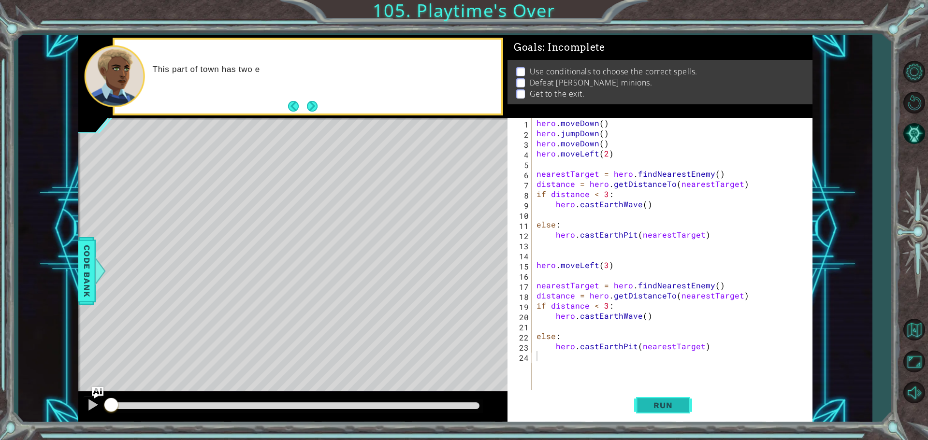
click at [650, 400] on button "Run" at bounding box center [663, 405] width 58 height 30
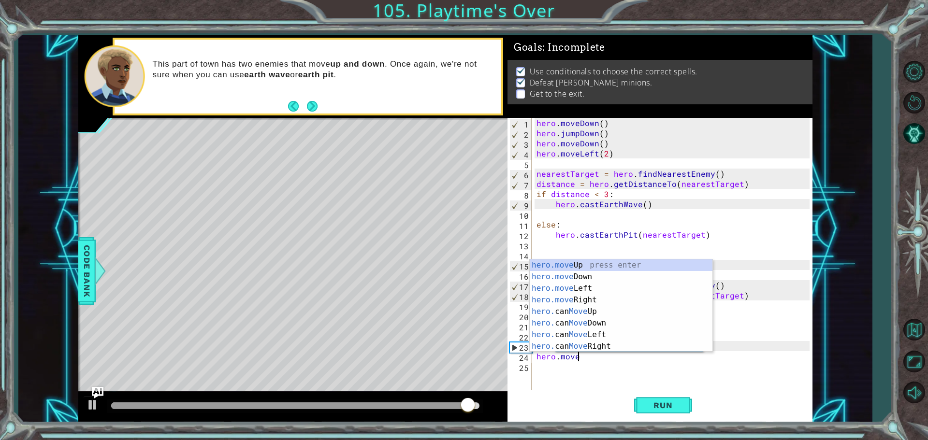
scroll to position [0, 2]
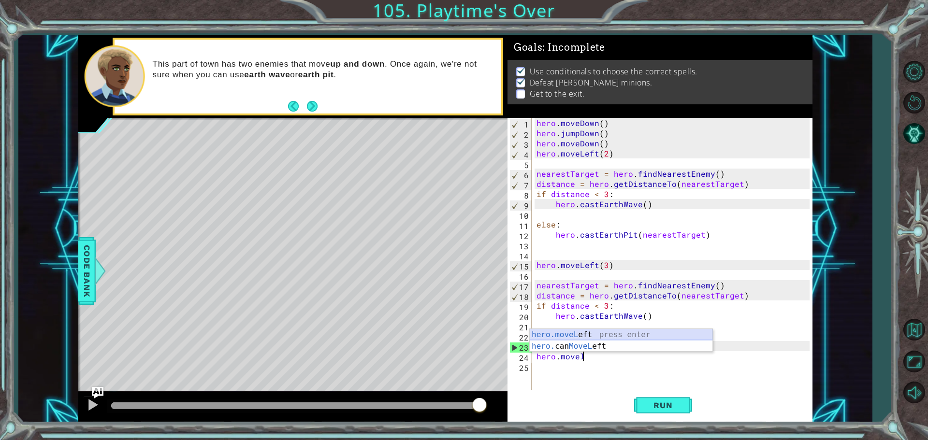
click at [568, 329] on div "hero.moveL eft press enter hero. can MoveL eft press enter" at bounding box center [621, 352] width 183 height 46
type textarea "hero.moveLeft(1)"
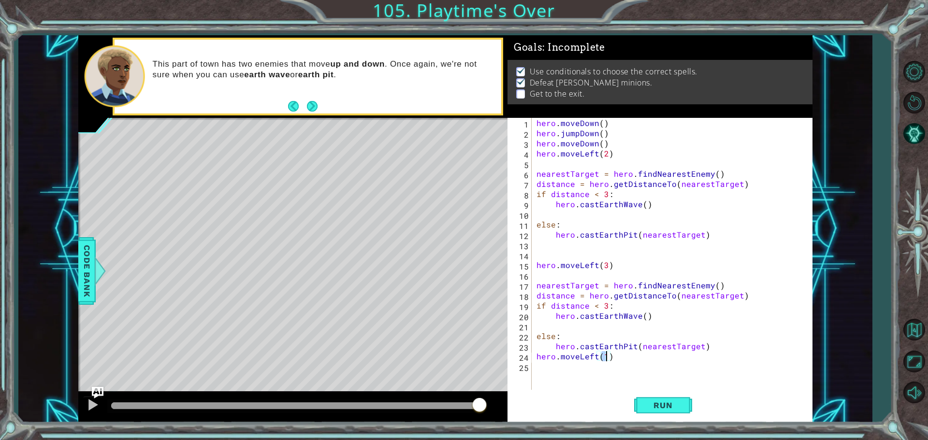
click at [560, 370] on div "hero . moveDown ( ) hero . jumpDown ( ) hero . moveDown ( ) hero . moveLeft ( 2…" at bounding box center [675, 265] width 280 height 294
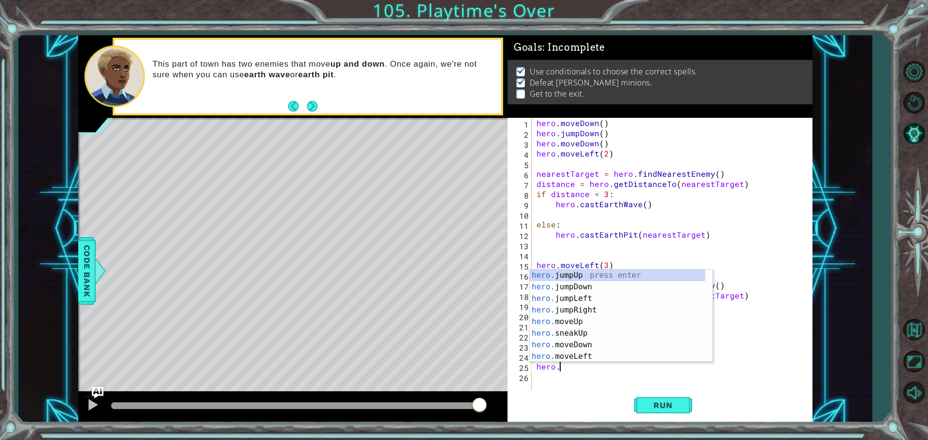
scroll to position [0, 1]
click at [551, 287] on div "hero.m oveUp press enter hero.m oveDown press enter hero.m oveLeft press enter …" at bounding box center [617, 328] width 175 height 116
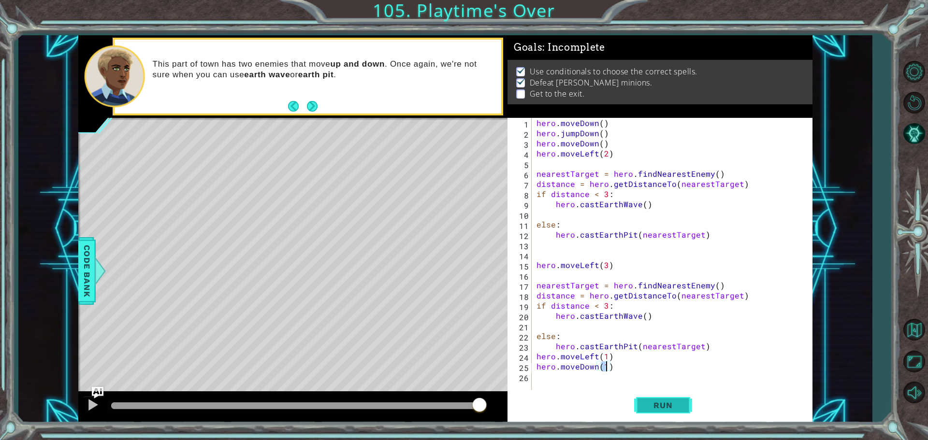
type textarea "hero.moveDown(1)"
click at [644, 399] on button "Run" at bounding box center [663, 405] width 58 height 30
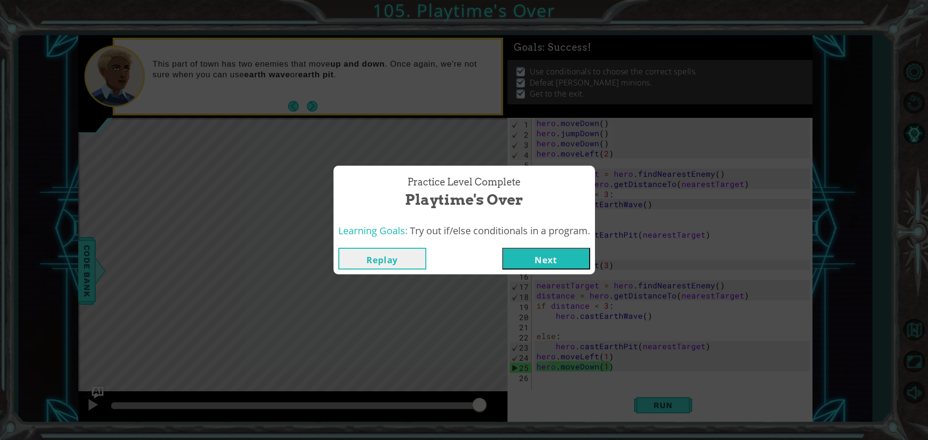
drag, startPoint x: 131, startPoint y: 405, endPoint x: 597, endPoint y: 289, distance: 479.8
click at [553, 321] on body "1 ההההההההההההההההההההההההההההההההההההההההההההההההההההההההההההההההההההההההההההה…" at bounding box center [464, 220] width 928 height 440
click at [566, 258] on button "Next" at bounding box center [546, 259] width 88 height 22
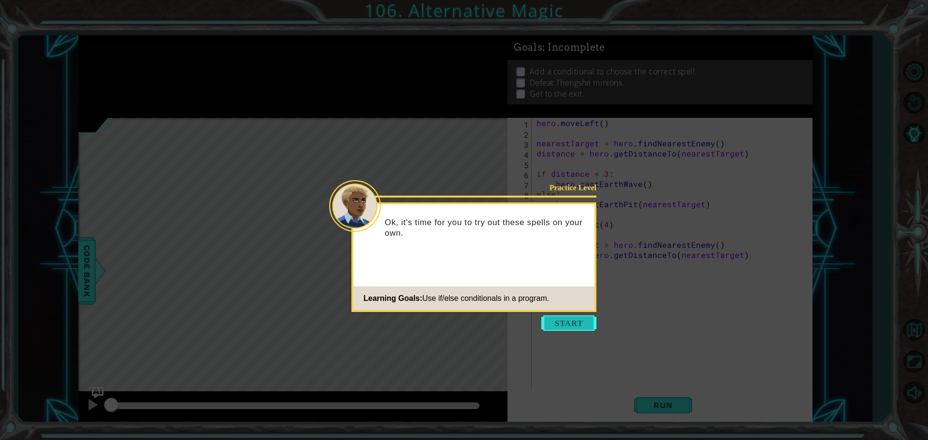
click at [570, 327] on button "Start" at bounding box center [568, 323] width 55 height 15
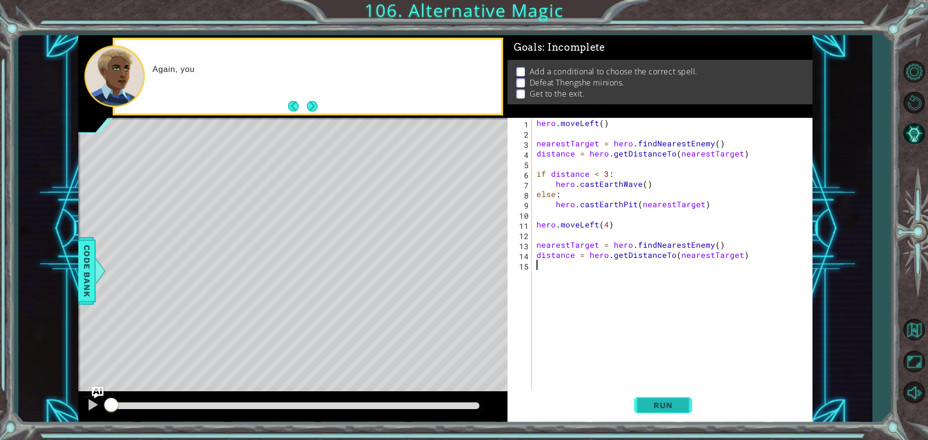
click at [659, 397] on button "Run" at bounding box center [663, 405] width 58 height 30
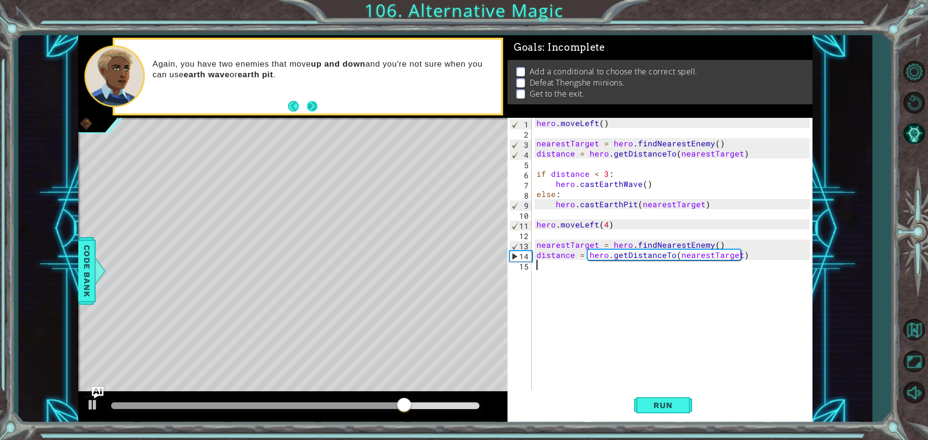
click at [315, 104] on button "Next" at bounding box center [313, 107] width 12 height 12
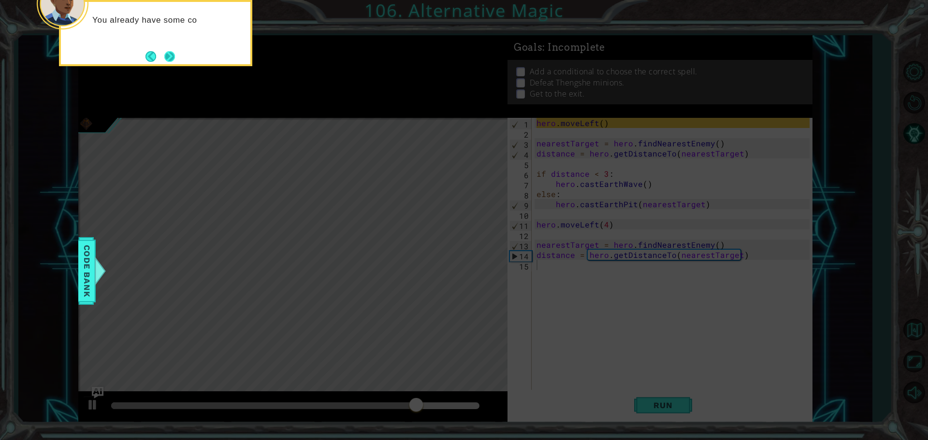
click at [171, 58] on button "Next" at bounding box center [169, 56] width 17 height 17
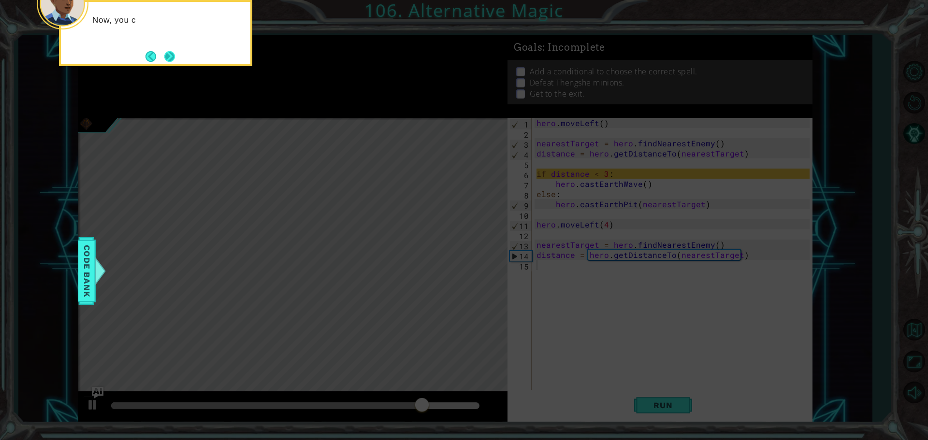
click at [172, 56] on button "Next" at bounding box center [169, 56] width 12 height 12
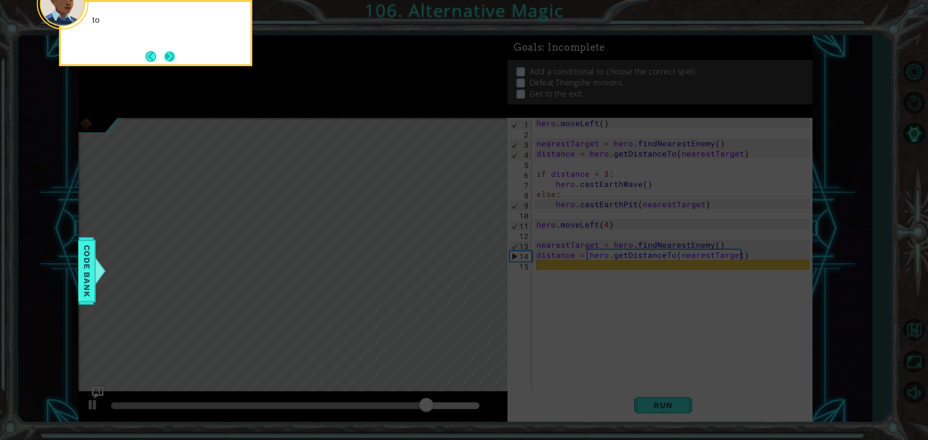
click at [174, 58] on button "Next" at bounding box center [170, 56] width 12 height 12
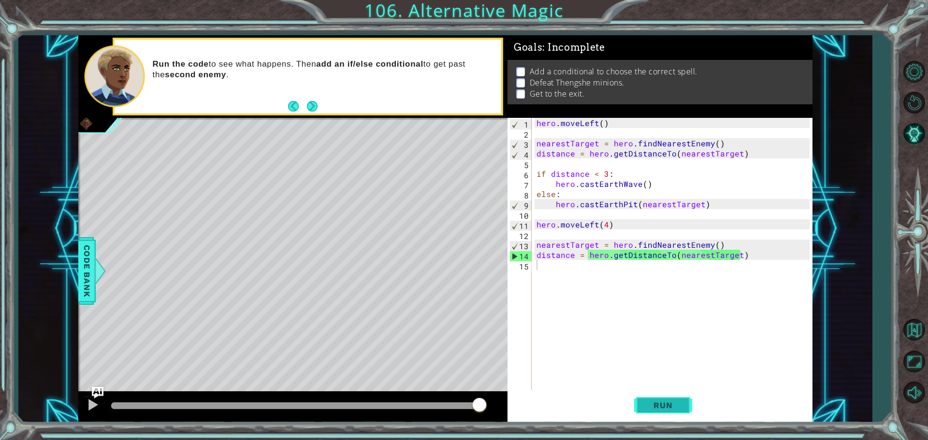
click at [662, 401] on span "Run" at bounding box center [663, 406] width 38 height 10
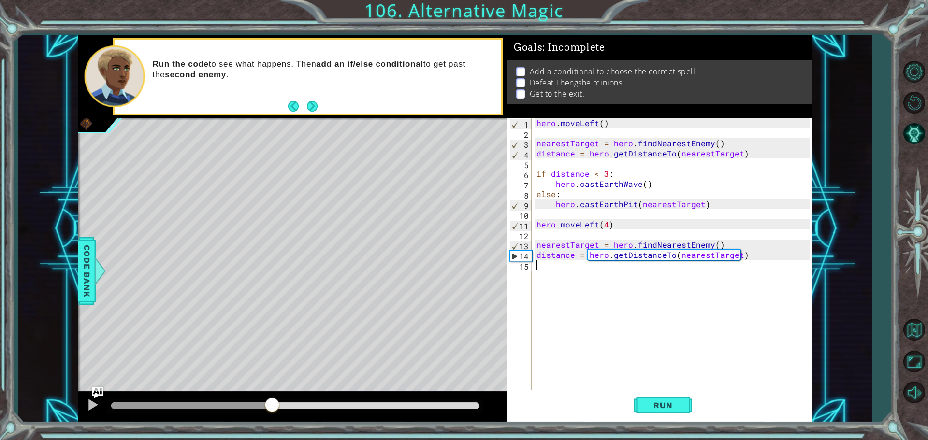
click at [277, 317] on div "methods hero use(thing) moveUp(steps) moveDown(steps) moveLeft(steps) moveRight…" at bounding box center [445, 229] width 734 height 388
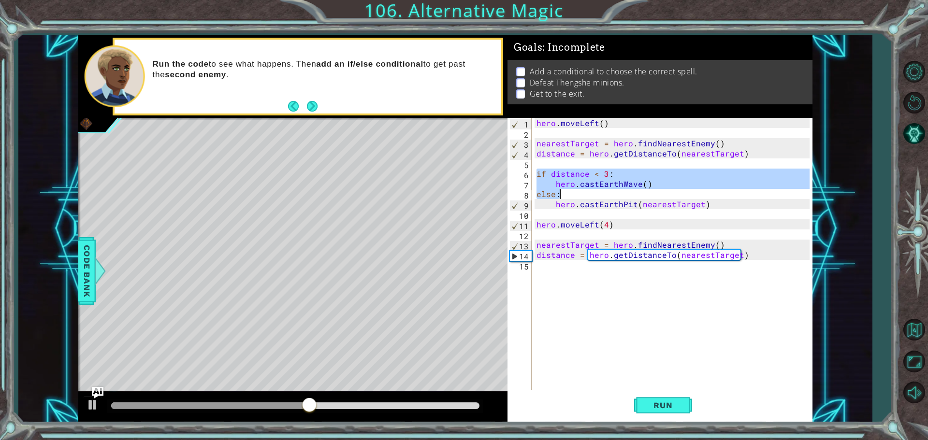
drag, startPoint x: 537, startPoint y: 170, endPoint x: 619, endPoint y: 190, distance: 84.2
click at [619, 190] on div "hero . moveLeft ( ) nearestTarget = hero . findNearestEnemy ( ) distance = hero…" at bounding box center [675, 265] width 280 height 294
type textarea "hero.castEarthWave() else:"
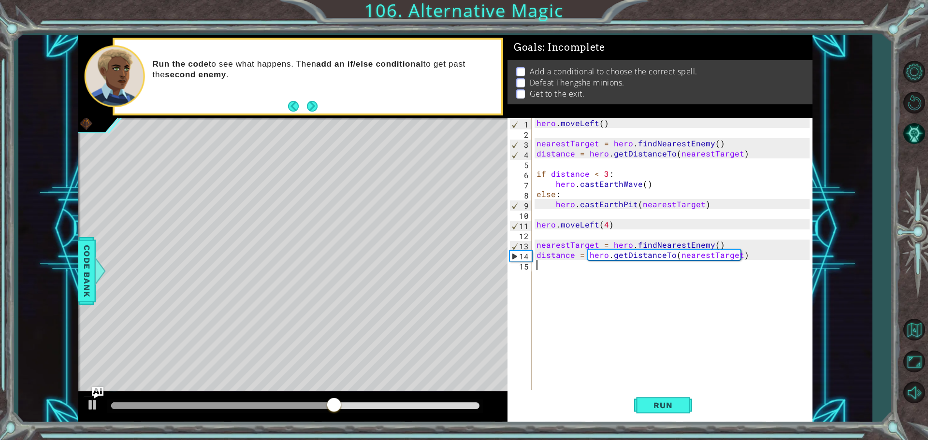
click at [545, 275] on div "hero . moveLeft ( ) nearestTarget = hero . findNearestEnemy ( ) distance = hero…" at bounding box center [675, 265] width 280 height 294
paste textarea "else:"
type textarea "else:"
click at [659, 404] on span "Run" at bounding box center [663, 406] width 38 height 10
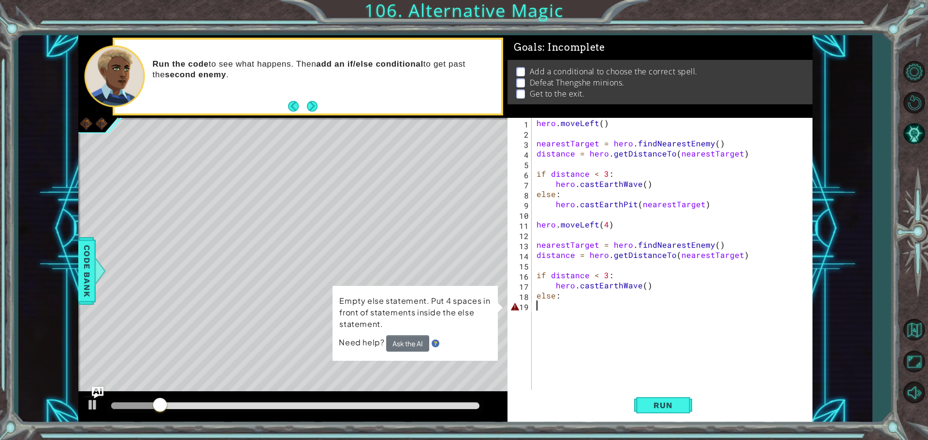
click at [550, 308] on div "hero . moveLeft ( ) nearestTarget = hero . findNearestEnemy ( ) distance = hero…" at bounding box center [675, 265] width 280 height 294
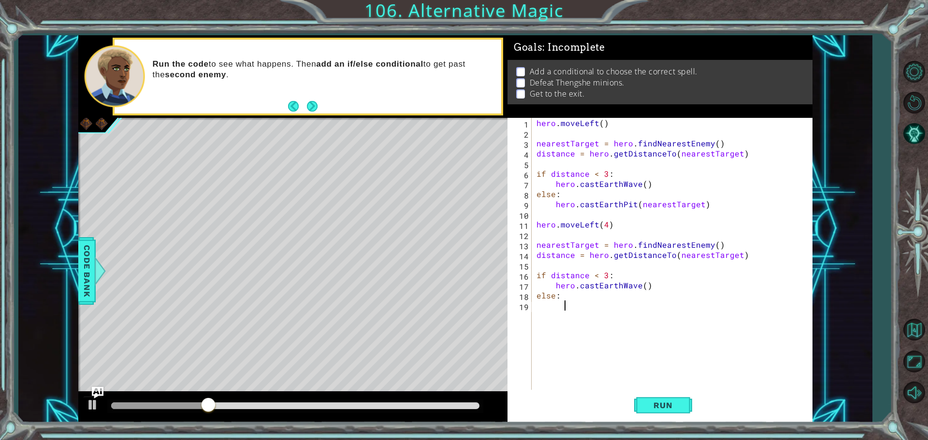
drag, startPoint x: 550, startPoint y: 308, endPoint x: 535, endPoint y: 297, distance: 18.3
click at [535, 297] on div "hero . moveLeft ( ) nearestTarget = hero . findNearestEnemy ( ) distance = hero…" at bounding box center [675, 265] width 280 height 294
drag, startPoint x: 669, startPoint y: 403, endPoint x: 656, endPoint y: 399, distance: 13.6
click at [668, 403] on span "Run" at bounding box center [663, 406] width 38 height 10
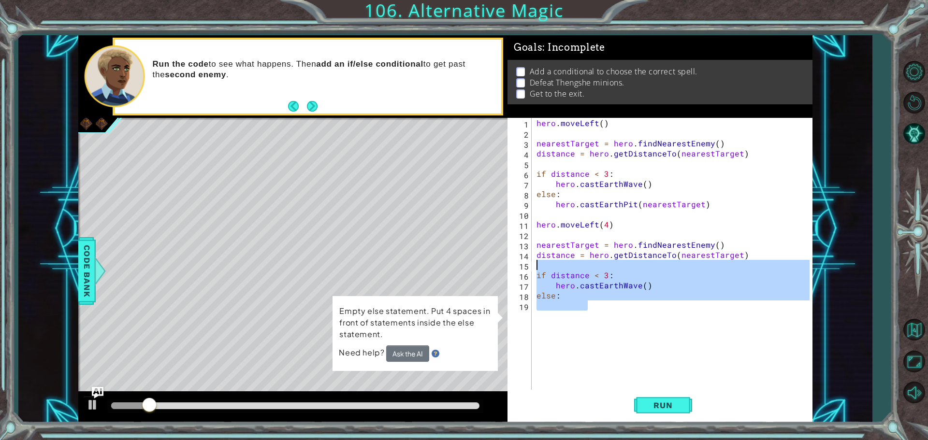
drag, startPoint x: 646, startPoint y: 311, endPoint x: 533, endPoint y: 264, distance: 122.9
click at [533, 264] on div "else: 1 2 3 4 5 6 7 8 9 10 11 12 13 14 15 16 17 18 19 hero . moveLeft ( ) neare…" at bounding box center [659, 255] width 302 height 274
type textarea "if distance < 3:"
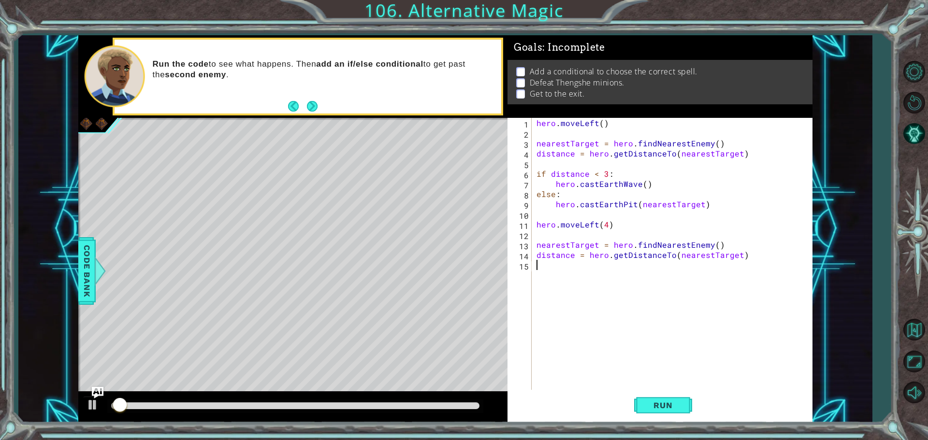
drag, startPoint x: 0, startPoint y: 463, endPoint x: 624, endPoint y: 375, distance: 629.9
click at [624, 375] on div "hero . moveLeft ( ) nearestTarget = hero . findNearestEnemy ( ) distance = hero…" at bounding box center [675, 265] width 280 height 294
click at [313, 104] on button "Next" at bounding box center [312, 106] width 11 height 11
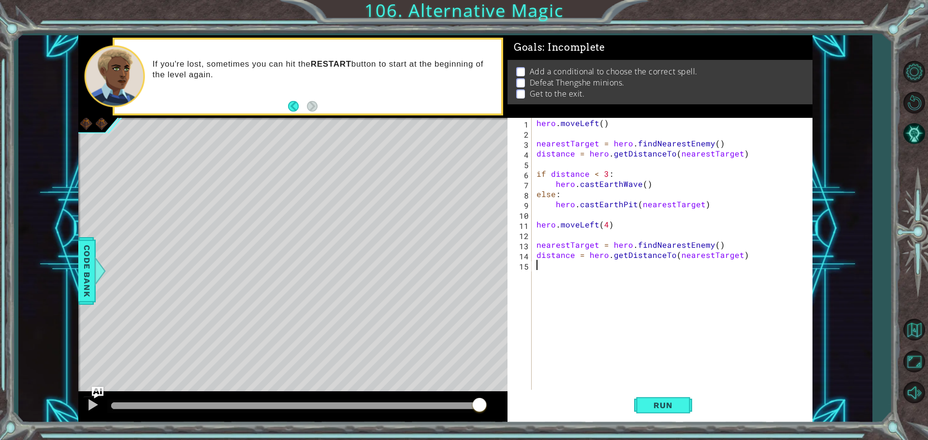
click at [561, 288] on div "hero . moveLeft ( ) nearestTarget = hero . findNearestEnemy ( ) distance = hero…" at bounding box center [675, 265] width 280 height 294
paste textarea "hero.moveLeft(3)"
type textarea "hero.moveLeft(3)"
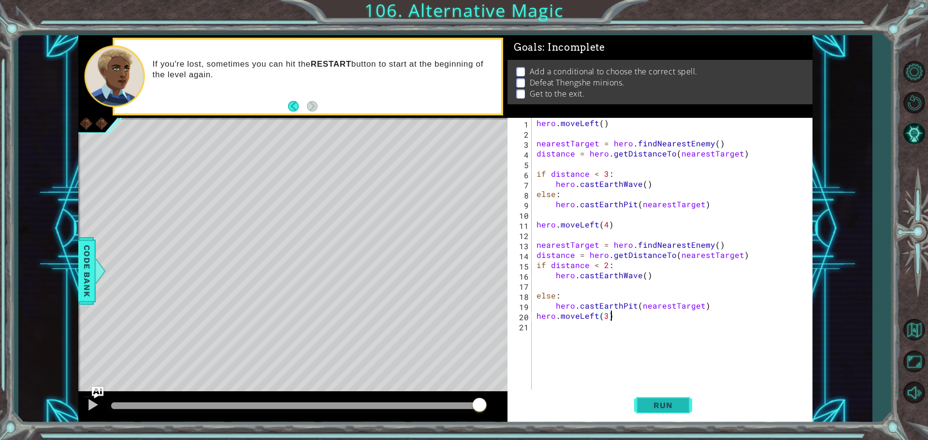
click at [683, 402] on button "Run" at bounding box center [663, 405] width 58 height 30
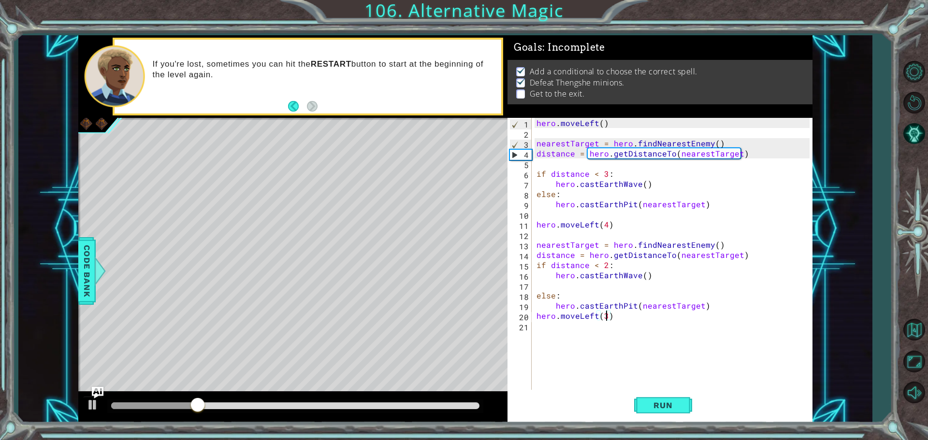
click at [605, 314] on div "hero . moveLeft ( ) nearestTarget = hero . findNearestEnemy ( ) distance = hero…" at bounding box center [675, 265] width 280 height 294
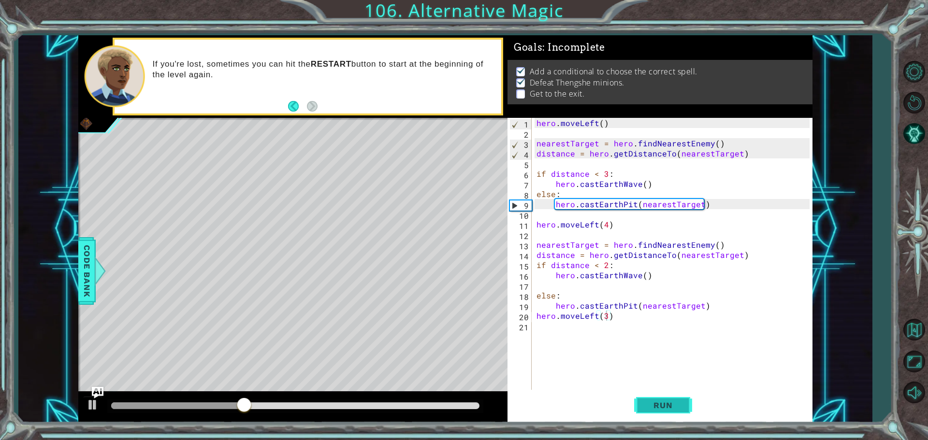
click at [664, 409] on span "Run" at bounding box center [663, 406] width 38 height 10
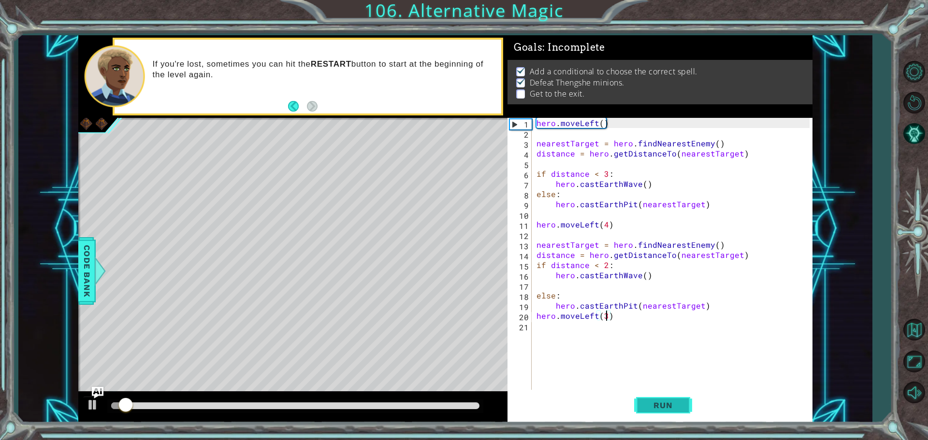
click at [663, 407] on span "Run" at bounding box center [663, 406] width 38 height 10
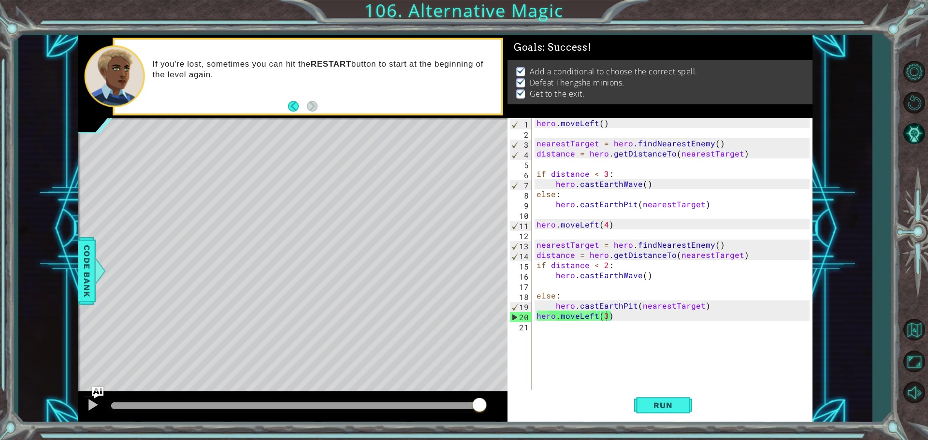
drag, startPoint x: 156, startPoint y: 406, endPoint x: 609, endPoint y: 347, distance: 456.3
click at [600, 354] on body "1 ההההההההההההההההההההההההההההההההההההההההההההההההההההההההההההההההההההההההההההה…" at bounding box center [464, 220] width 928 height 440
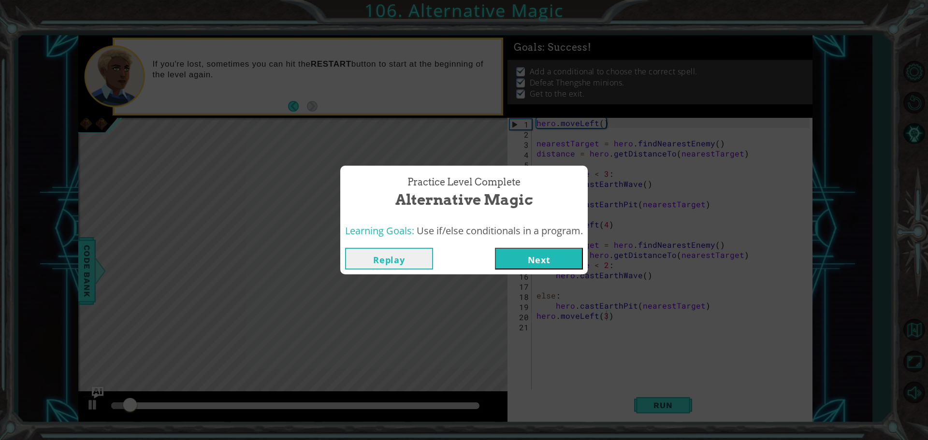
click at [568, 254] on button "Next" at bounding box center [539, 259] width 88 height 22
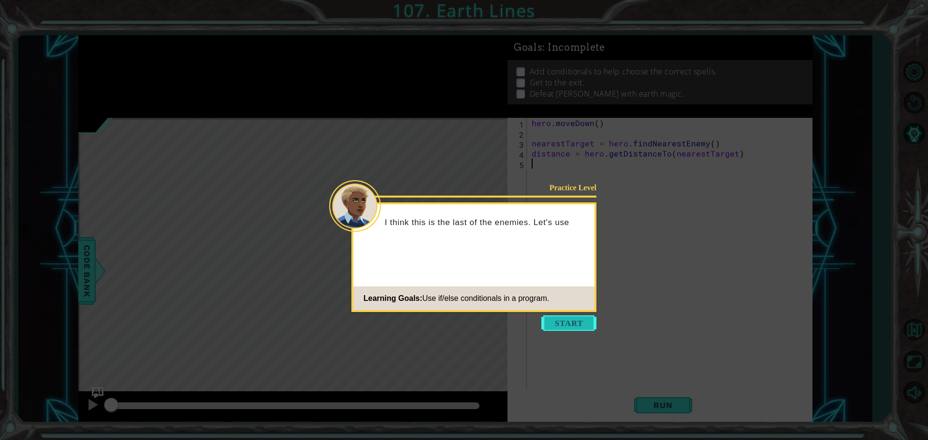
click at [570, 321] on button "Start" at bounding box center [568, 323] width 55 height 15
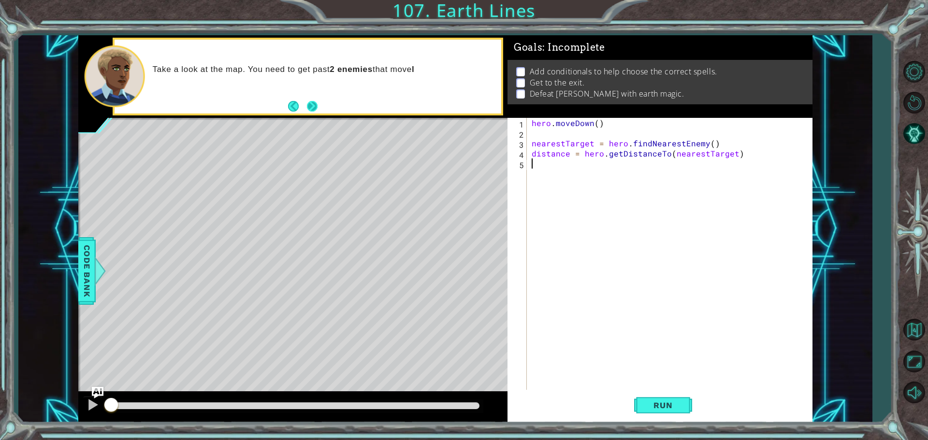
click at [308, 106] on button "Next" at bounding box center [312, 106] width 11 height 11
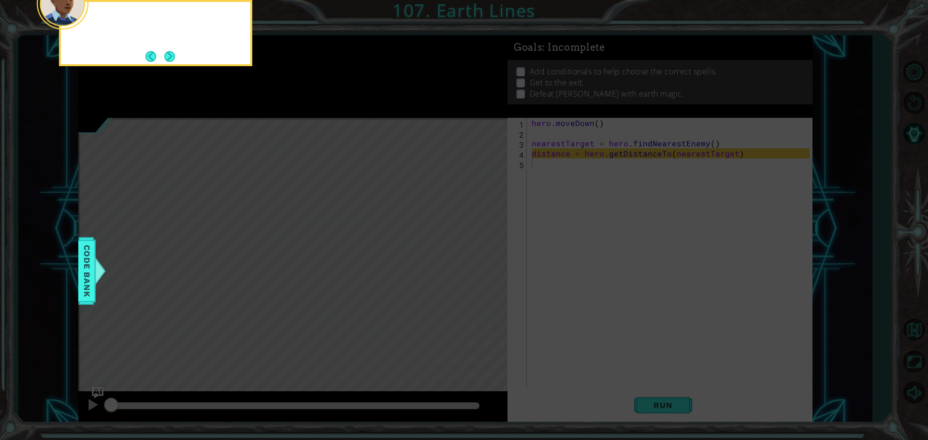
click at [308, 106] on icon at bounding box center [464, 66] width 928 height 749
click at [169, 58] on button "Next" at bounding box center [169, 56] width 11 height 11
click at [172, 58] on button "Next" at bounding box center [169, 56] width 11 height 11
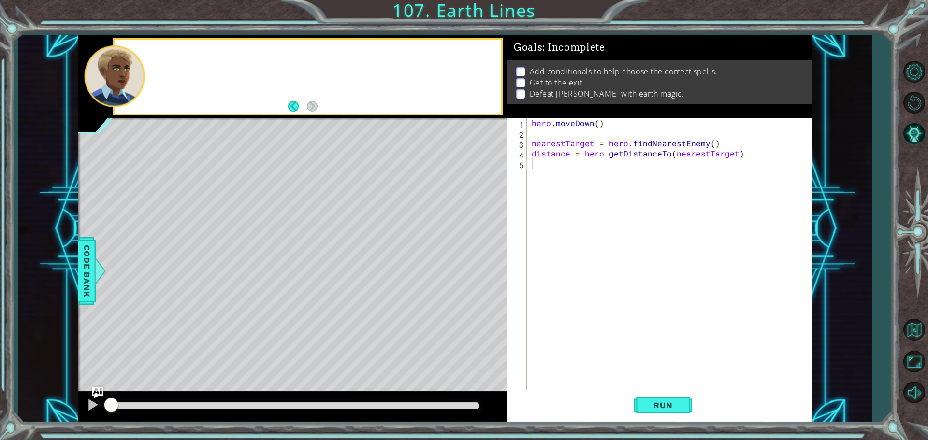
click at [172, 58] on div at bounding box center [308, 77] width 387 height 74
click at [325, 79] on div "Once you get past t" at bounding box center [324, 76] width 356 height 34
click at [325, 77] on div "Once you get past the fir" at bounding box center [324, 76] width 356 height 34
click at [325, 77] on div "Once you get past the first ene" at bounding box center [324, 76] width 356 height 34
click at [327, 77] on div "Once you get past the first enemy , get the dis" at bounding box center [324, 76] width 356 height 34
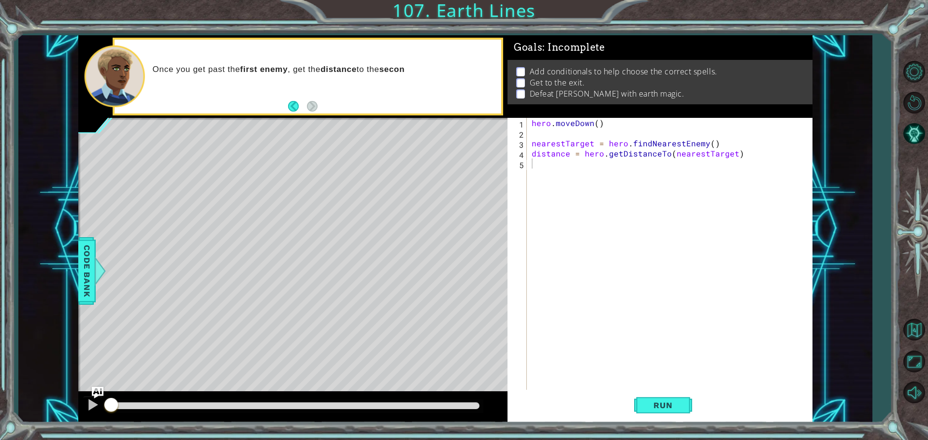
click at [328, 74] on div "Once you get past the first enemy , get the distance to the secon" at bounding box center [324, 76] width 356 height 34
click at [329, 73] on p "Once you get past the first enemy , get the distance to the second enemy" at bounding box center [324, 69] width 342 height 11
drag, startPoint x: 329, startPoint y: 73, endPoint x: 334, endPoint y: 115, distance: 41.4
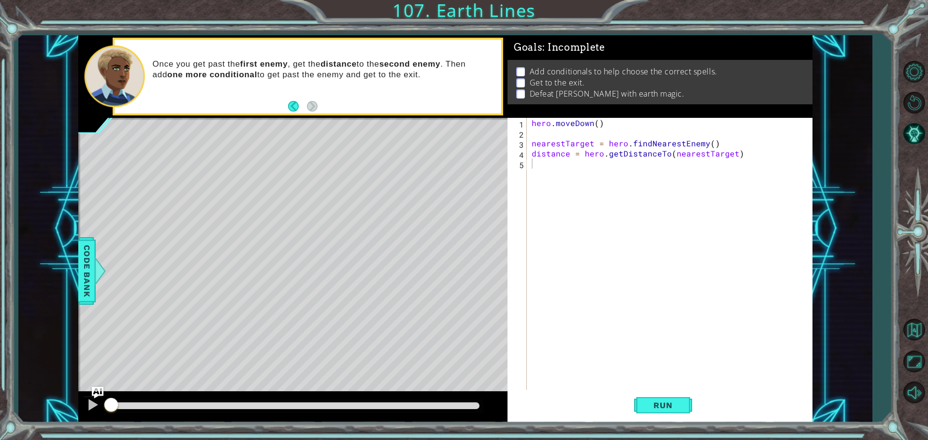
drag, startPoint x: 331, startPoint y: 128, endPoint x: 565, endPoint y: 193, distance: 243.5
click at [565, 193] on div "hero . [GEOGRAPHIC_DATA] ( ) nearestTarget = hero . findNearestEnemy ( ) distan…" at bounding box center [672, 265] width 285 height 294
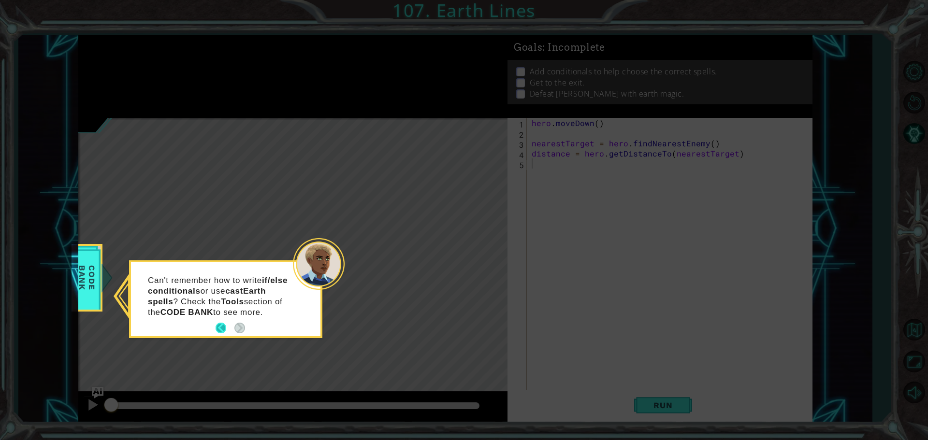
click at [216, 325] on button "Back" at bounding box center [225, 328] width 19 height 11
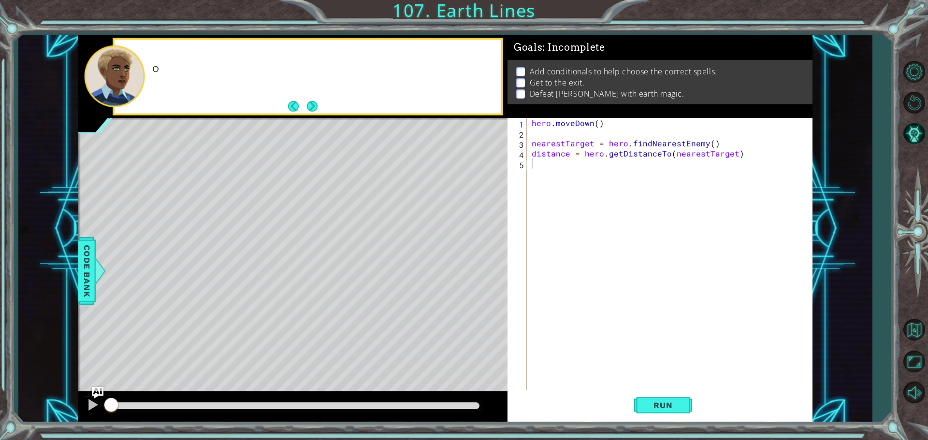
click at [275, 210] on div "Level Map" at bounding box center [301, 260] width 447 height 285
drag, startPoint x: 316, startPoint y: 234, endPoint x: 319, endPoint y: 240, distance: 6.3
click at [319, 238] on div "Level Map" at bounding box center [301, 260] width 447 height 285
click at [324, 255] on div "Level Map" at bounding box center [301, 260] width 447 height 285
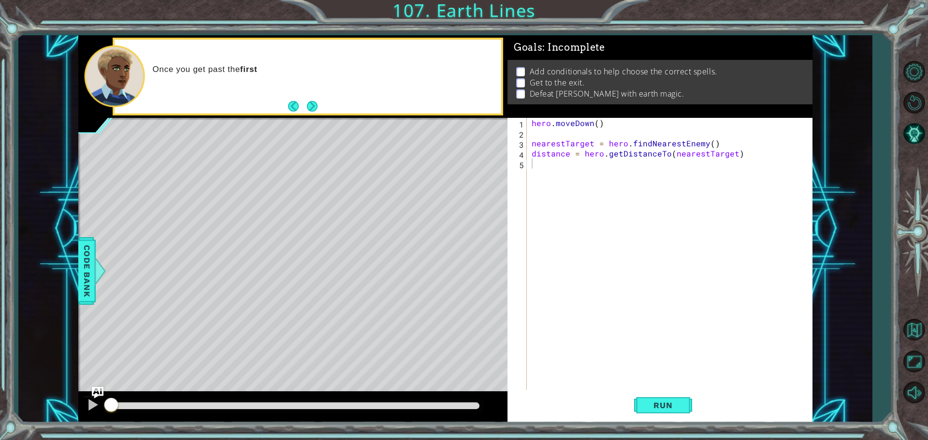
drag, startPoint x: 324, startPoint y: 255, endPoint x: 420, endPoint y: 44, distance: 231.1
click at [338, 237] on div "Level Map" at bounding box center [301, 260] width 447 height 285
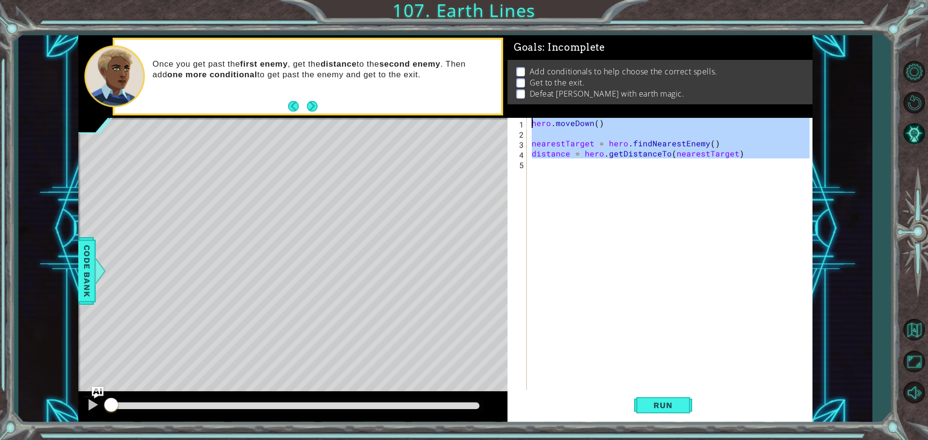
drag, startPoint x: 761, startPoint y: 175, endPoint x: 579, endPoint y: 109, distance: 193.9
click at [579, 109] on div "Goals : Incomplete Add conditionals to help choose the correct spells. Get to t…" at bounding box center [660, 229] width 305 height 388
type textarea "hero.moveDown()"
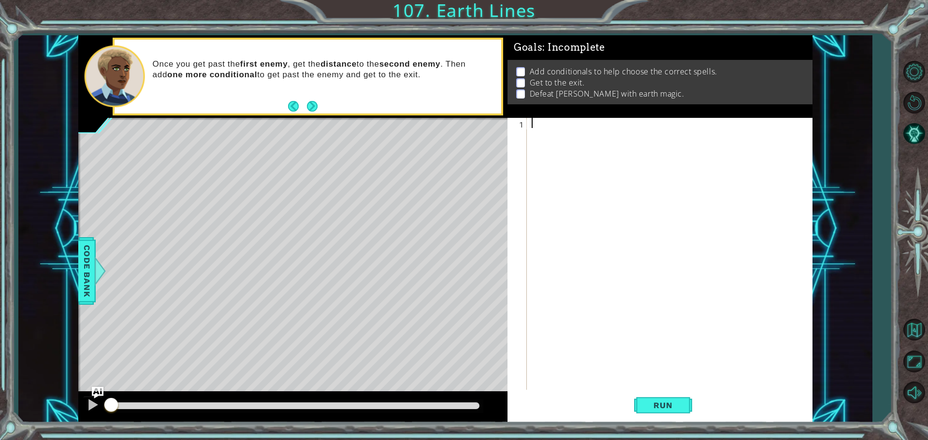
paste textarea "hero.moveDown() nearestTarget = hero.findNearestEnemy() distance = hero.getDist…"
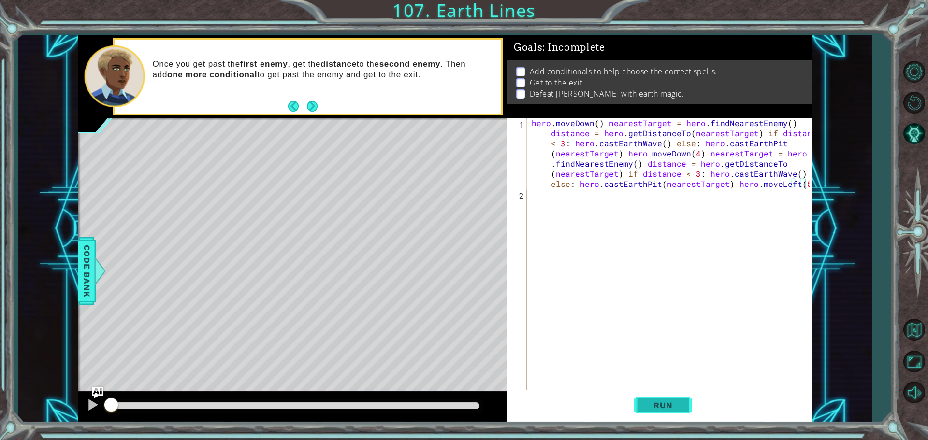
click at [645, 413] on button "Run" at bounding box center [663, 405] width 58 height 30
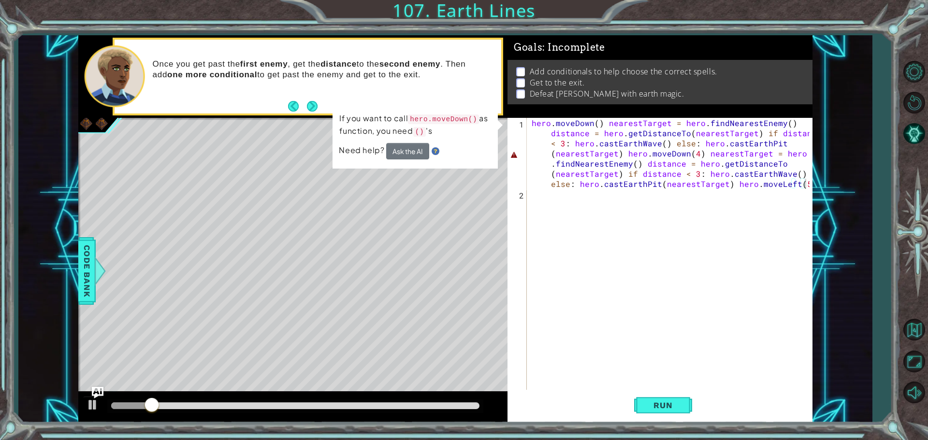
drag, startPoint x: 529, startPoint y: 119, endPoint x: 702, endPoint y: 201, distance: 190.8
click at [695, 201] on div "hero.moveDown() nearestTarget = hero.findNearestEnemy() distance = hero.getDist…" at bounding box center [659, 255] width 302 height 274
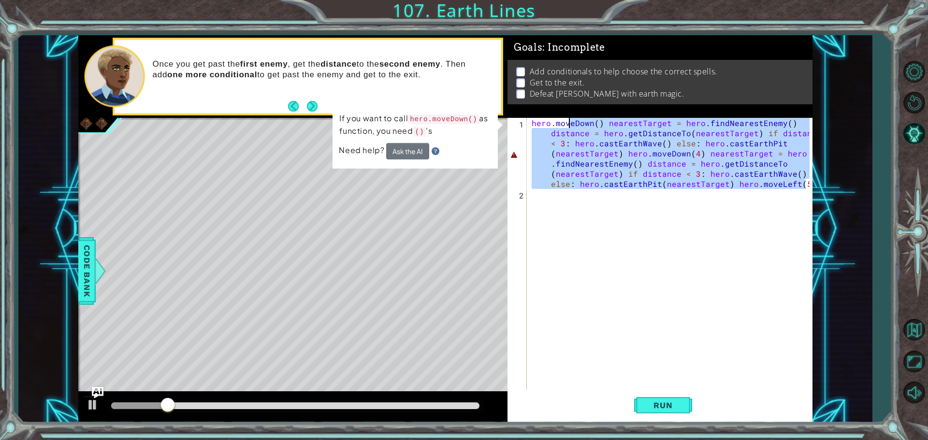
drag, startPoint x: 809, startPoint y: 187, endPoint x: 520, endPoint y: 126, distance: 295.4
click at [543, 125] on div "hero . [GEOGRAPHIC_DATA] ( ) nearestTarget = hero . findNearestEnemy ( ) distan…" at bounding box center [672, 295] width 285 height 355
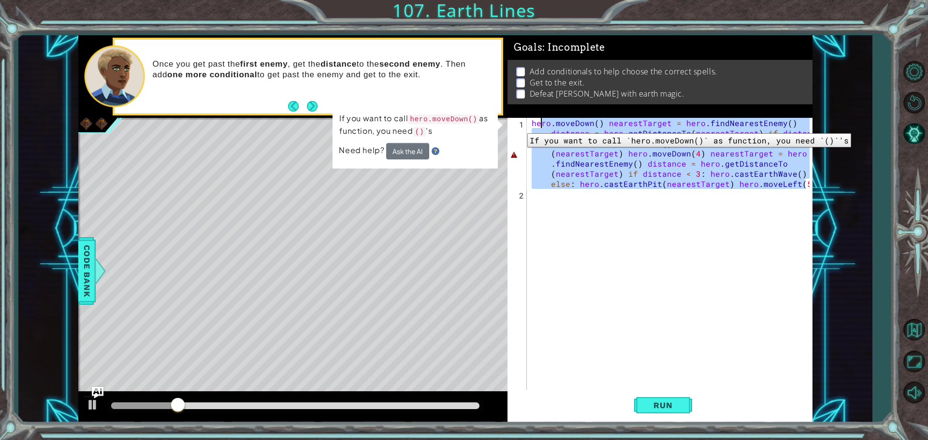
type textarea "h"
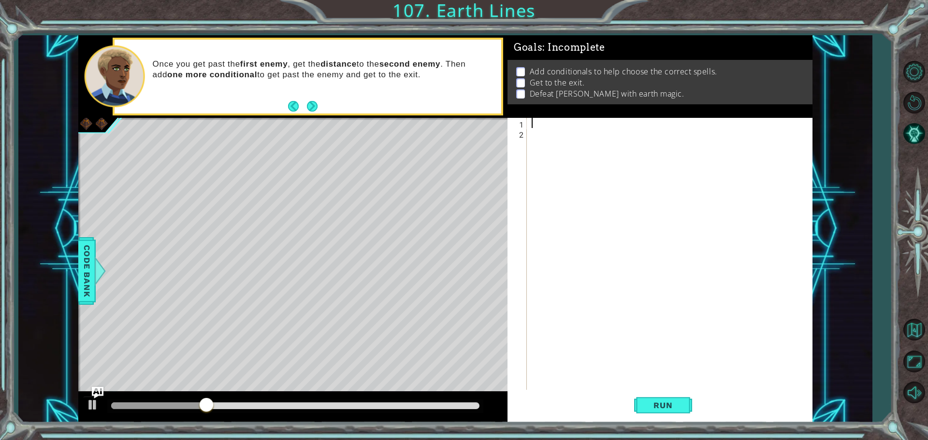
paste textarea "hero.moveLeft(5)"
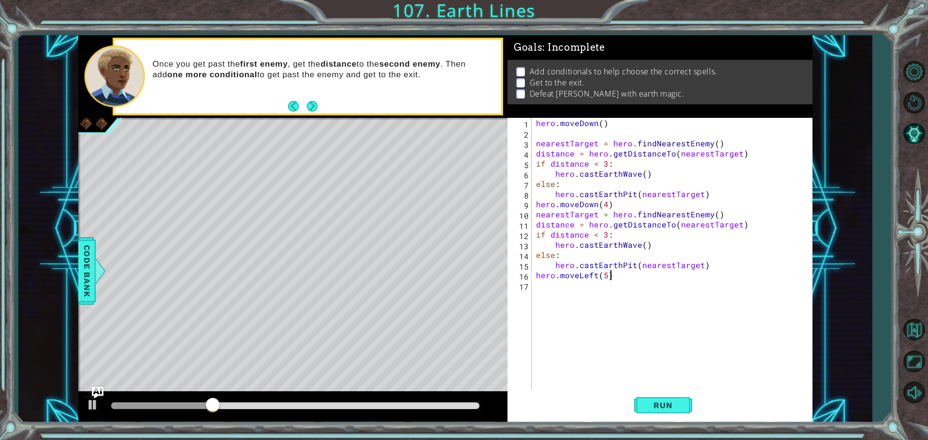
drag, startPoint x: 659, startPoint y: 405, endPoint x: 595, endPoint y: 422, distance: 67.1
click at [656, 407] on span "Run" at bounding box center [663, 406] width 38 height 10
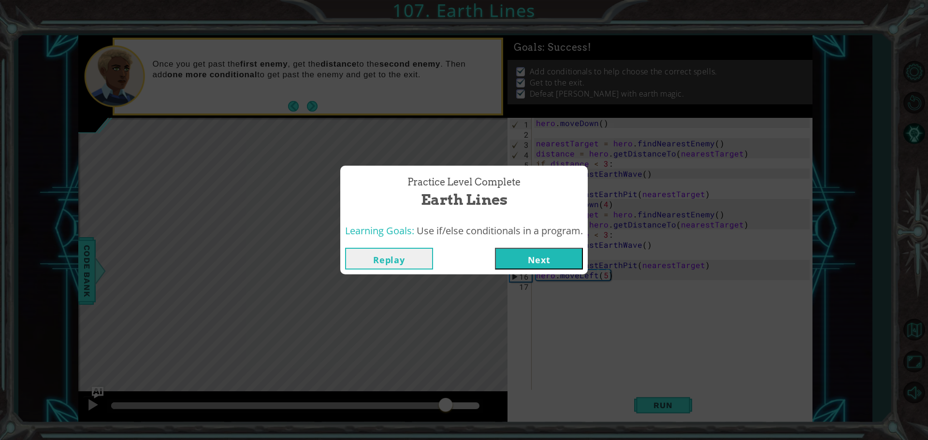
drag, startPoint x: 134, startPoint y: 411, endPoint x: 359, endPoint y: 388, distance: 225.5
click at [364, 398] on body "1 ההההההההההההההההההההההההההההההההההההההההההההההההההההההההההההההההההההההההההההה…" at bounding box center [464, 220] width 928 height 440
click at [381, 256] on button "Replay" at bounding box center [389, 259] width 88 height 22
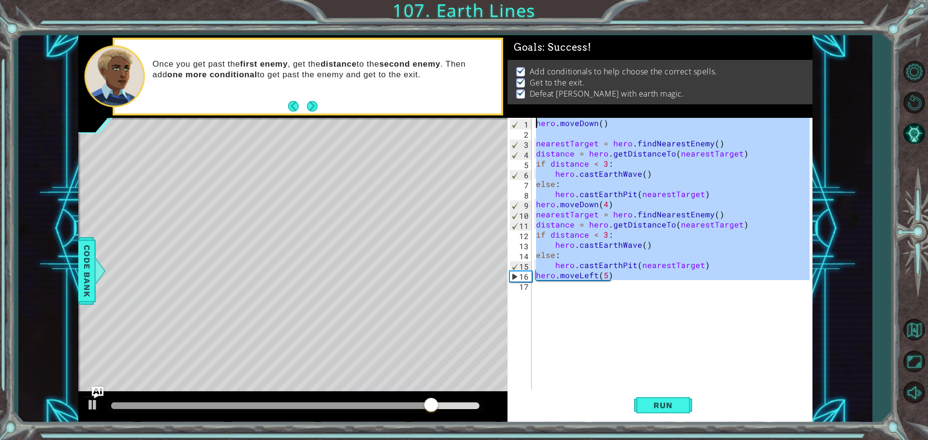
drag, startPoint x: 612, startPoint y: 285, endPoint x: 521, endPoint y: 116, distance: 191.9
click at [521, 116] on div "Goals : Success! Add conditionals to help choose the correct spells. Get to the…" at bounding box center [660, 229] width 305 height 388
type textarea "hero.moveDown()"
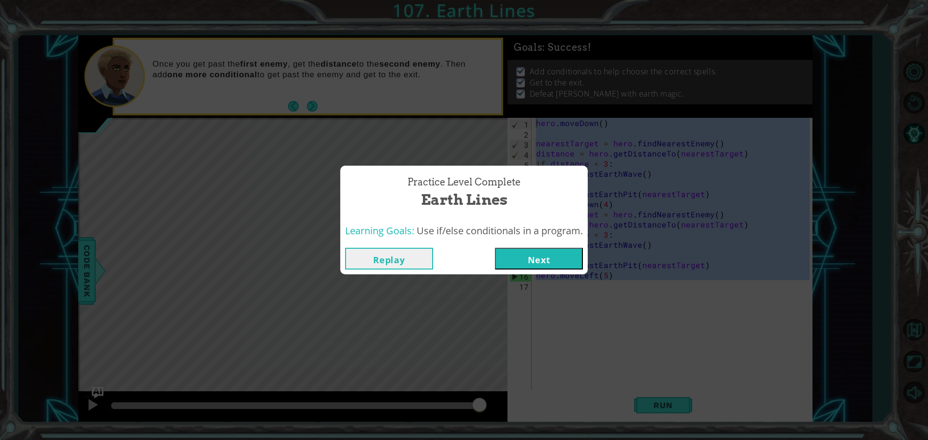
click at [533, 264] on button "Next" at bounding box center [539, 259] width 88 height 22
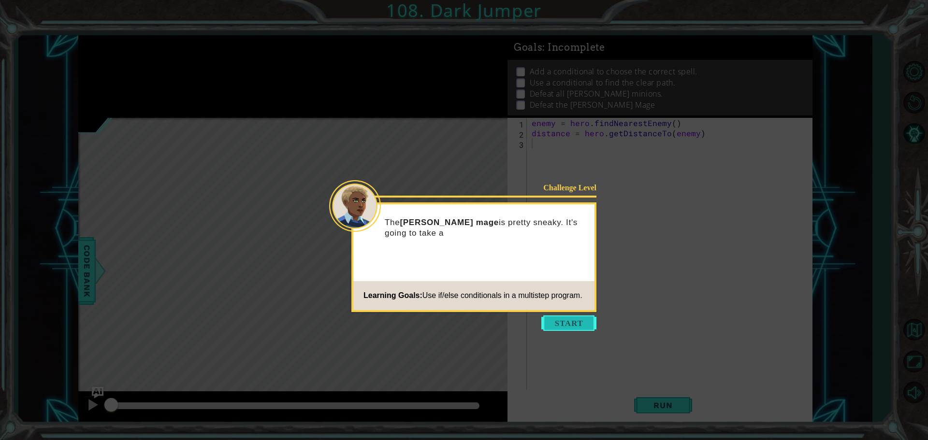
click at [566, 323] on button "Start" at bounding box center [568, 323] width 55 height 15
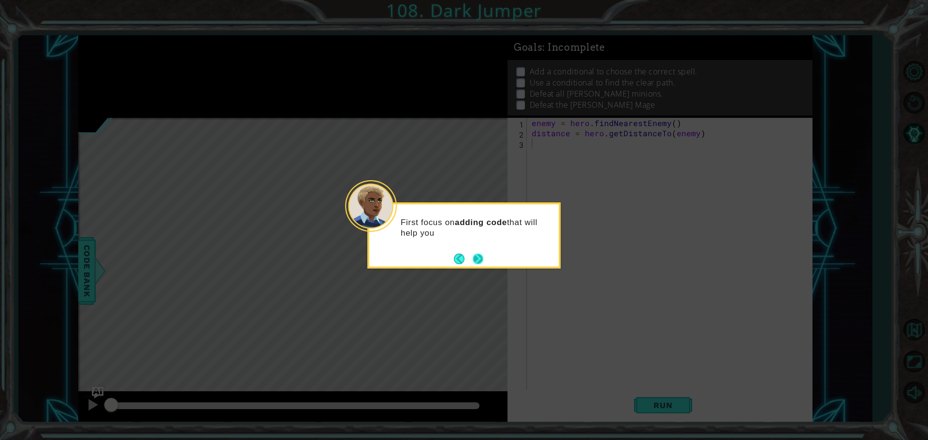
click at [478, 257] on button "Next" at bounding box center [478, 258] width 11 height 11
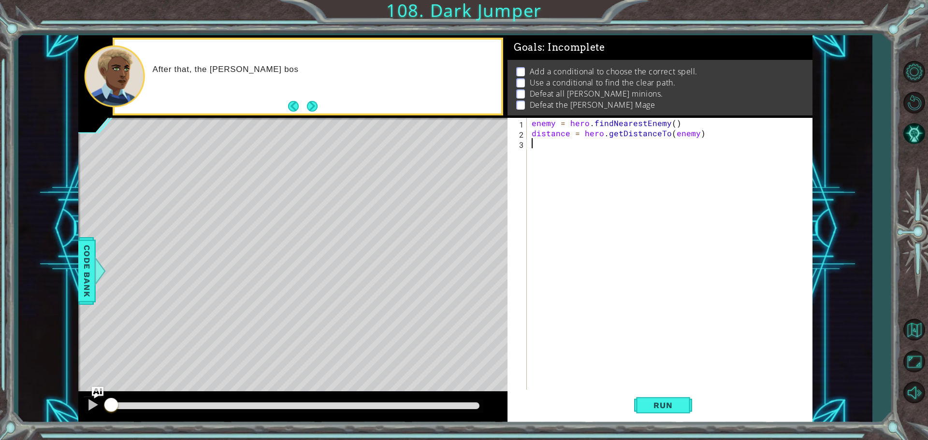
click at [317, 111] on button "Next" at bounding box center [312, 106] width 11 height 11
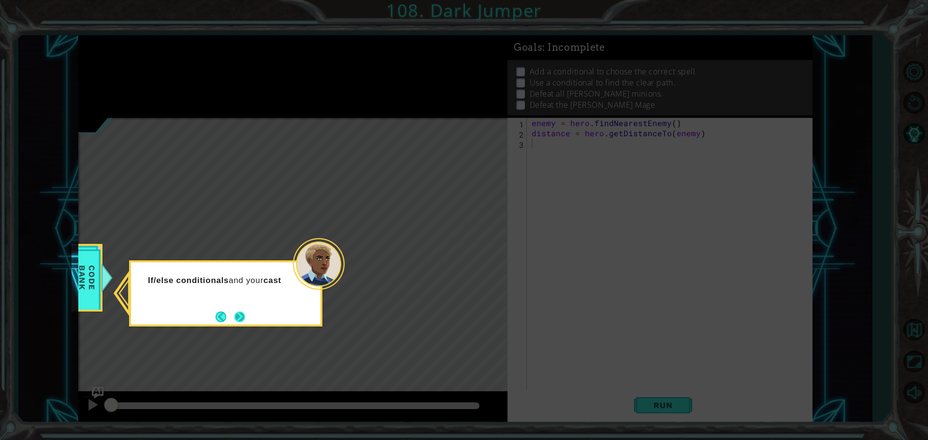
click at [245, 319] on button "Next" at bounding box center [239, 317] width 11 height 11
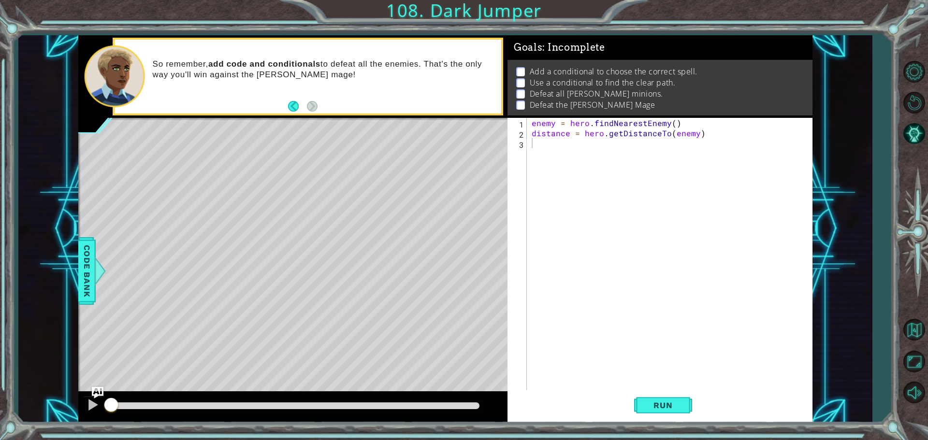
drag, startPoint x: 528, startPoint y: 379, endPoint x: 528, endPoint y: 384, distance: 4.9
drag, startPoint x: 528, startPoint y: 387, endPoint x: 556, endPoint y: 395, distance: 29.0
type textarea "distance = hero.getDistanceTo(enemy)"
drag, startPoint x: 693, startPoint y: 132, endPoint x: 593, endPoint y: 173, distance: 107.4
click at [593, 173] on div "enemy = hero . findNearestEnemy ( ) distance = hero . getDistanceTo ( enemy )" at bounding box center [672, 265] width 285 height 294
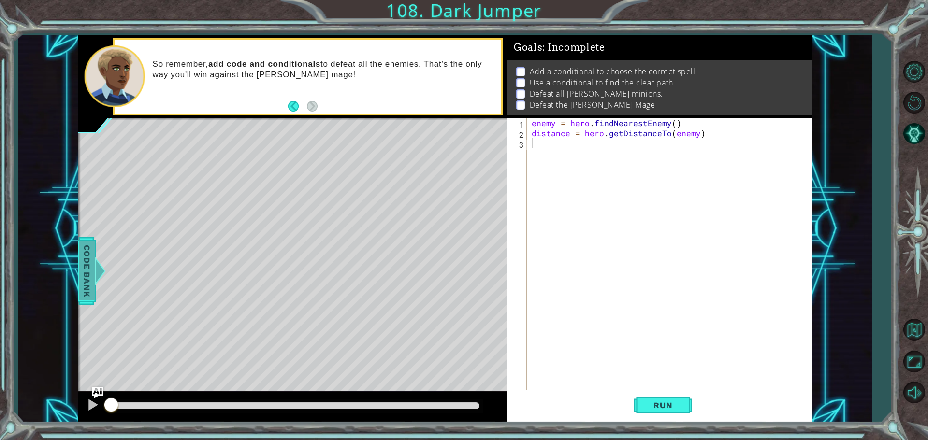
click at [146, 276] on div "methods hero use(thing) moveUp(steps) moveDown(steps) moveLeft(steps) moveRight…" at bounding box center [445, 229] width 734 height 388
click at [424, 216] on div "1 ההההההההההההההההההההההההההההההההההההההההההההההההההההההההההההההההההההההההההההה…" at bounding box center [445, 229] width 734 height 388
click at [275, 291] on div "methods hero use(thing) moveUp(steps) moveDown(steps) moveLeft(steps) moveRight…" at bounding box center [445, 229] width 734 height 388
click at [260, 291] on div at bounding box center [292, 255] width 429 height 274
drag, startPoint x: 260, startPoint y: 120, endPoint x: 239, endPoint y: 424, distance: 304.8
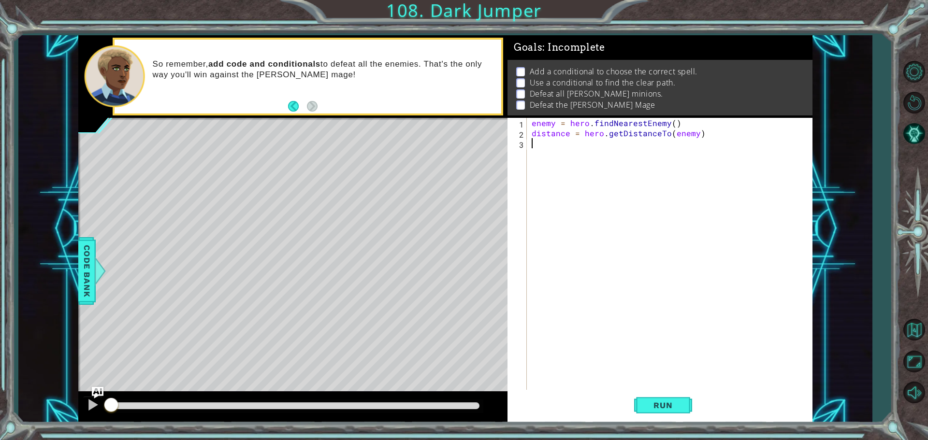
click at [243, 434] on div "1 ההההההההההההההההההההההההההההההההההההההההההההההההההההההההההההההההההההההההההההה…" at bounding box center [464, 220] width 928 height 440
click at [155, 228] on div "1 ההההההההההההההההההההההההההההההההההההההההההההההההההההההההההההההההההההההההההההה…" at bounding box center [445, 229] width 854 height 388
click at [337, 247] on div "1 ההההההההההההההההההההההההההההההההההההההההההההההההההההההההההההההההההההההההההההה…" at bounding box center [464, 220] width 928 height 440
click at [236, 253] on div "methods hero use(thing) moveUp(steps) moveDown(steps) moveLeft(steps) moveRight…" at bounding box center [445, 229] width 734 height 388
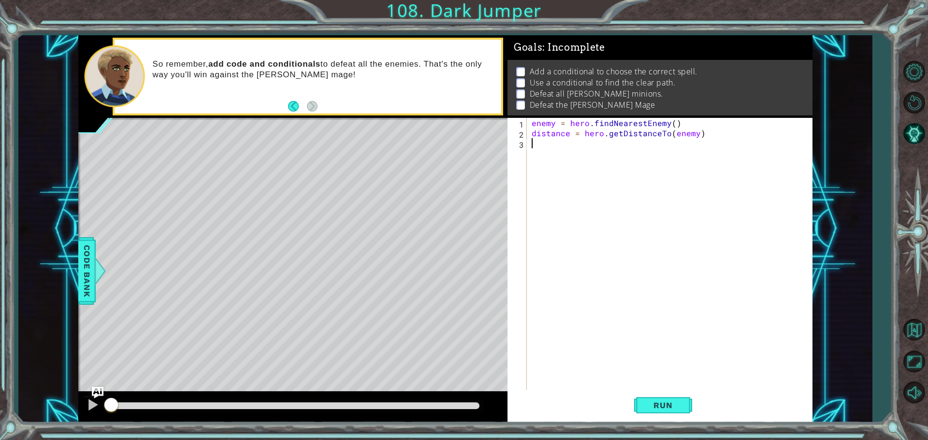
drag, startPoint x: 189, startPoint y: 394, endPoint x: 319, endPoint y: 424, distance: 133.1
click at [319, 424] on div "1 ההההההההההההההההההההההההההההההההההההההההההההההההההההההההההההההההההההההההההההה…" at bounding box center [464, 220] width 928 height 440
click at [309, 440] on html "1 ההההההההההההההההההההההההההההההההההההההההההההההההההההההההההההההההההההההההההההה…" at bounding box center [464, 220] width 928 height 440
click at [305, 440] on html "1 ההההההההההההההההההההההההההההההההההההההההההההההההההההההההההההההההההההההההההההה…" at bounding box center [464, 220] width 928 height 440
click at [311, 440] on html "1 ההההההההההההההההההההההההההההההההההההההההההההההההההההההההההההההההההההההההההההה…" at bounding box center [464, 220] width 928 height 440
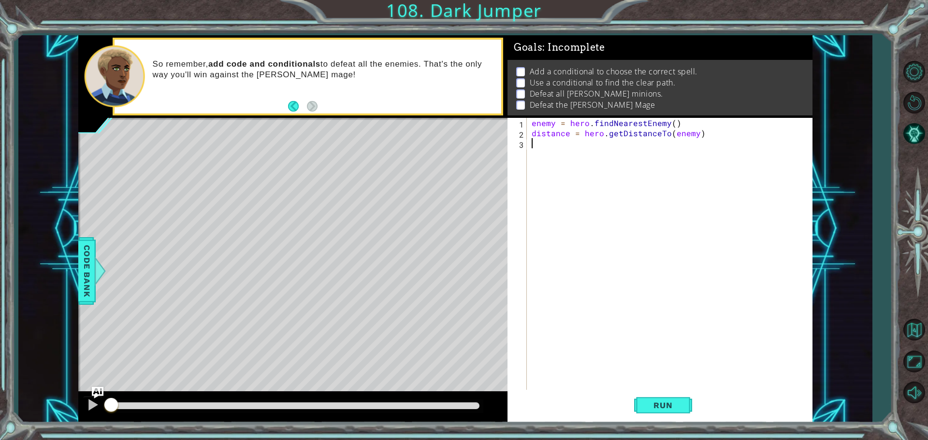
click at [319, 394] on div "methods hero use(thing) moveUp(steps) moveDown(steps) moveLeft(steps) moveRight…" at bounding box center [445, 229] width 734 height 388
click at [231, 440] on html "1 ההההההההההההההההההההההההההההההההההההההההההההההההההההההההההההההההההההההההההההה…" at bounding box center [464, 220] width 928 height 440
click at [95, 246] on div "Code Bank" at bounding box center [86, 271] width 17 height 68
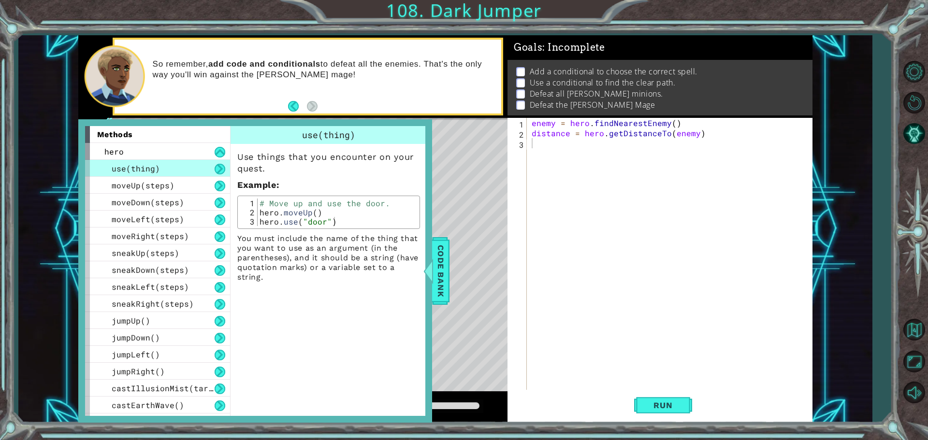
drag, startPoint x: 103, startPoint y: 248, endPoint x: 277, endPoint y: 262, distance: 174.6
click at [253, 262] on div "methods hero use(thing) moveUp(steps) moveDown(steps) moveLeft(steps) moveRight…" at bounding box center [255, 270] width 354 height 303
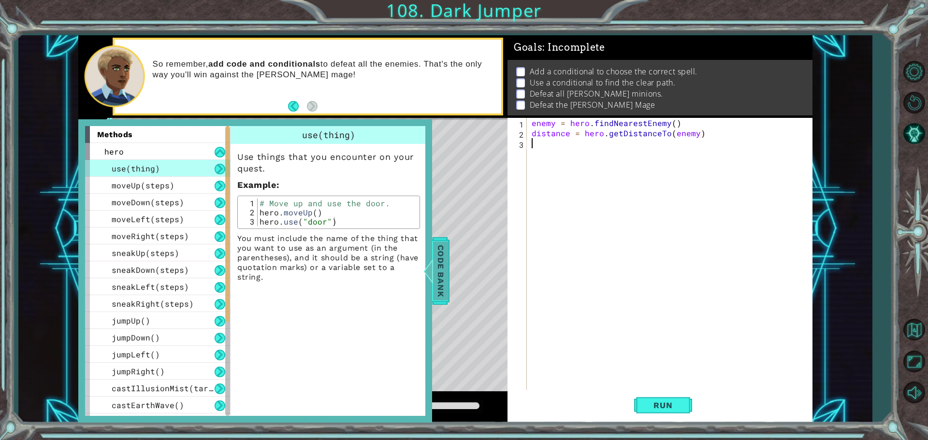
click at [440, 266] on span "Code Bank" at bounding box center [440, 271] width 15 height 59
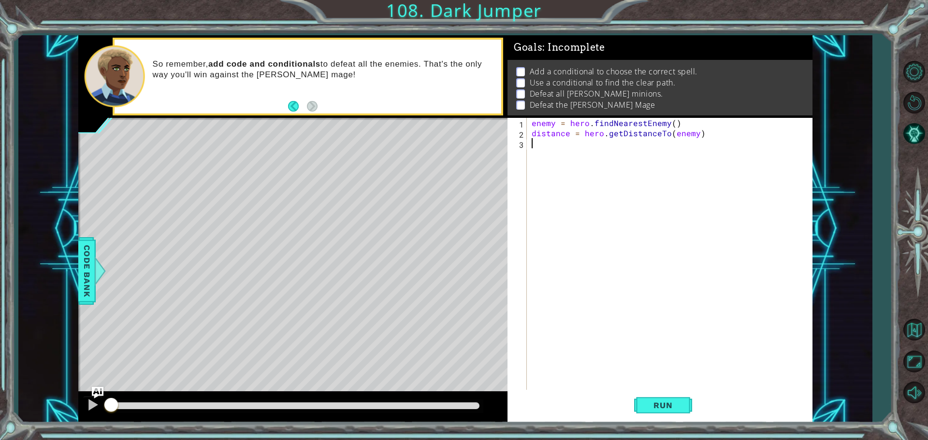
click at [203, 186] on div at bounding box center [292, 255] width 429 height 274
click at [234, 224] on div at bounding box center [292, 255] width 429 height 274
drag, startPoint x: 80, startPoint y: 204, endPoint x: 250, endPoint y: 88, distance: 205.4
click at [245, 91] on div "methods hero use(thing) moveUp(steps) moveDown(steps) moveLeft(steps) moveRight…" at bounding box center [445, 229] width 734 height 388
click at [529, 184] on div "1 ההההההההההההההההההההההההההההההההההההההההההההההההההההההההההההההההההההההההההההה…" at bounding box center [445, 229] width 734 height 388
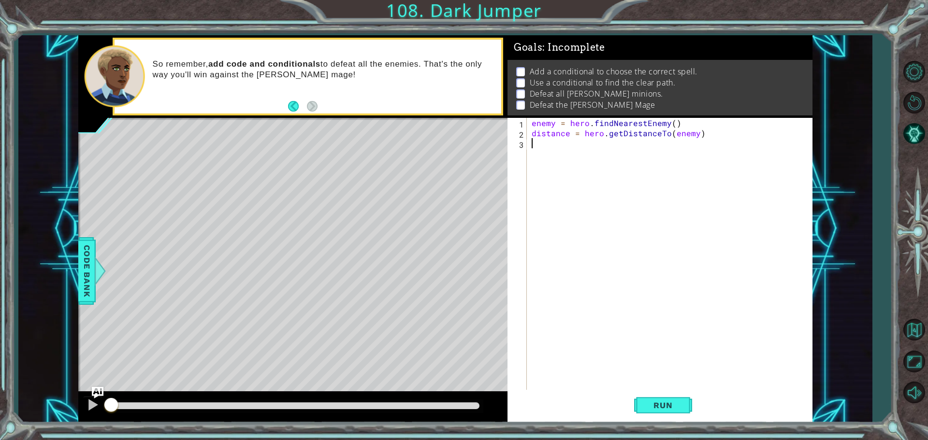
click at [529, 176] on div "1 ההההההההההההההההההההההההההההההההההההההההההההההההההההההההההההההההההההההההההההה…" at bounding box center [445, 229] width 734 height 388
click at [348, 282] on div "1 ההההההההההההההההההההההההההההההההההההההההההההההההההההההההההההההההההההההההההההה…" at bounding box center [445, 229] width 734 height 388
drag, startPoint x: 510, startPoint y: 253, endPoint x: 44, endPoint y: 289, distance: 466.4
click at [38, 289] on div "1 ההההההההההההההההההההההההההההההההההההההההההההההההההההההההההההההההההההההההההההה…" at bounding box center [445, 229] width 854 height 388
click at [387, 398] on div "methods hero use(thing) moveUp(steps) moveDown(steps) moveLeft(steps) moveRight…" at bounding box center [445, 229] width 734 height 388
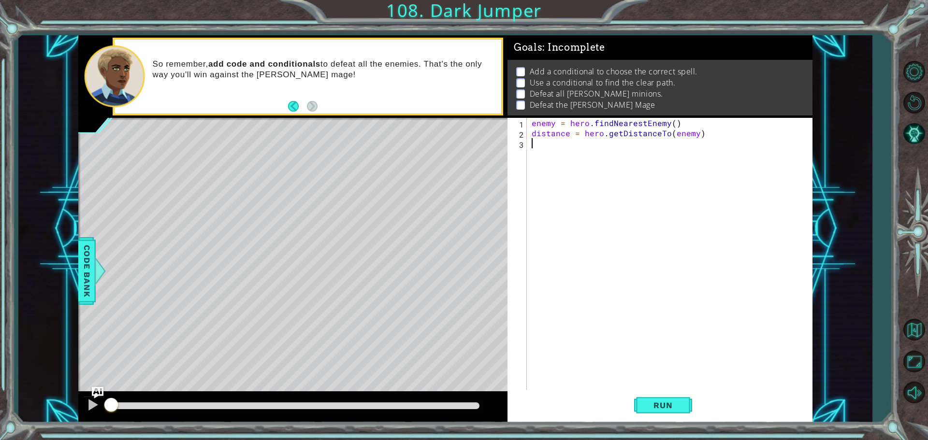
click at [351, 396] on div "methods hero use(thing) moveUp(steps) moveDown(steps) moveLeft(steps) moveRight…" at bounding box center [445, 229] width 734 height 388
click at [238, 102] on div "methods hero use(thing) moveUp(steps) moveDown(steps) moveLeft(steps) moveRight…" at bounding box center [445, 229] width 734 height 388
click at [40, 372] on div "1 ההההההההההההההההההההההההההההההההההההההההההההההההההההההההההההההההההההההההההההה…" at bounding box center [445, 229] width 854 height 388
click at [527, 183] on div "1 ההההההההההההההההההההההההההההההההההההההההההההההההההההההההההההההההההההההההההההה…" at bounding box center [445, 229] width 734 height 388
click at [516, 229] on div "1 ההההההההההההההההההההההההההההההההההההההההההההההההההההההההההההההההההההההההההההה…" at bounding box center [445, 229] width 734 height 388
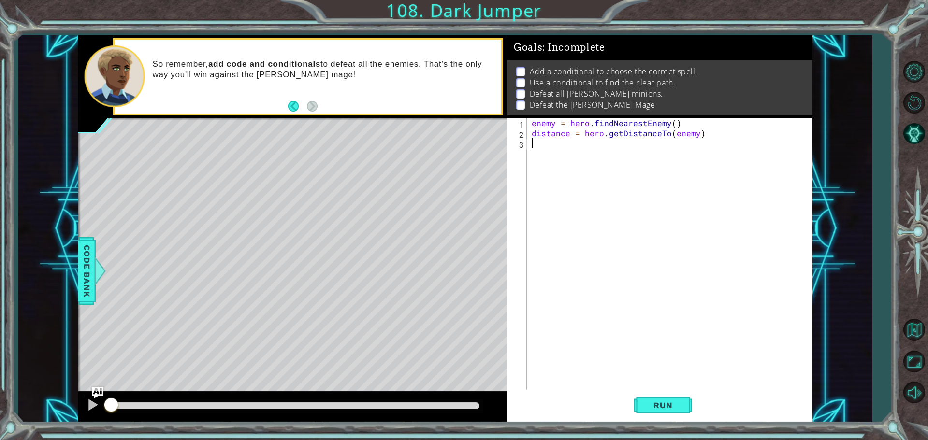
click at [322, 440] on html "1 ההההההההההההההההההההההההההההההההההההההההההההההההההההההההההההההההההההההההההההה…" at bounding box center [464, 220] width 928 height 440
click at [297, 440] on html "1 ההההההההההההההההההההההההההההההההההההההההההההההההההההההההההההההההההההההההההההה…" at bounding box center [464, 220] width 928 height 440
click at [256, 440] on html "1 ההההההההההההההההההההההההההההההההההההההההההההההההההההההההההההההההההההההההההההה…" at bounding box center [464, 220] width 928 height 440
click at [231, 440] on html "1 ההההההההההההההההההההההההההההההההההההההההההההההההההההההההההההההההההההההההההההה…" at bounding box center [464, 220] width 928 height 440
click at [196, 440] on html "1 ההההההההההההההההההההההההההההההההההההההההההההההההההההההההההההההההההההההההההההה…" at bounding box center [464, 220] width 928 height 440
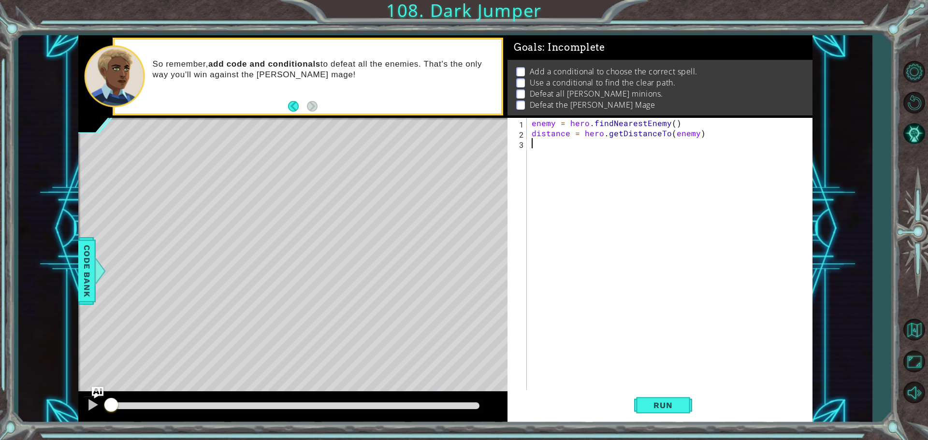
click at [282, 285] on div "1 ההההההההההההההההההההההההההההההההההההההההההההההההההההההההההההההההההההההההההההה…" at bounding box center [445, 229] width 734 height 388
drag, startPoint x: 596, startPoint y: 245, endPoint x: 407, endPoint y: 399, distance: 244.6
click at [407, 399] on div "methods hero use(thing) moveUp(steps) moveDown(steps) moveLeft(steps) moveRight…" at bounding box center [445, 229] width 734 height 388
click at [427, 430] on div "1 ההההההההההההההההההההההההההההההההההההההההההההההההההההההההההההההההההההההההההההה…" at bounding box center [464, 220] width 928 height 440
click at [395, 416] on div "methods hero use(thing) moveUp(steps) moveDown(steps) moveLeft(steps) moveRight…" at bounding box center [445, 229] width 734 height 388
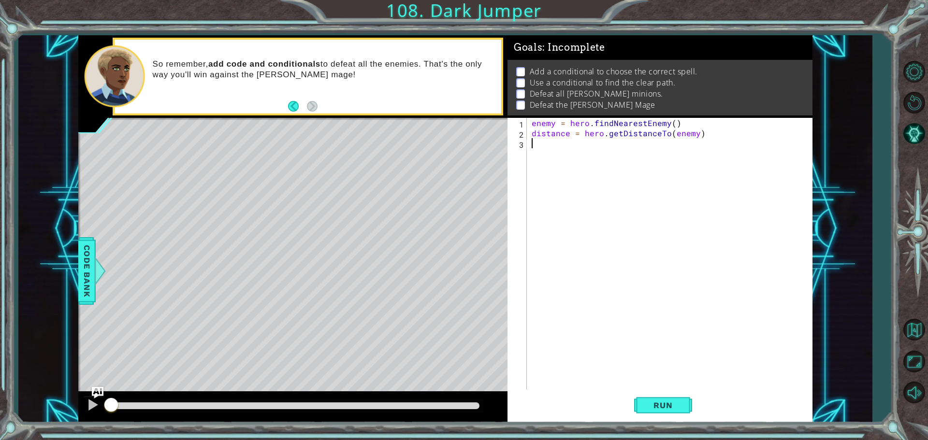
click at [560, 271] on div "1 ההההההההההההההההההההההההההההההההההההההההההההההההההההההההההההההההההההההההההההה…" at bounding box center [445, 229] width 734 height 388
click at [355, 104] on div "methods hero use(thing) moveUp(steps) moveDown(steps) moveLeft(steps) moveRight…" at bounding box center [445, 229] width 734 height 388
click at [512, 0] on html "1 ההההההההההההההההההההההההההההההההההההההההההההההההההההההההההההההההההההההההההההה…" at bounding box center [464, 220] width 928 height 440
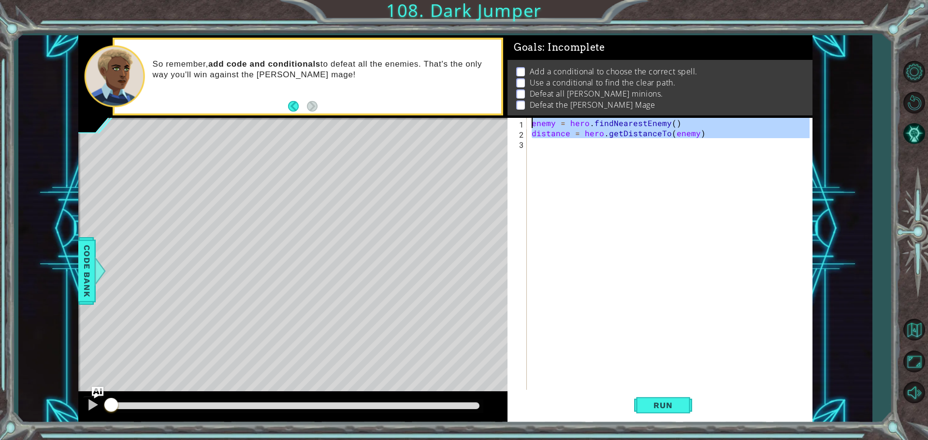
click at [222, 158] on div "1 ההההההההההההההההההההההההההההההההההההההההההההההההההההההההההההההההההההההההההההה…" at bounding box center [445, 229] width 734 height 388
